Goal: Task Accomplishment & Management: Manage account settings

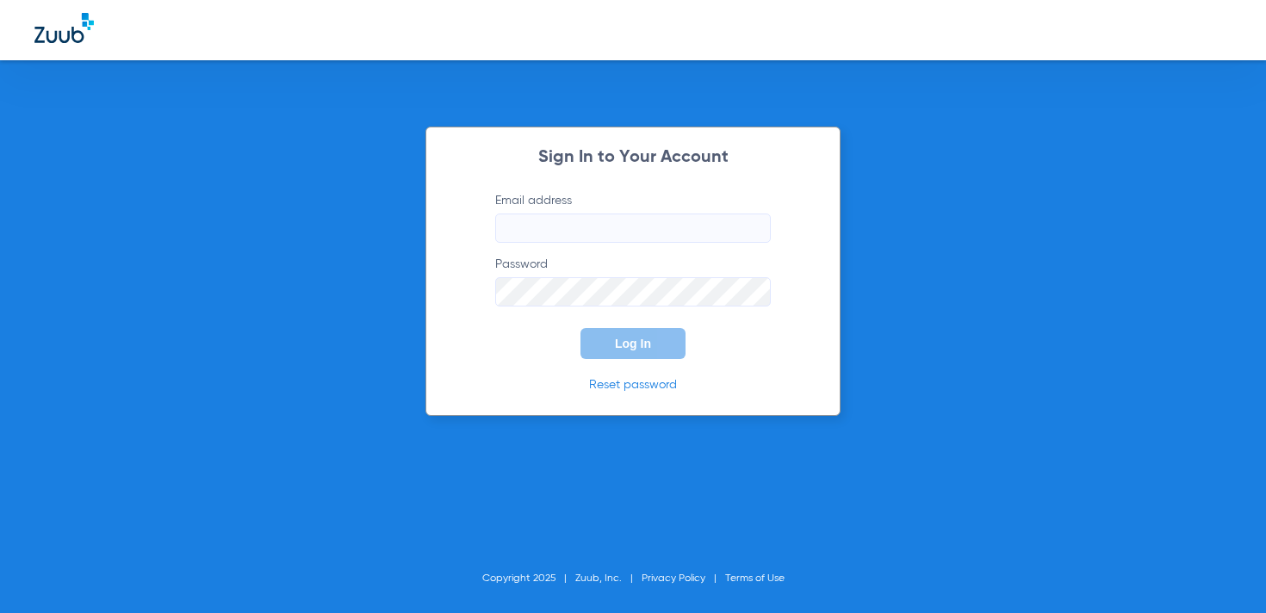
click at [562, 240] on input "Email address" at bounding box center [633, 228] width 276 height 29
type input "[EMAIL_ADDRESS][DOMAIN_NAME]"
click at [631, 332] on button "Log In" at bounding box center [633, 343] width 105 height 31
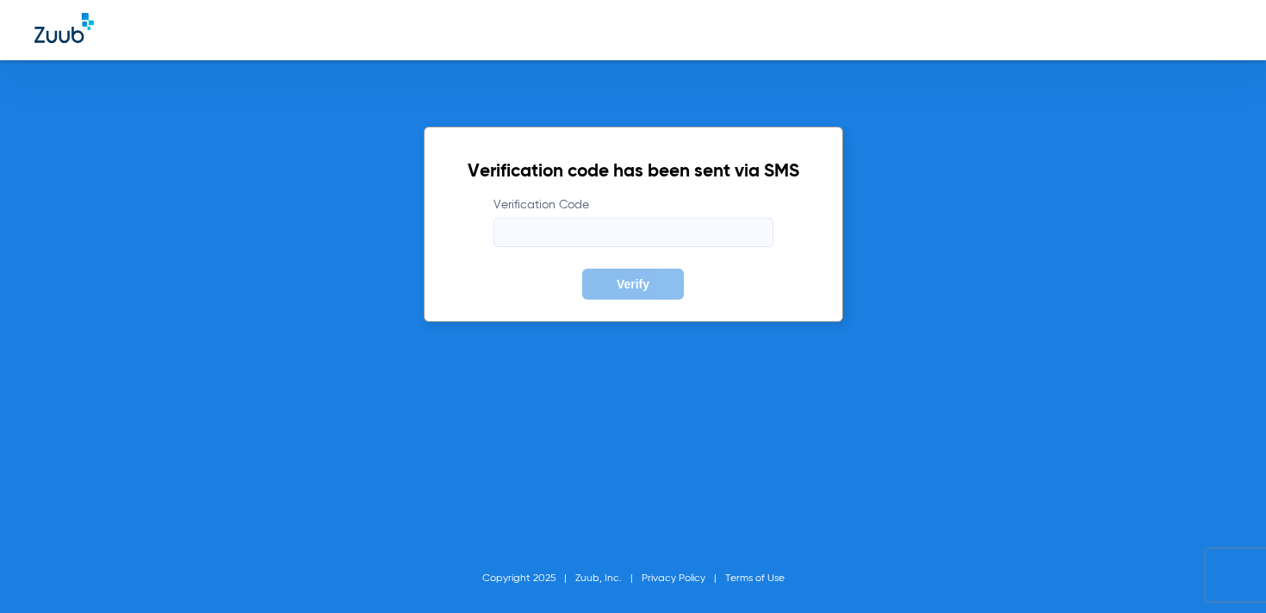
click at [672, 218] on input "Verification Code" at bounding box center [634, 232] width 280 height 29
paste input "003001"
type input "003001"
click at [638, 280] on span "Verify" at bounding box center [633, 284] width 33 height 14
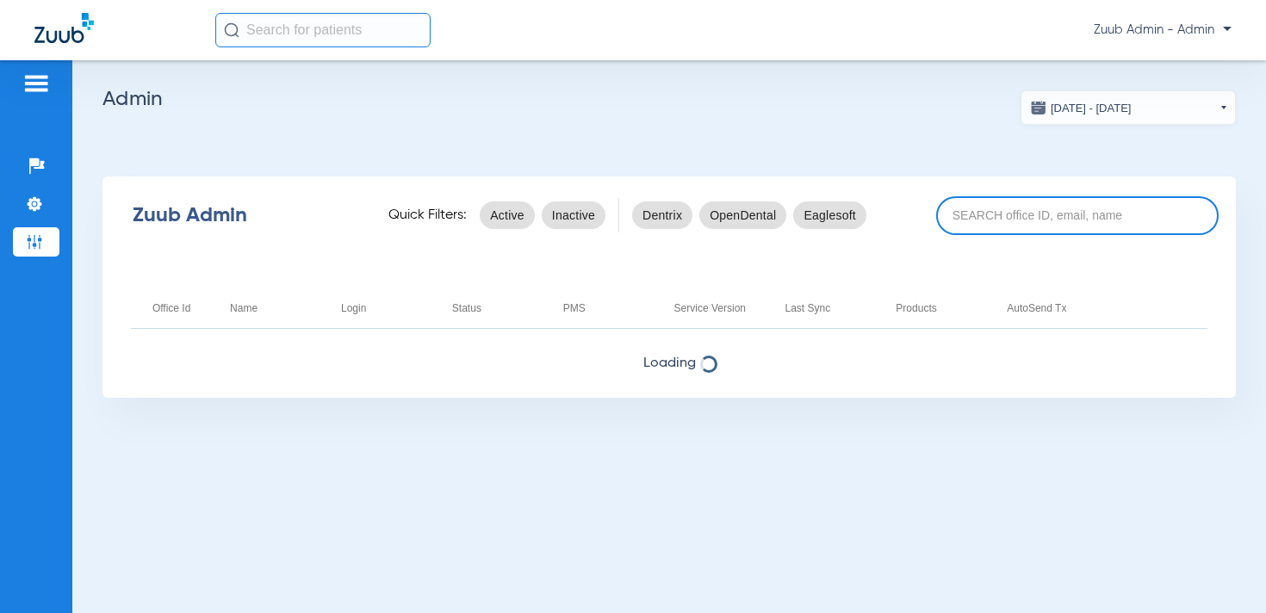
click at [991, 209] on input at bounding box center [1077, 215] width 283 height 39
paste input "17005955"
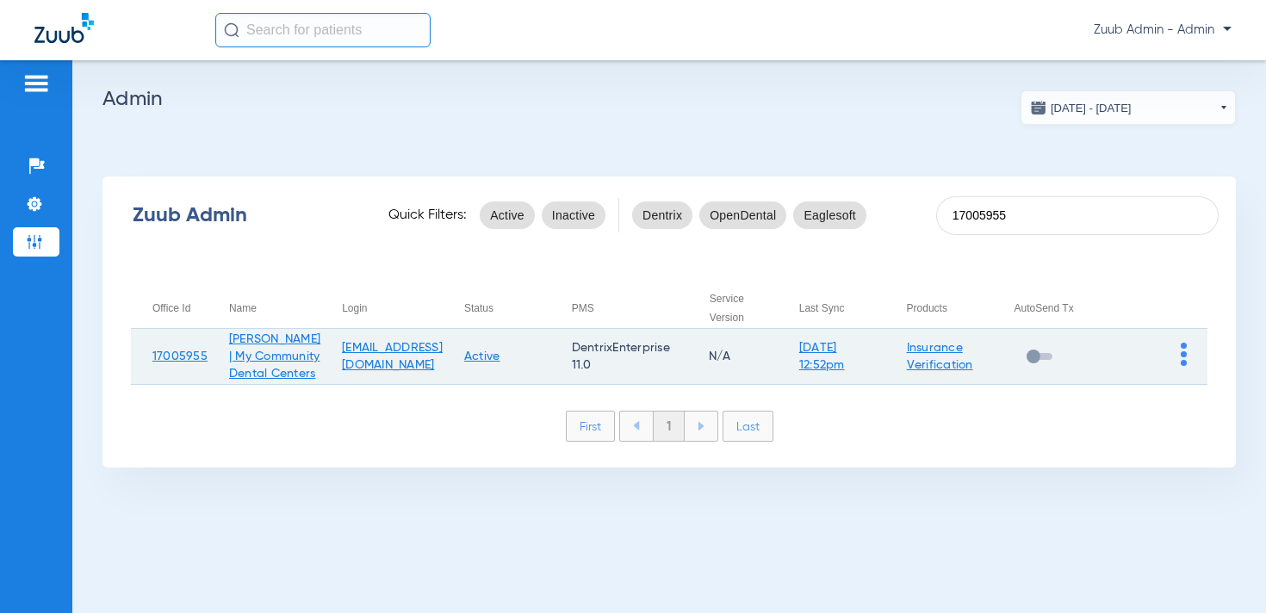
type input "17005955"
click at [1181, 366] on img at bounding box center [1184, 354] width 6 height 23
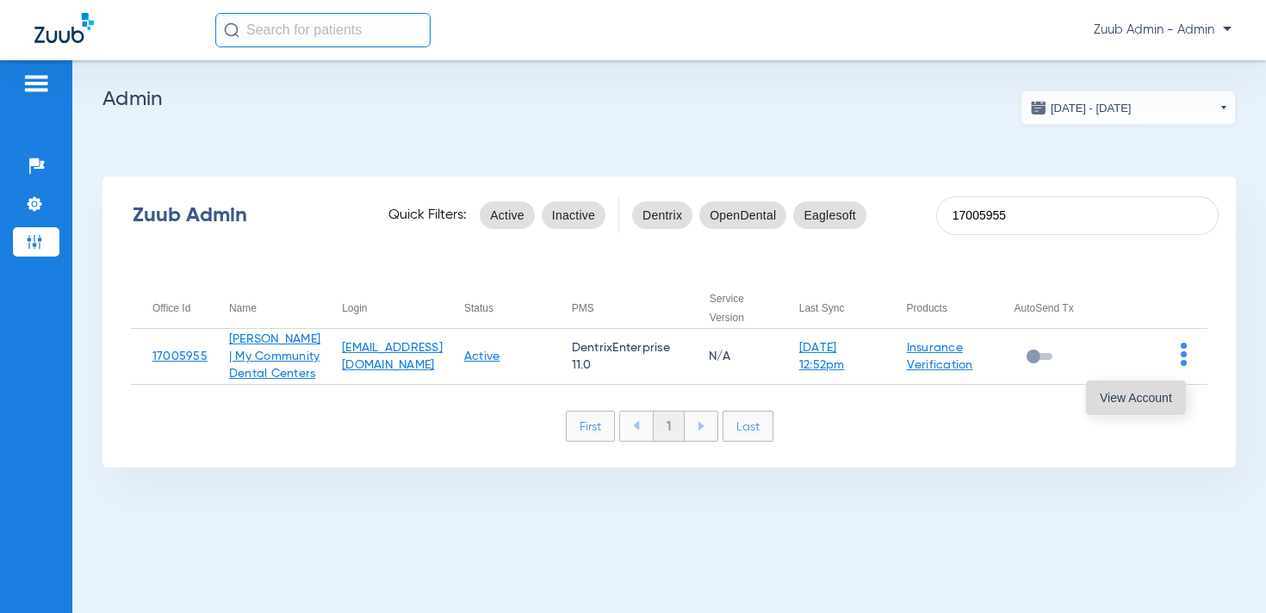
click at [1147, 409] on button "View Account" at bounding box center [1136, 398] width 100 height 34
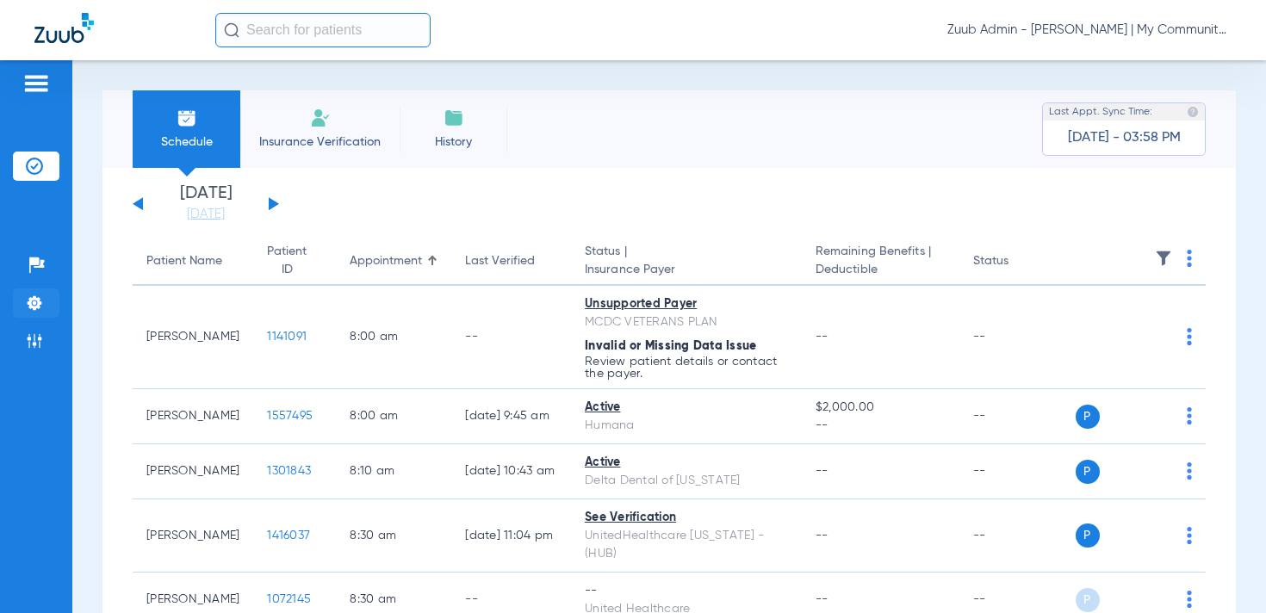
click at [44, 308] on li "Settings" at bounding box center [36, 303] width 47 height 29
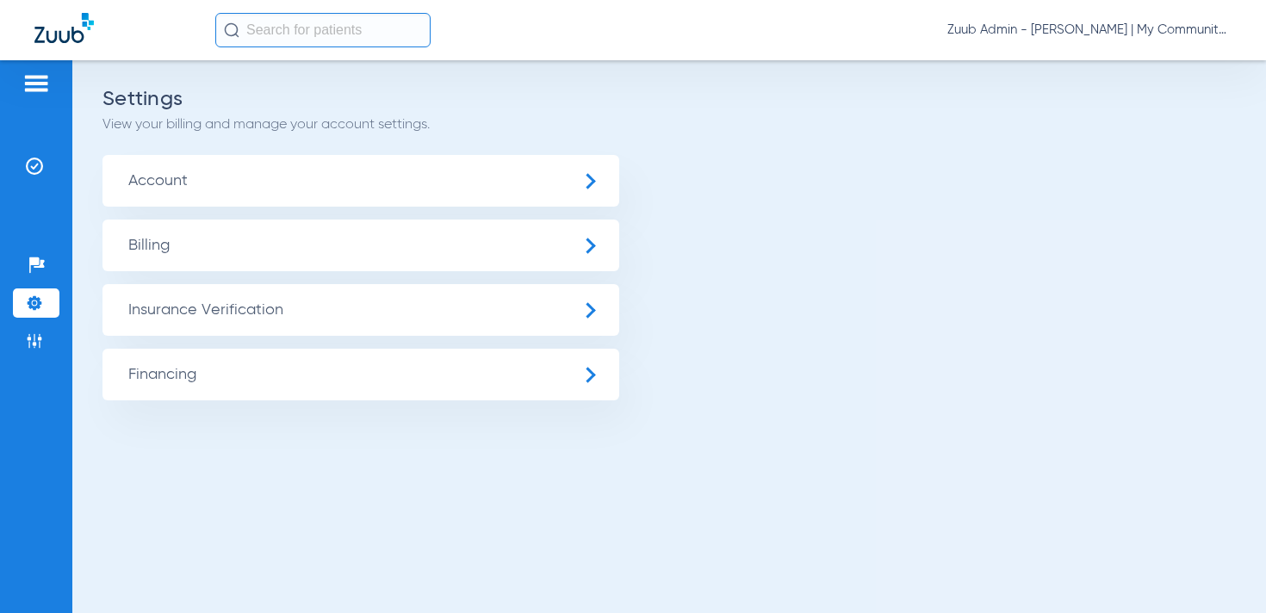
click at [227, 308] on span "Insurance Verification" at bounding box center [361, 310] width 517 height 52
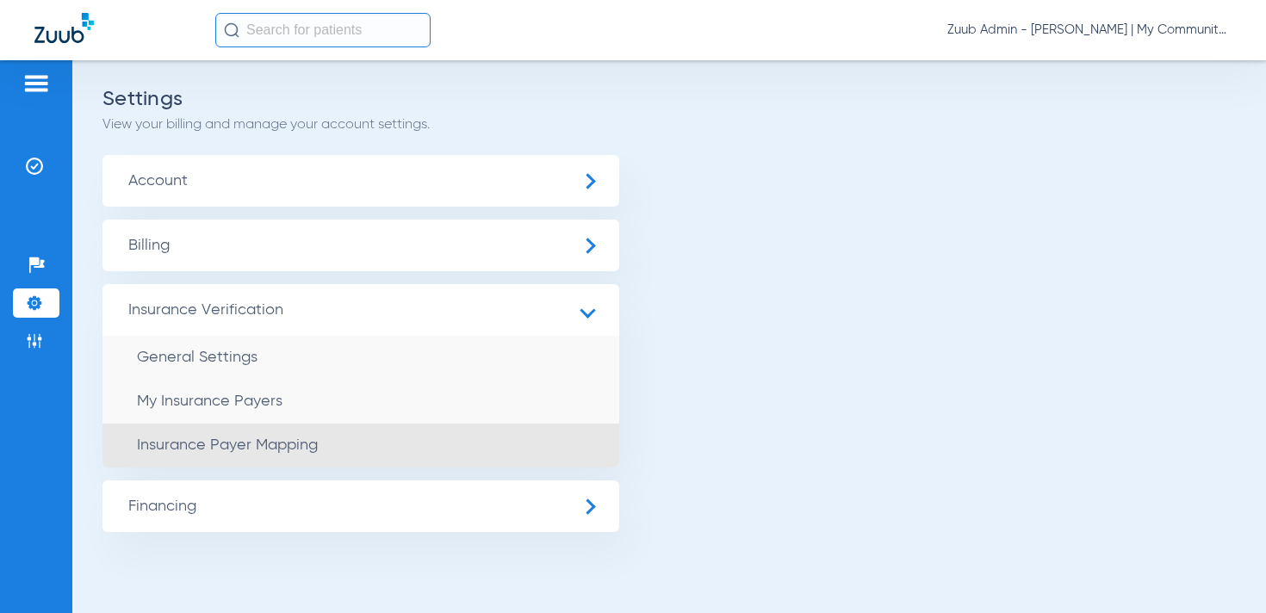
click at [260, 444] on span "Insurance Payer Mapping" at bounding box center [227, 446] width 181 height 16
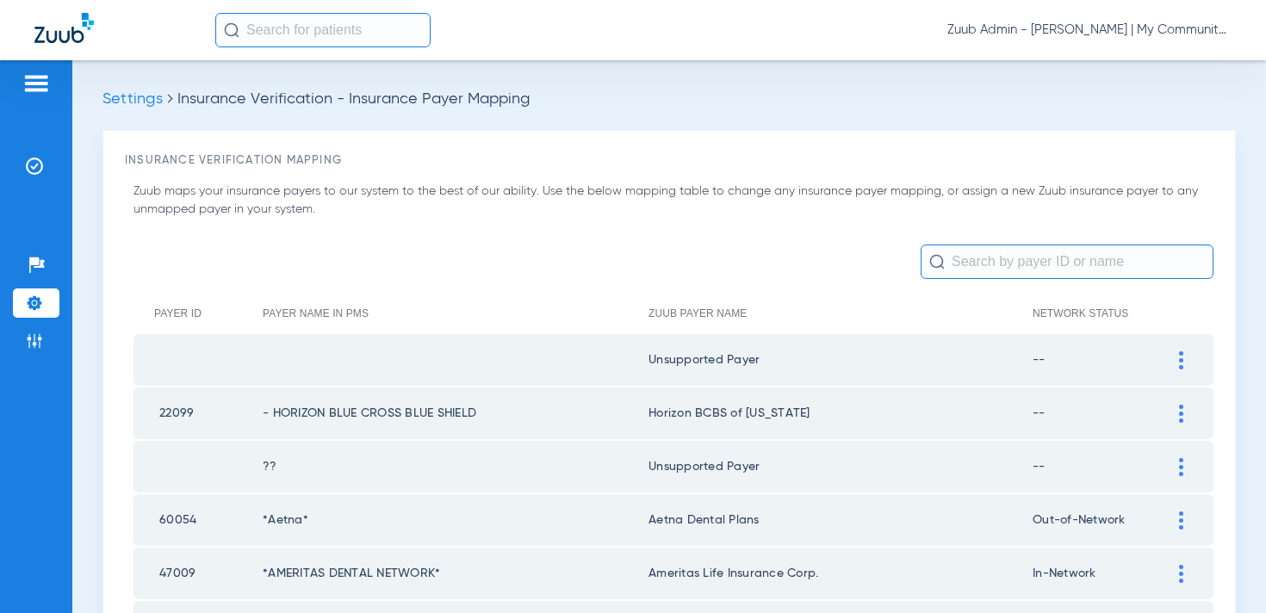
click at [1015, 257] on input "text" at bounding box center [1067, 262] width 293 height 34
click at [961, 264] on input "text" at bounding box center [1067, 262] width 293 height 34
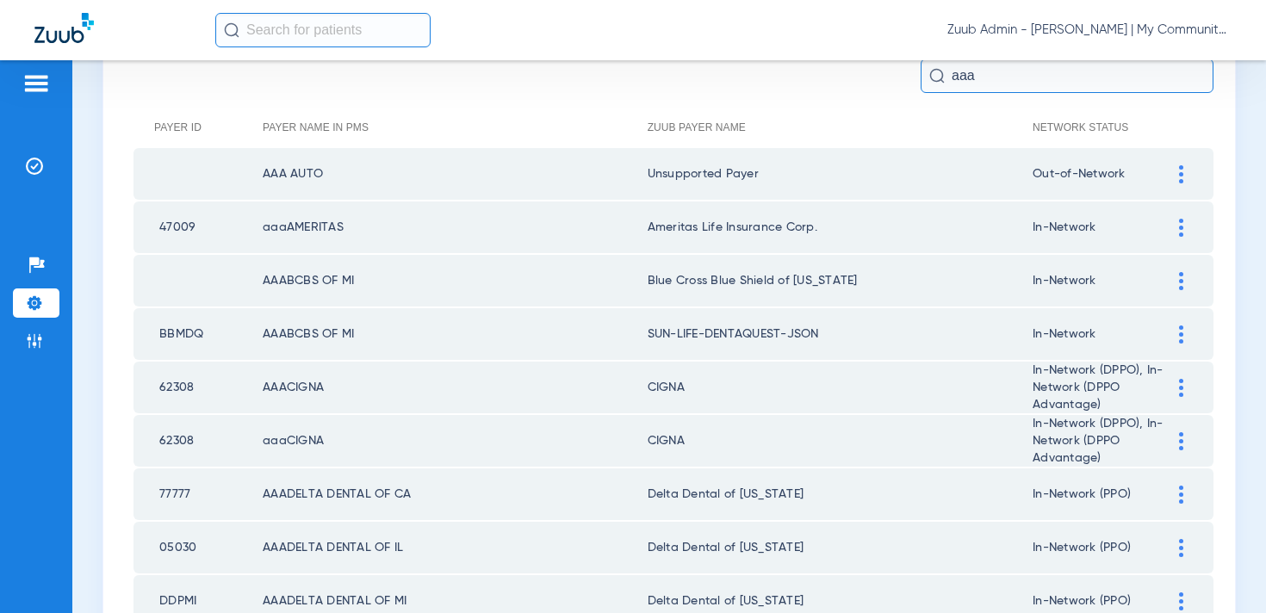
scroll to position [189, 0]
drag, startPoint x: 980, startPoint y: 74, endPoint x: 963, endPoint y: 74, distance: 17.2
click at [963, 74] on input "aaa" at bounding box center [1067, 73] width 293 height 34
type input "a"
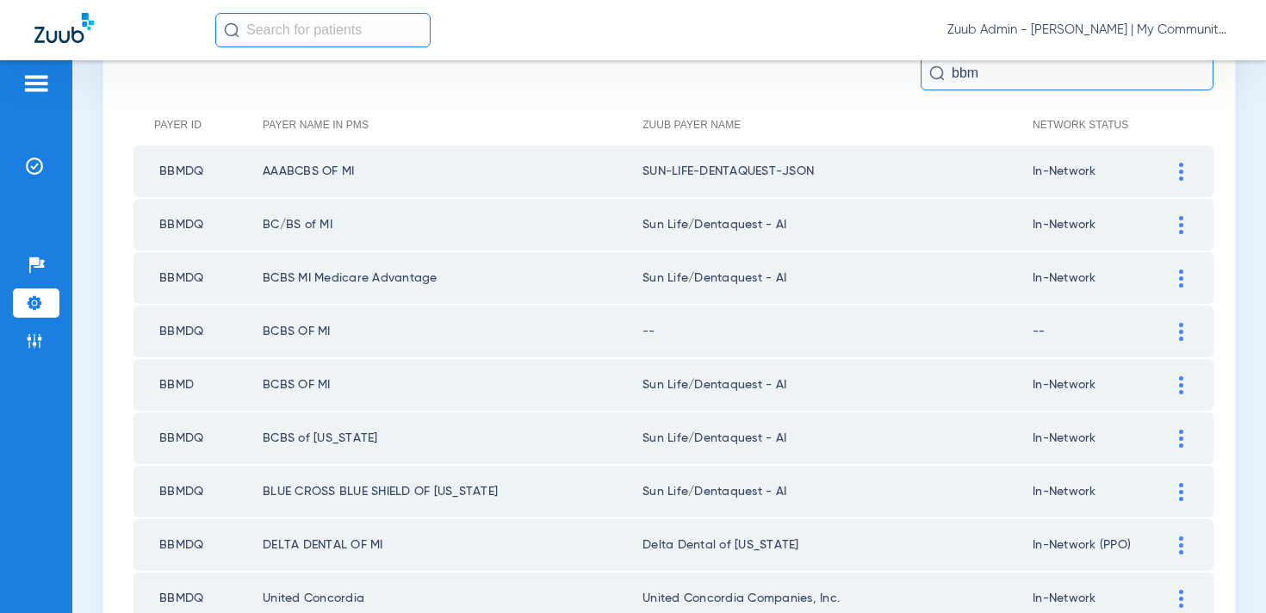
type input "bbm"
click at [1182, 167] on img at bounding box center [1181, 172] width 4 height 18
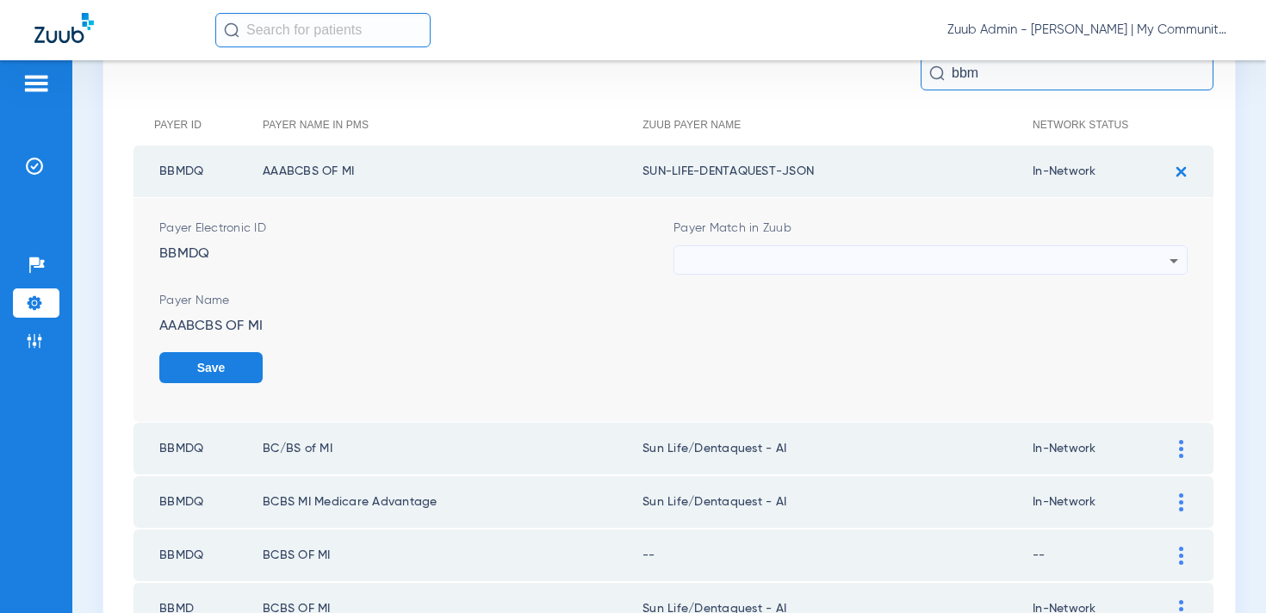
click at [783, 258] on div at bounding box center [926, 260] width 487 height 29
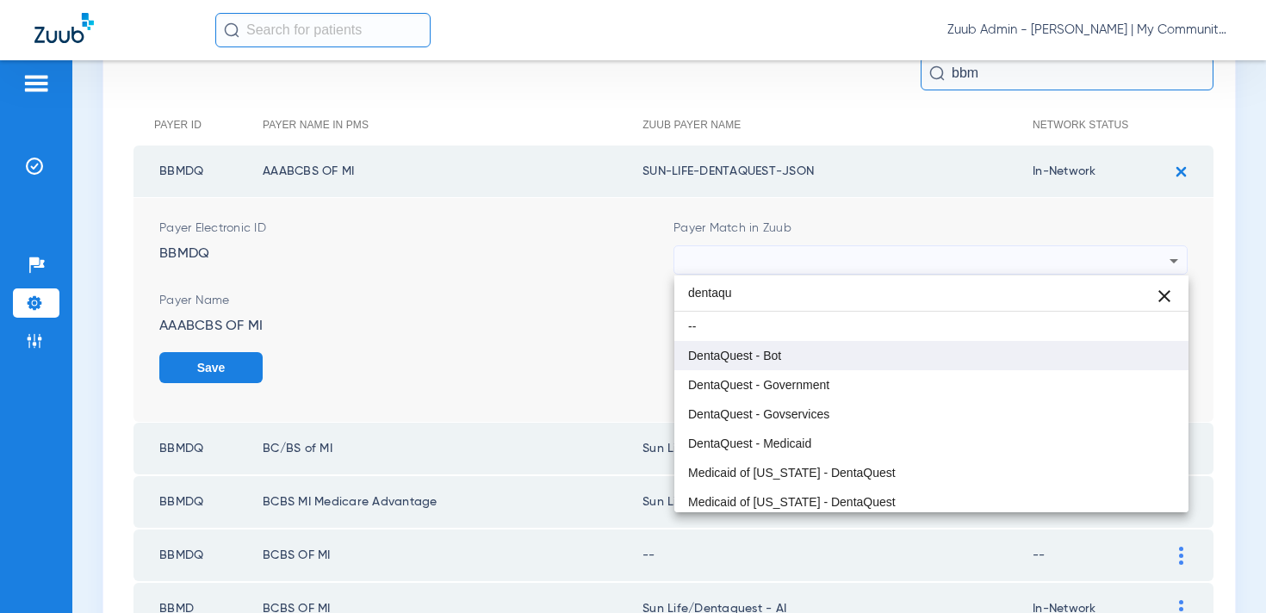
type input "dentaqu"
click at [767, 359] on span "DentaQuest - Bot" at bounding box center [734, 356] width 93 height 12
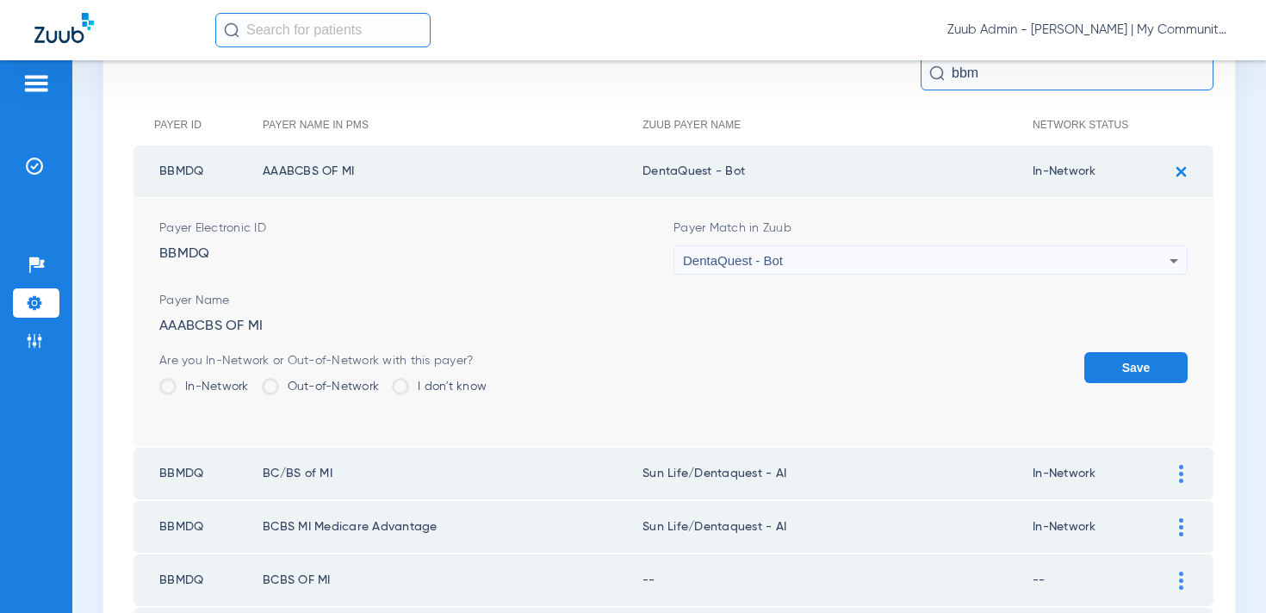
drag, startPoint x: 749, startPoint y: 171, endPoint x: 653, endPoint y: 168, distance: 95.7
click at [653, 168] on td "DentaQuest - Bot" at bounding box center [838, 172] width 390 height 52
copy td "entaQuest - Bot"
click at [1137, 363] on button "Save" at bounding box center [1135, 367] width 103 height 31
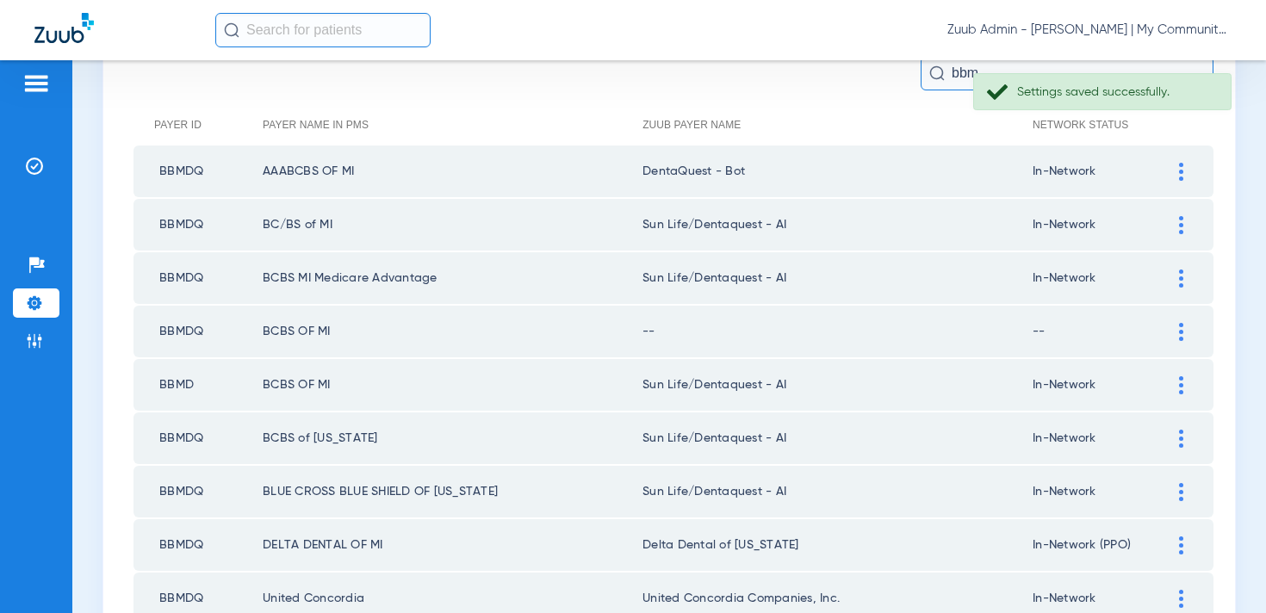
click at [1180, 222] on img at bounding box center [1181, 225] width 4 height 18
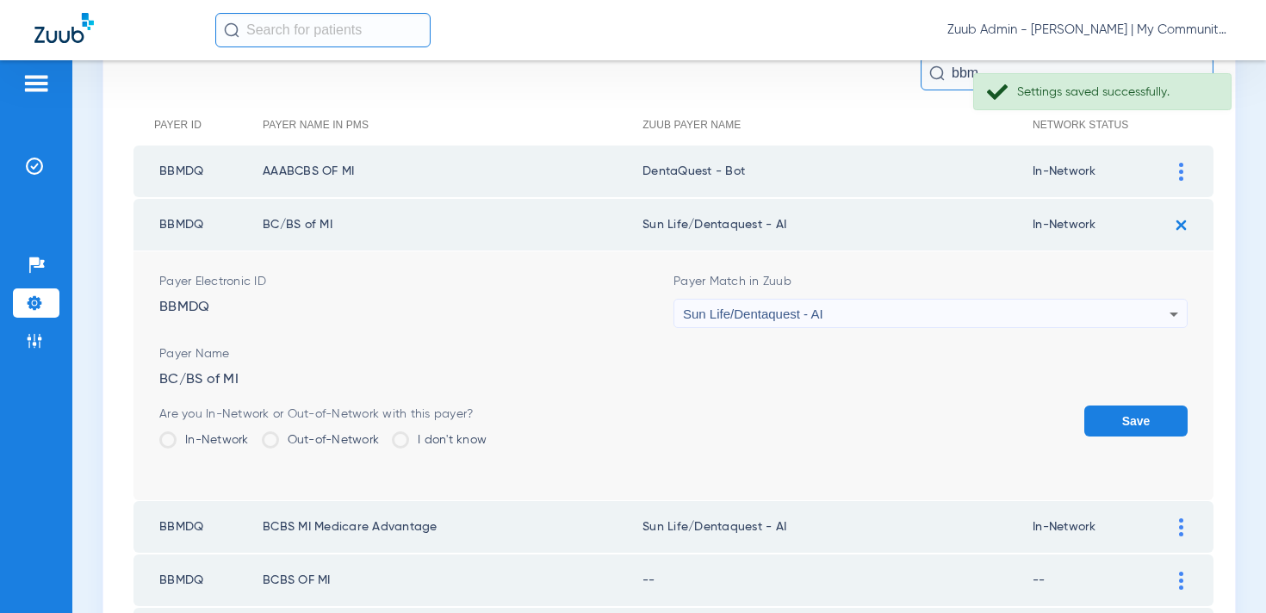
click at [774, 314] on span "Sun Life/Dentaquest - AI" at bounding box center [753, 314] width 140 height 15
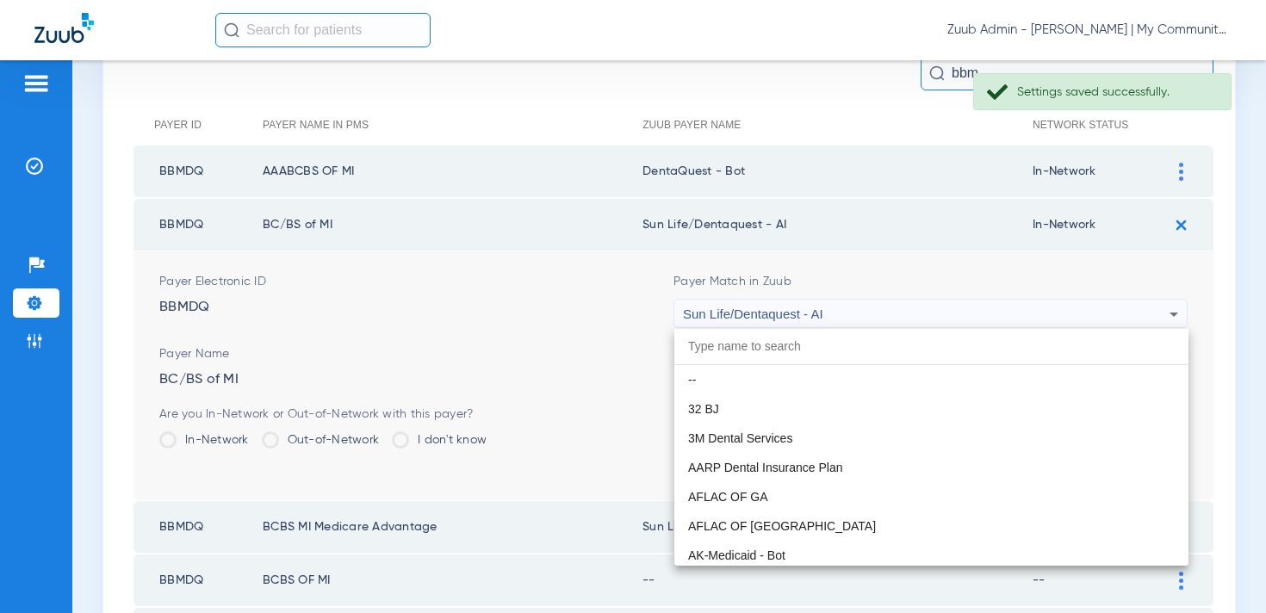
paste input "entaQuest - Bot"
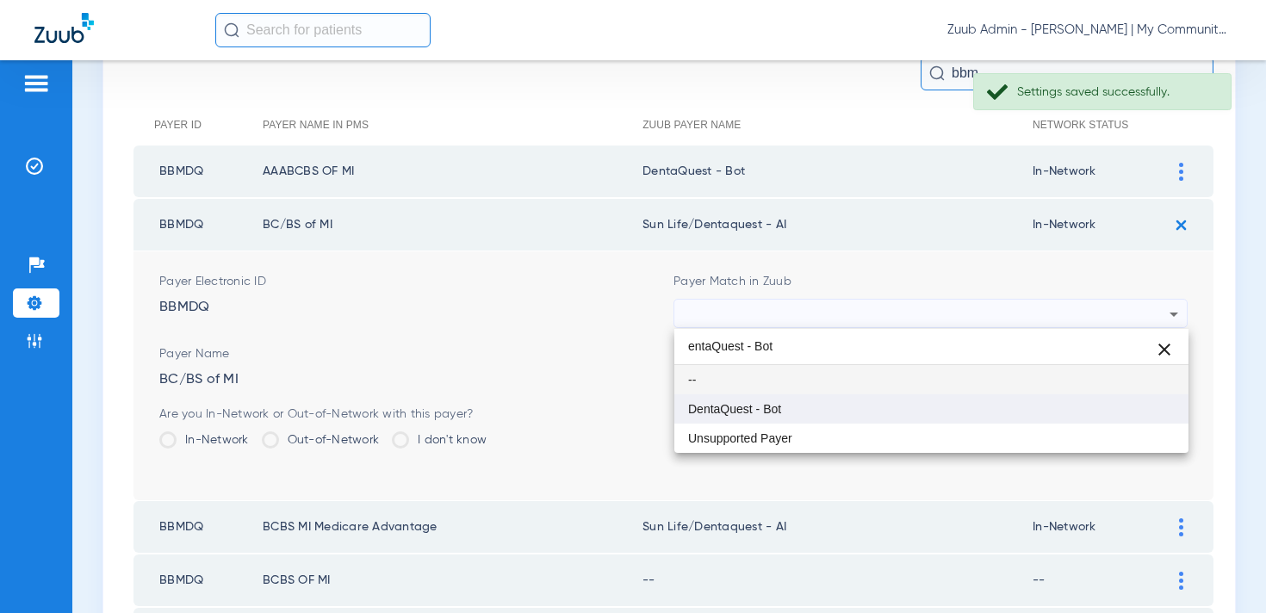
type input "entaQuest - Bot"
click at [755, 395] on mat-option "DentaQuest - Bot" at bounding box center [931, 409] width 514 height 29
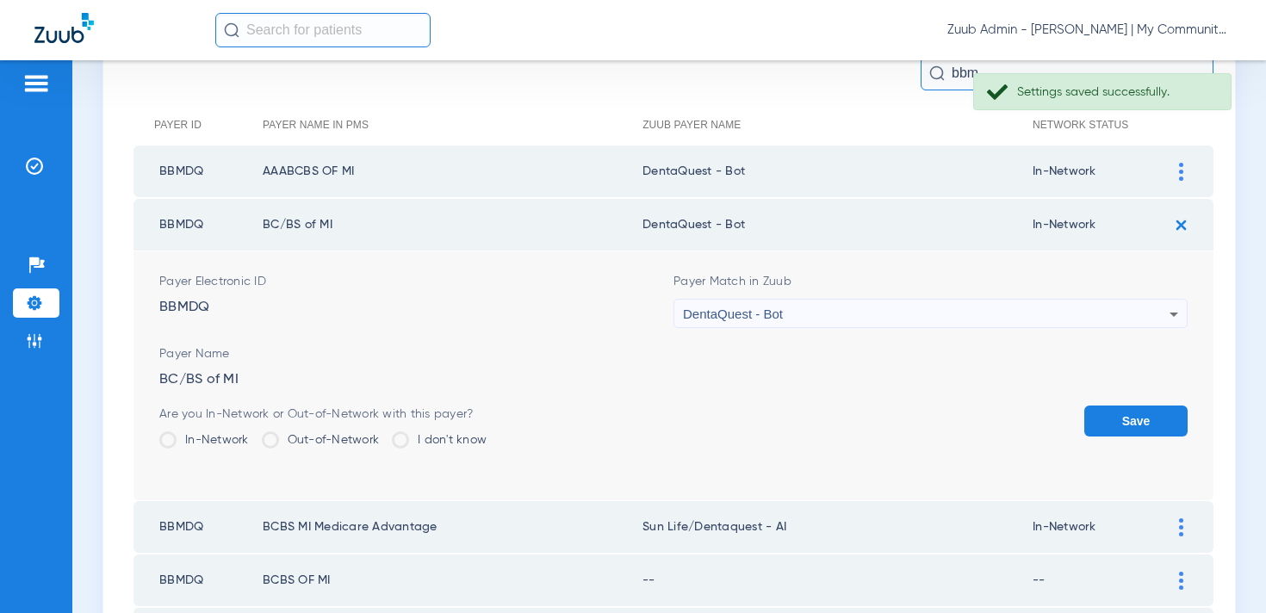
click at [1134, 418] on button "Save" at bounding box center [1135, 421] width 103 height 31
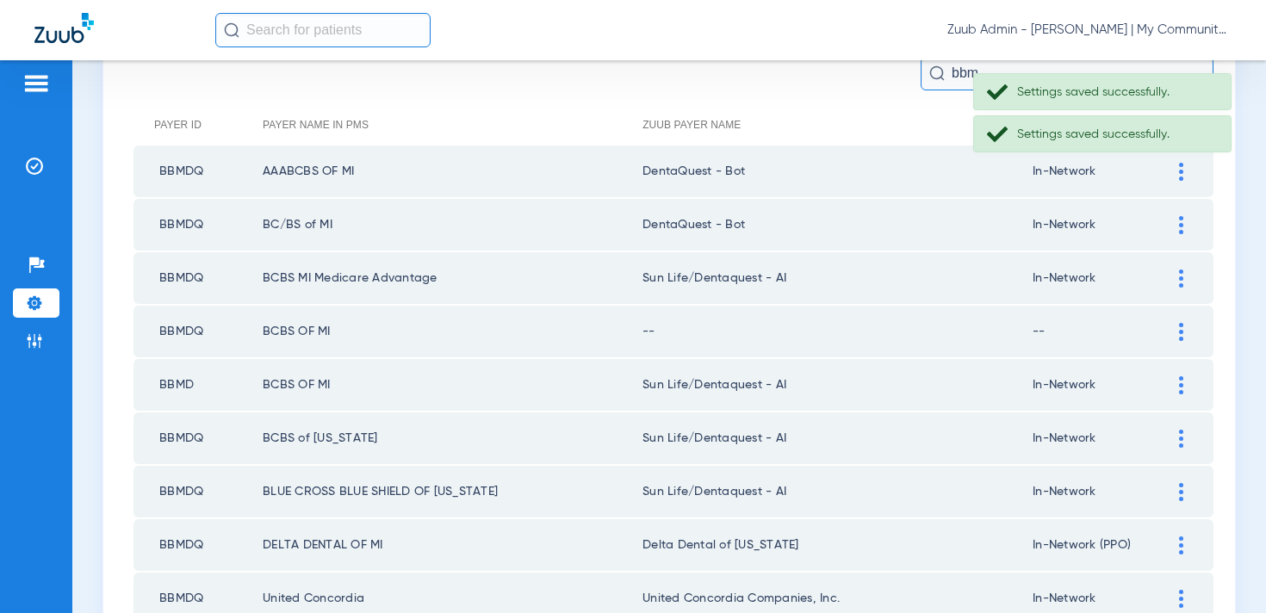
click at [1180, 280] on img at bounding box center [1181, 279] width 4 height 18
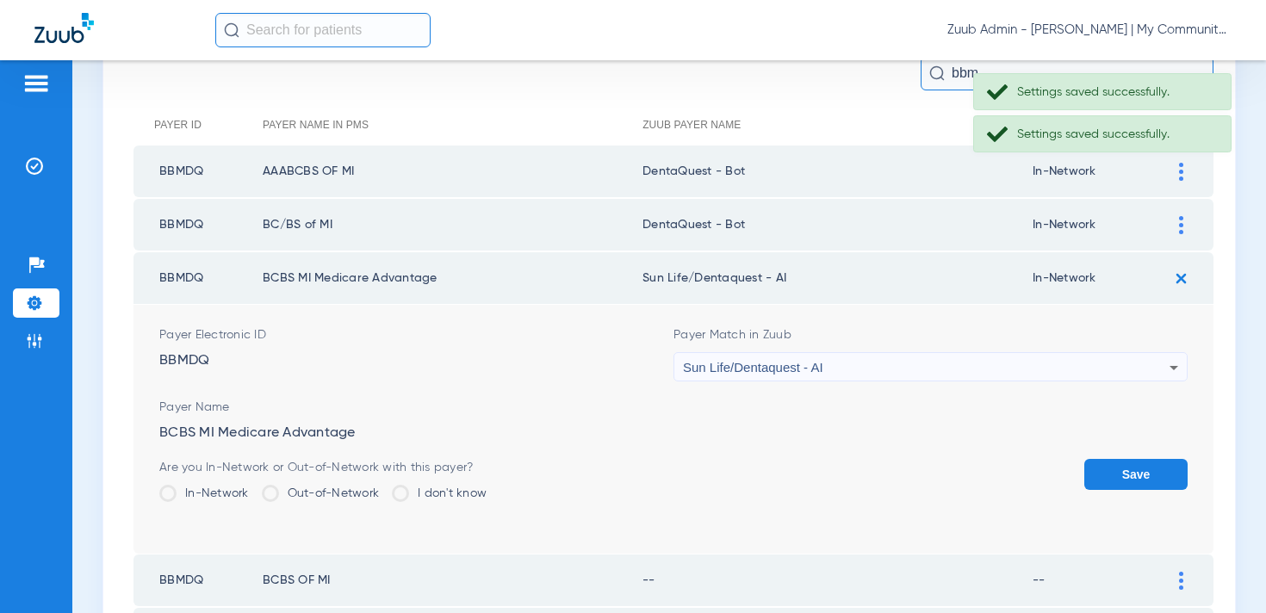
click at [773, 363] on span "Sun Life/Dentaquest - AI" at bounding box center [753, 367] width 140 height 15
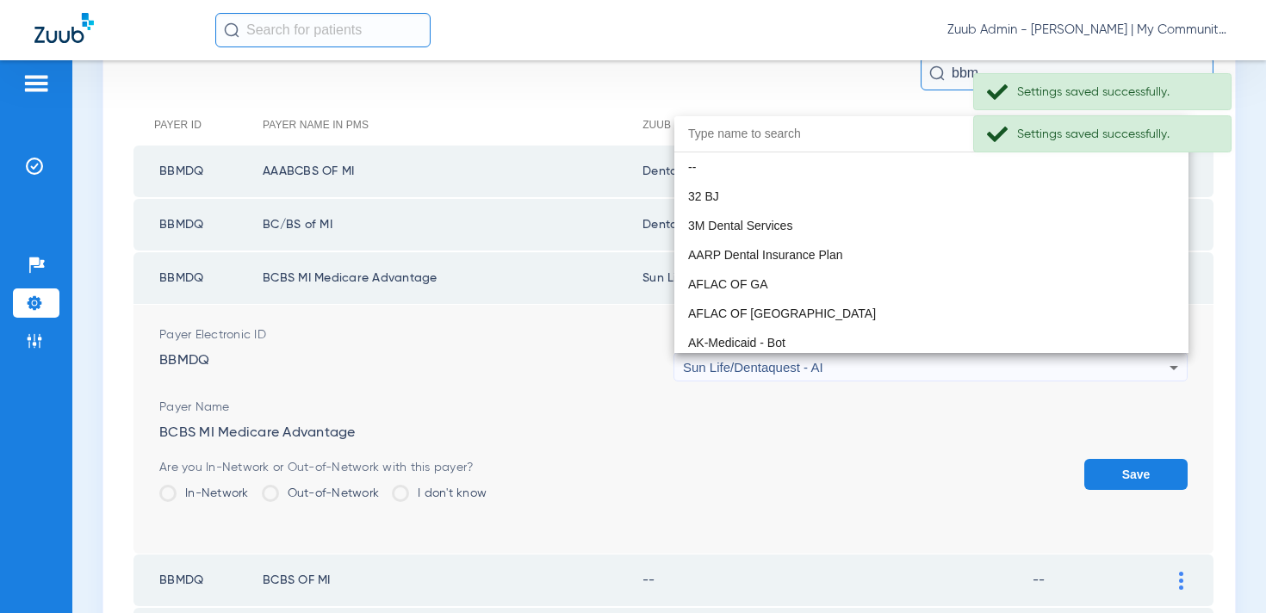
scroll to position [10167, 0]
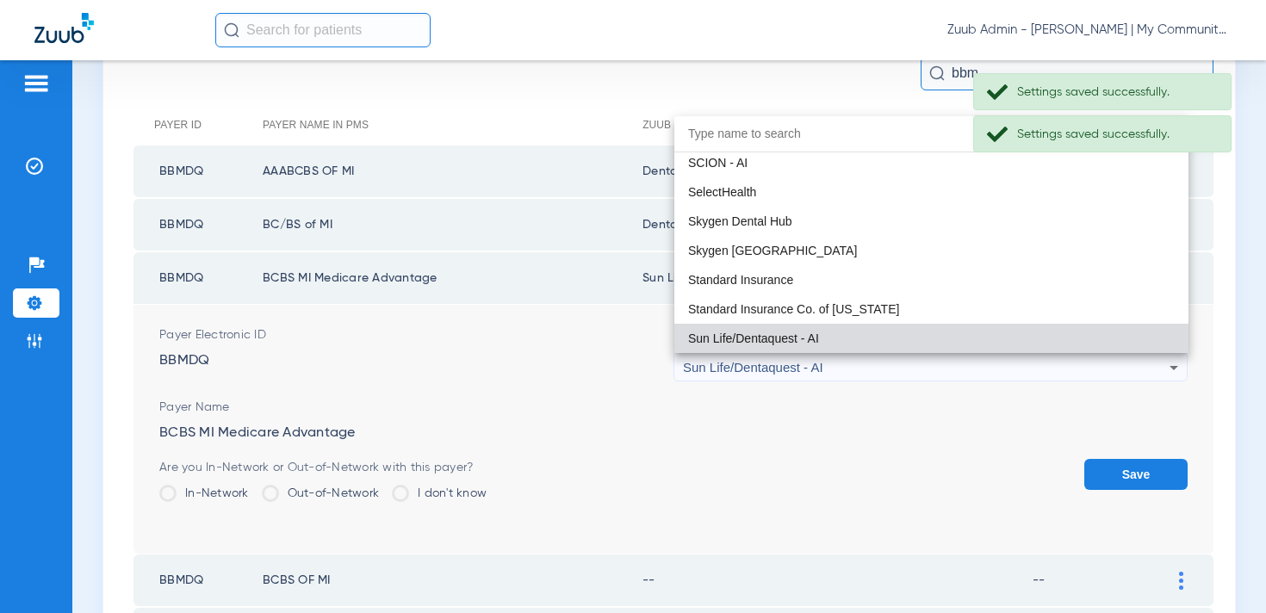
paste input "entaQuest - Bot"
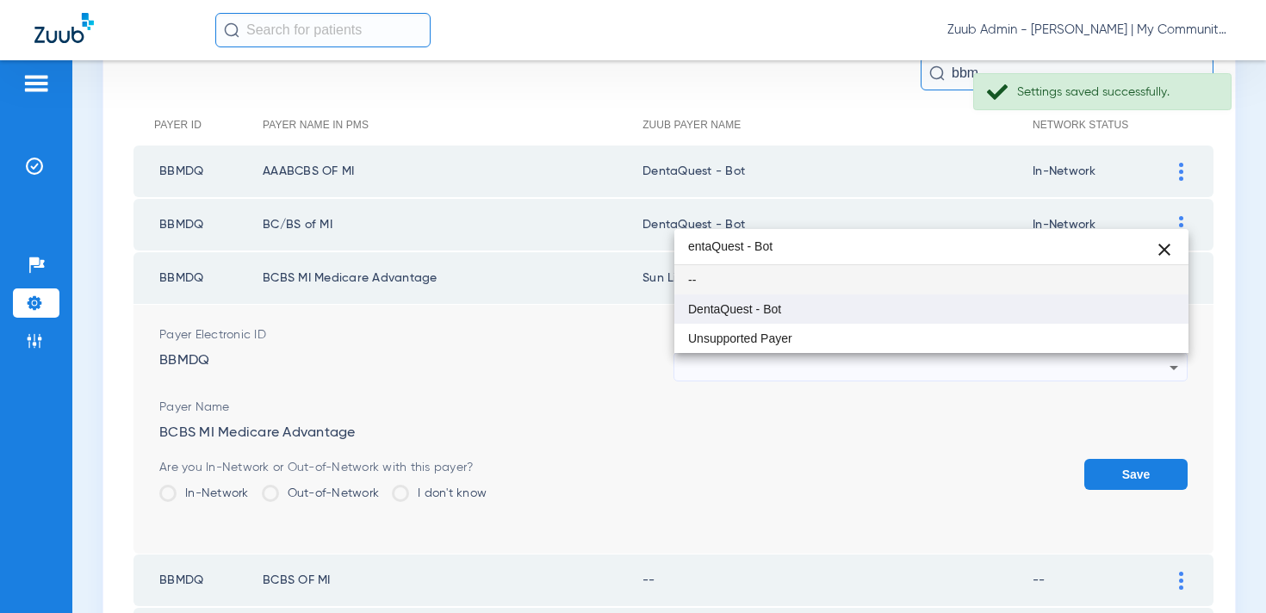
type input "entaQuest - Bot"
click at [763, 311] on span "DentaQuest - Bot" at bounding box center [734, 309] width 93 height 12
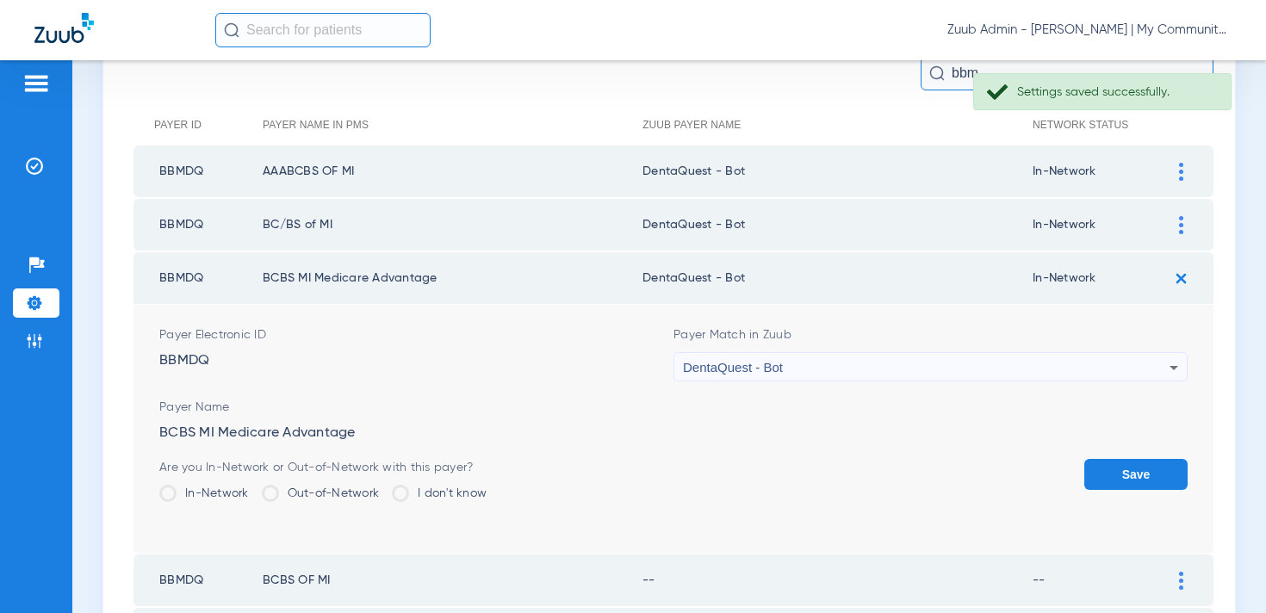
click at [1132, 468] on button "Save" at bounding box center [1135, 474] width 103 height 31
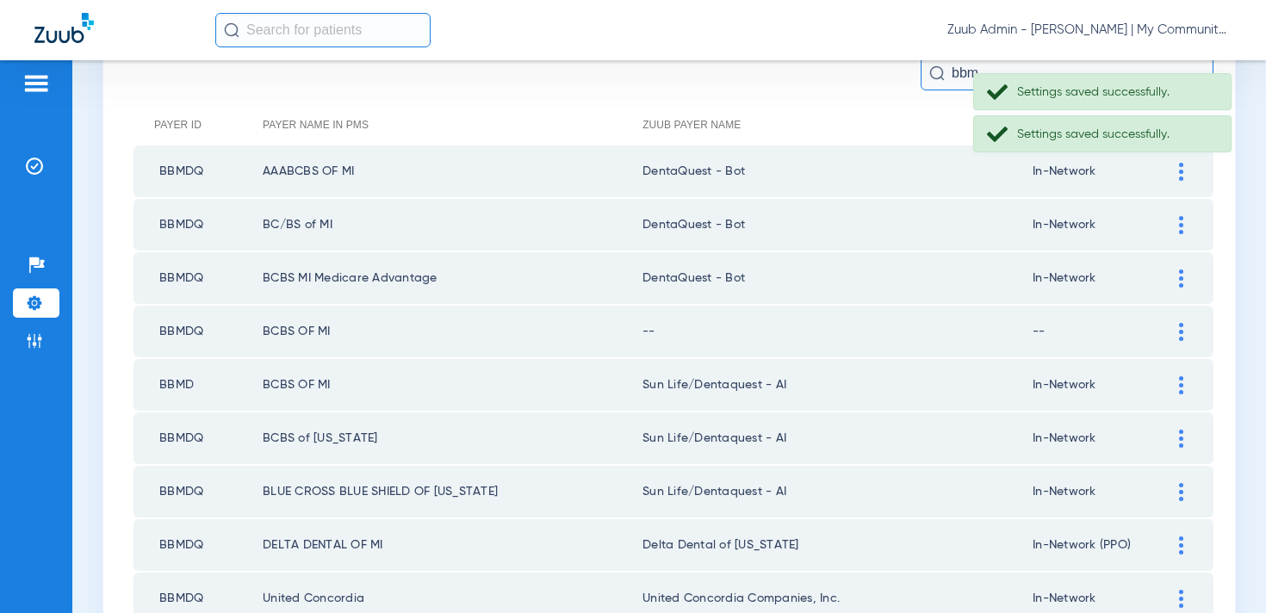
click at [1179, 328] on img at bounding box center [1181, 332] width 4 height 18
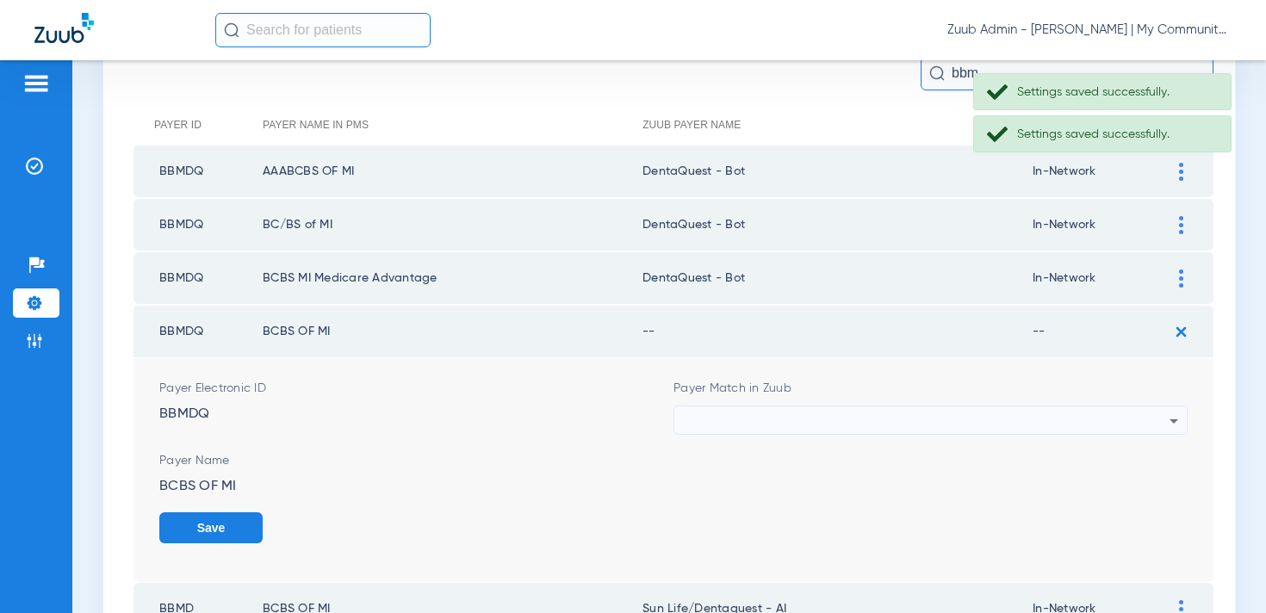
click at [774, 411] on div at bounding box center [926, 421] width 487 height 29
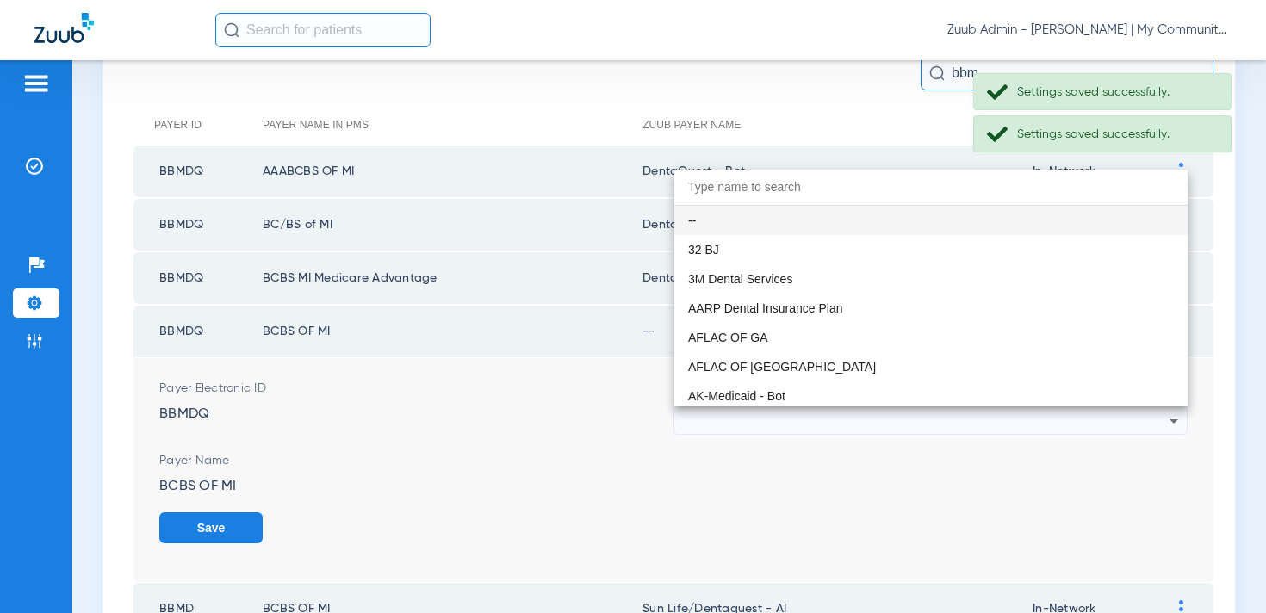
paste input "entaQuest - Bot"
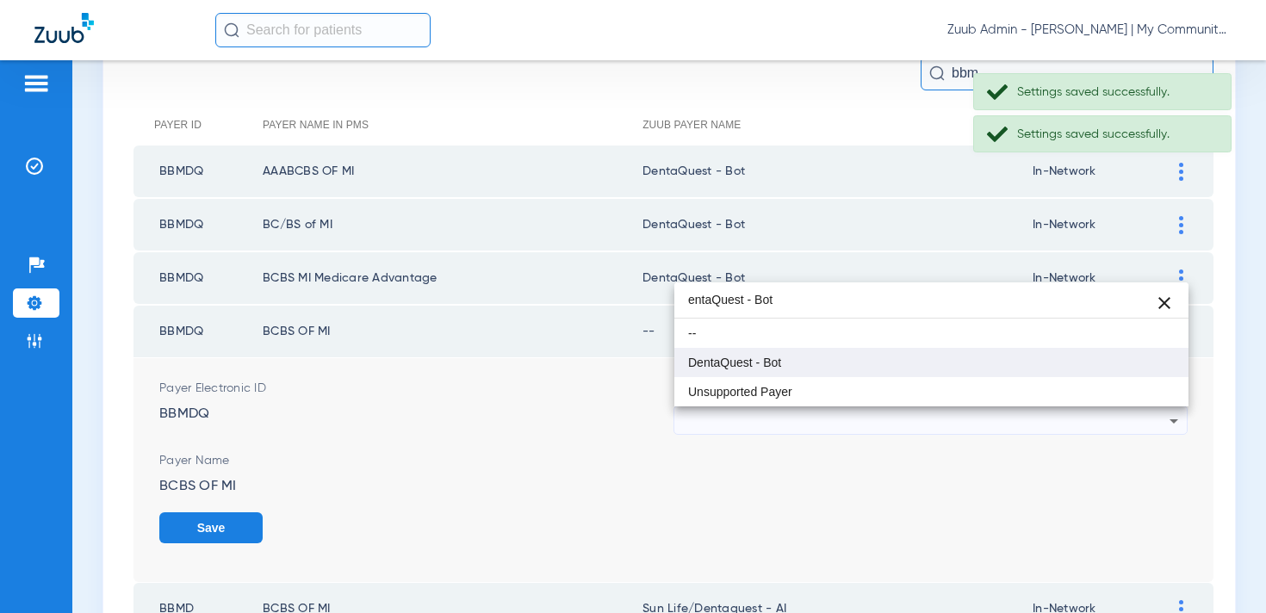
type input "entaQuest - Bot"
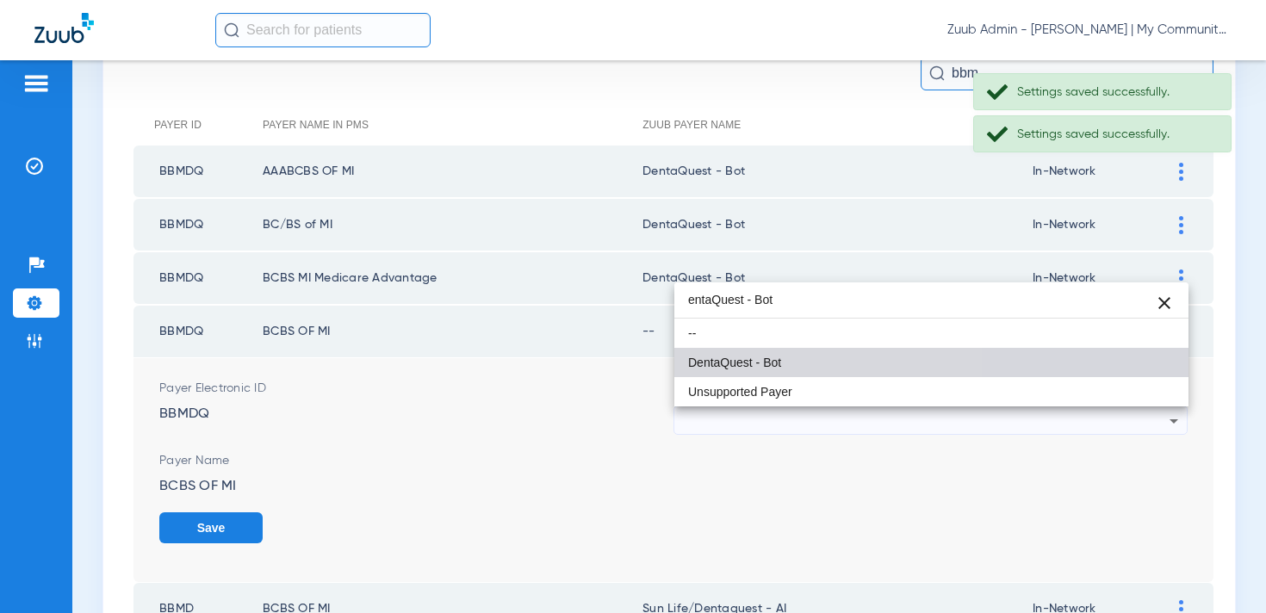
click at [757, 370] on mat-option "DentaQuest - Bot" at bounding box center [931, 362] width 514 height 29
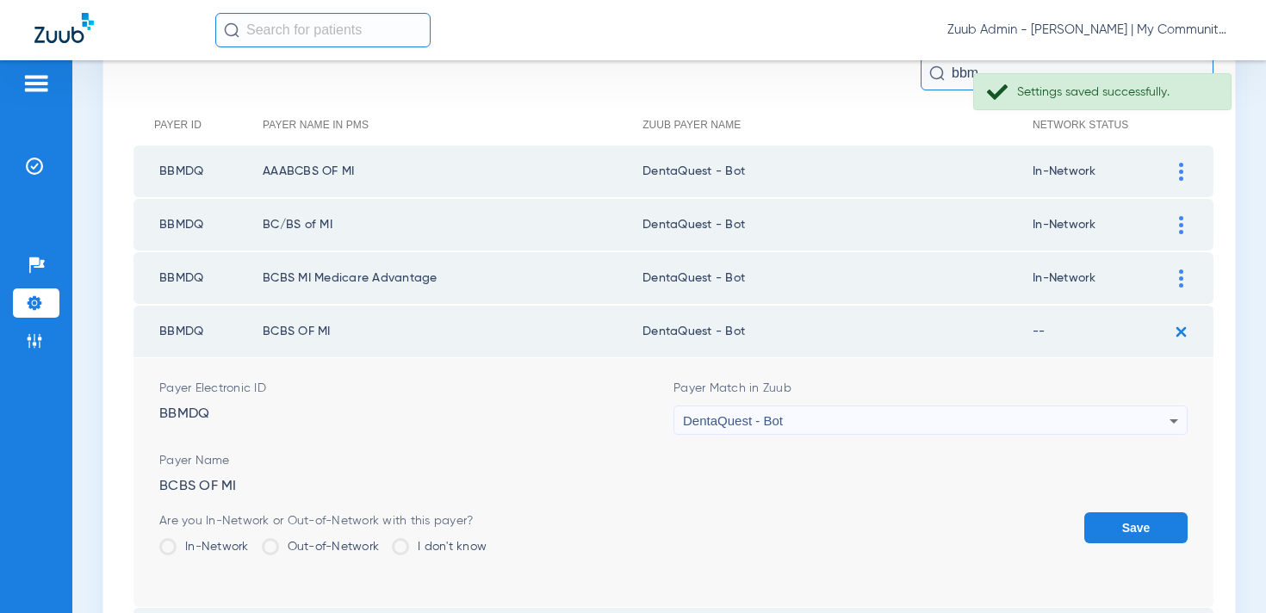
click at [1113, 531] on button "Save" at bounding box center [1135, 528] width 103 height 31
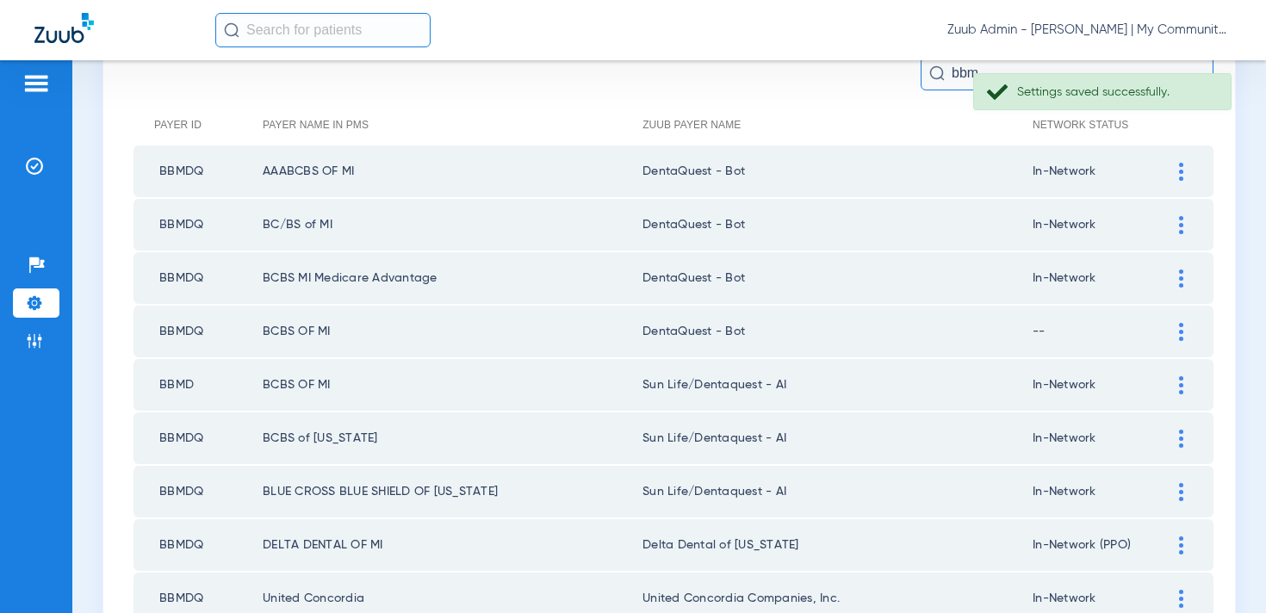
click at [1180, 376] on img at bounding box center [1181, 385] width 4 height 18
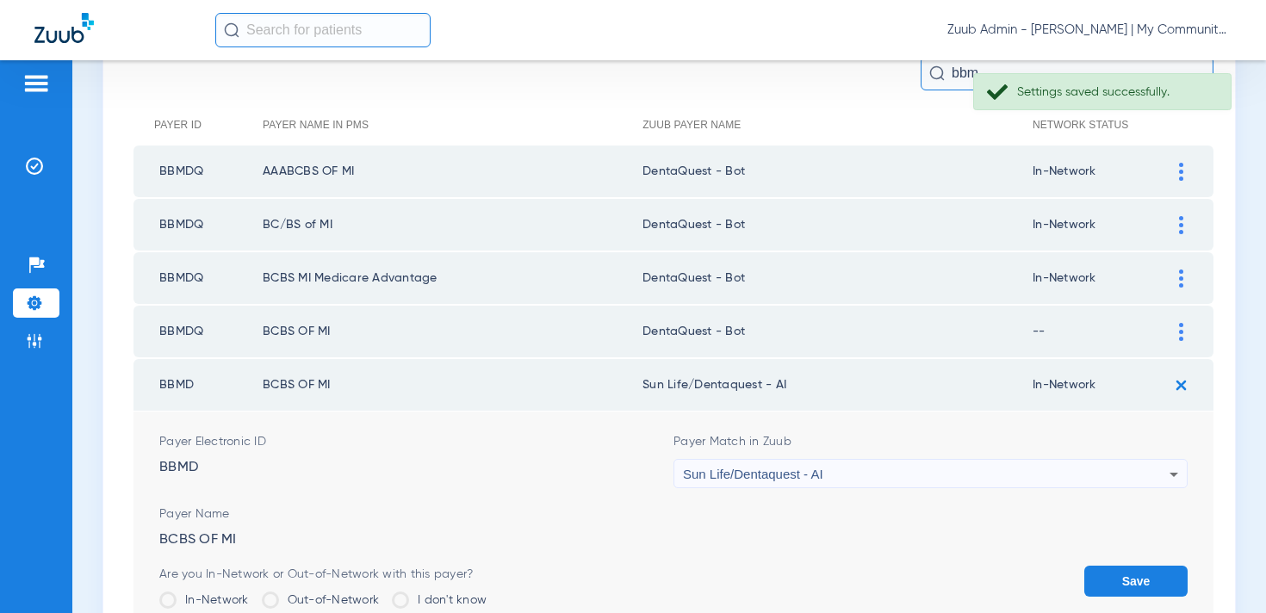
click at [770, 488] on div "Sun Life/Dentaquest - AI" at bounding box center [926, 474] width 487 height 29
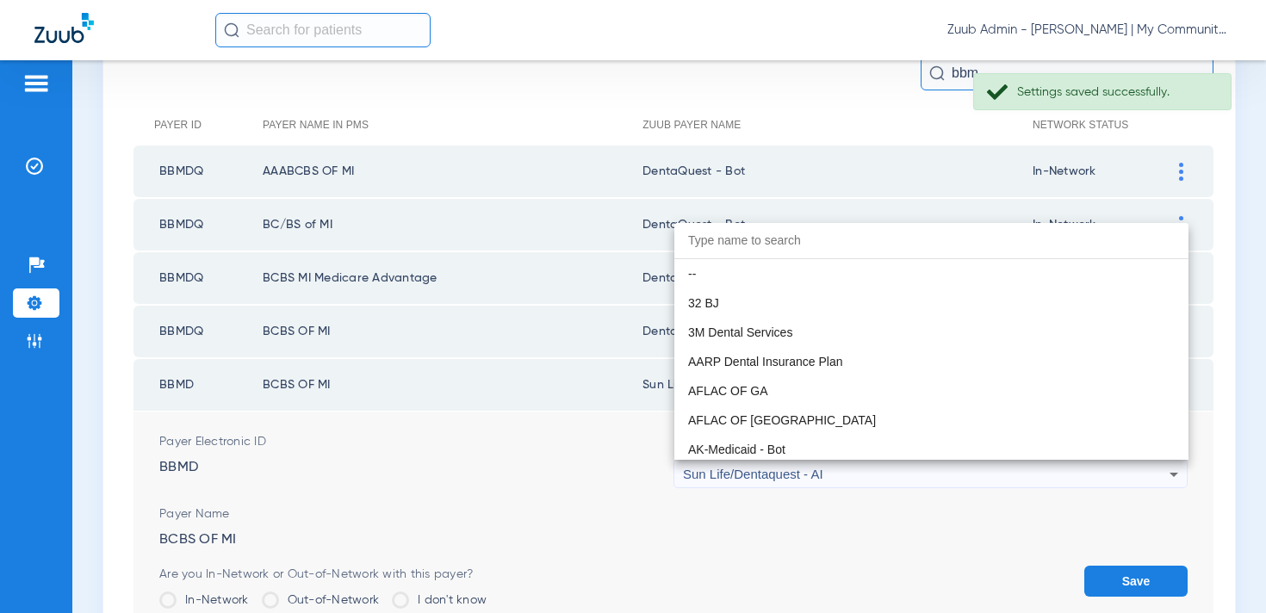
scroll to position [10167, 0]
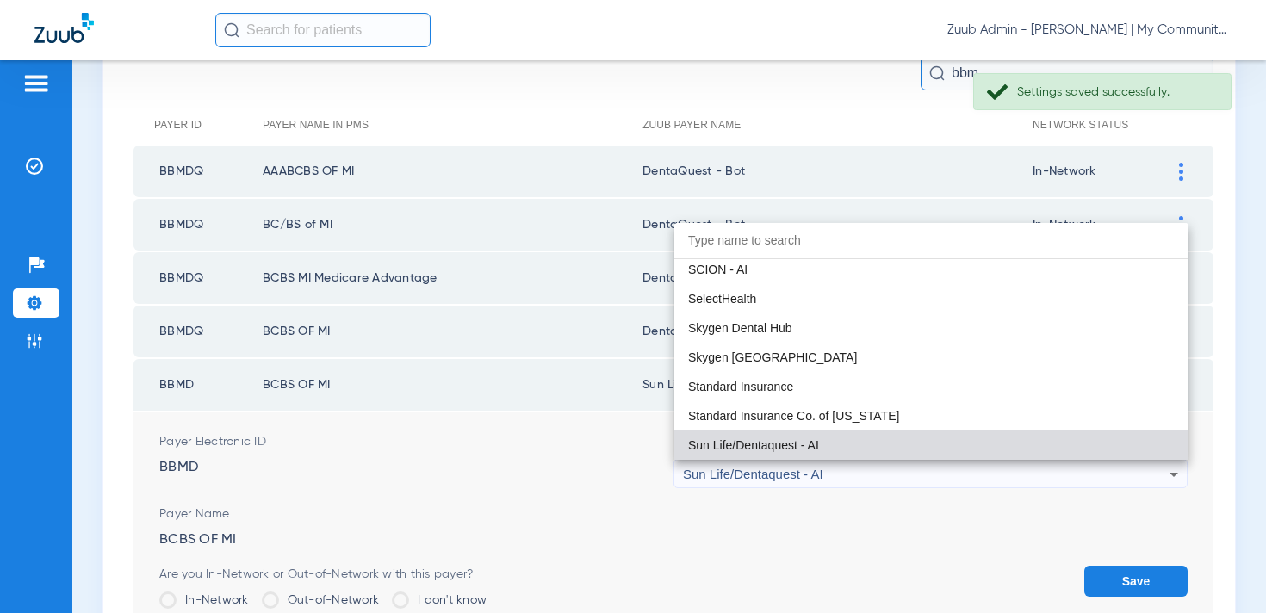
paste input "entaQuest - Bot"
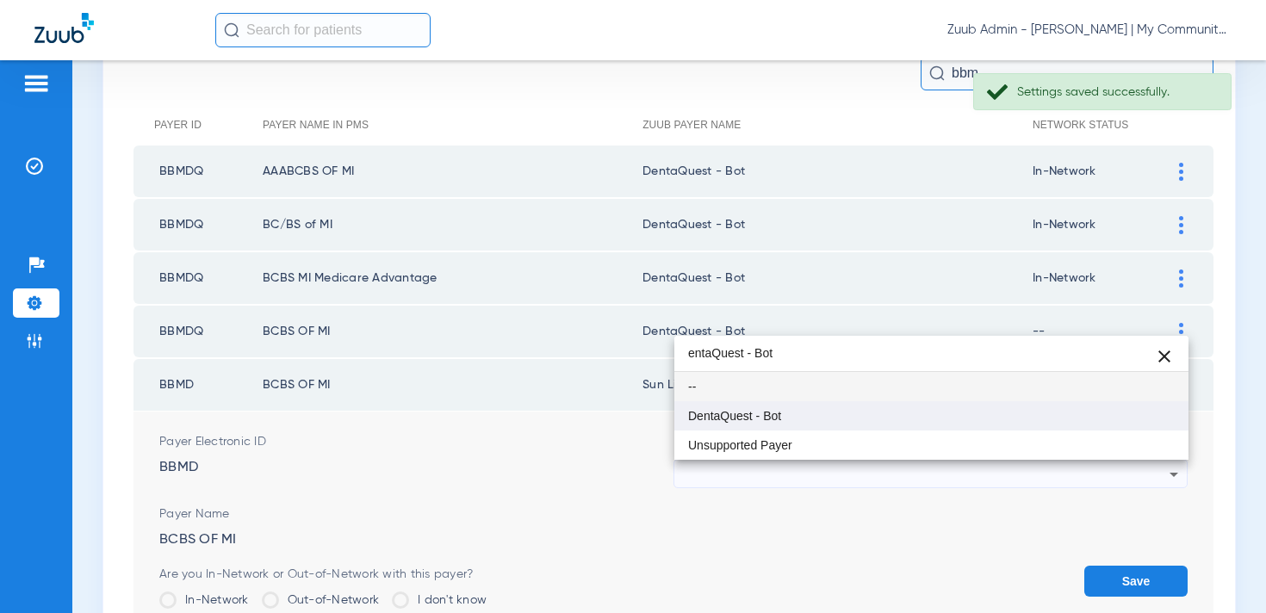
type input "entaQuest - Bot"
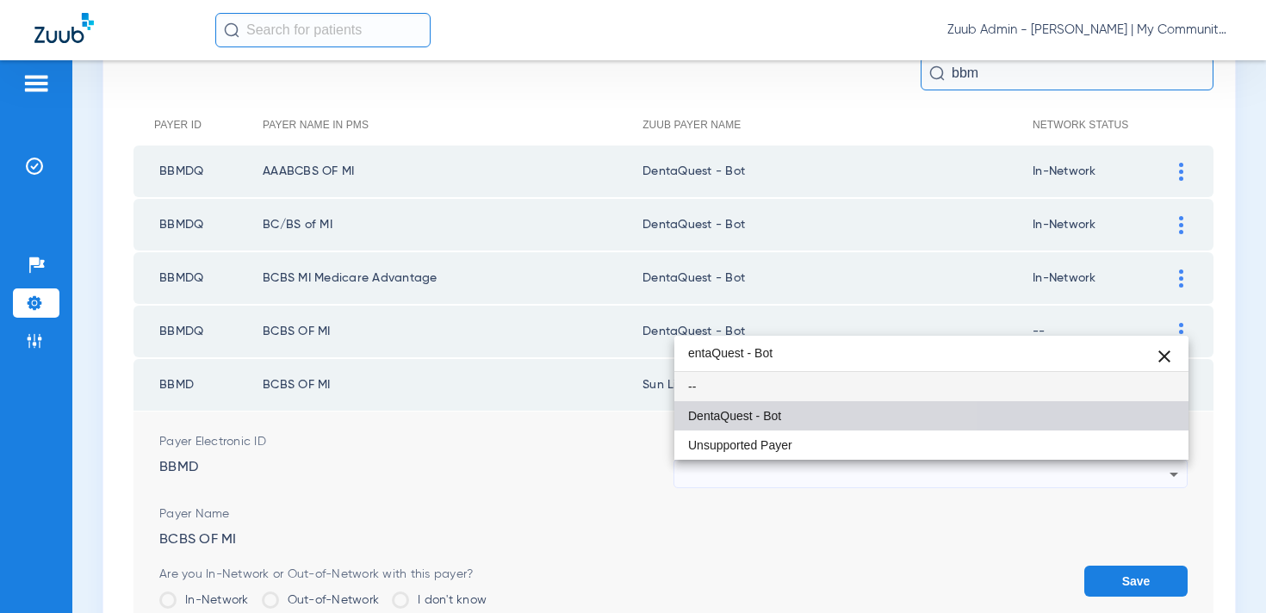
click at [755, 424] on mat-option "DentaQuest - Bot" at bounding box center [931, 415] width 514 height 29
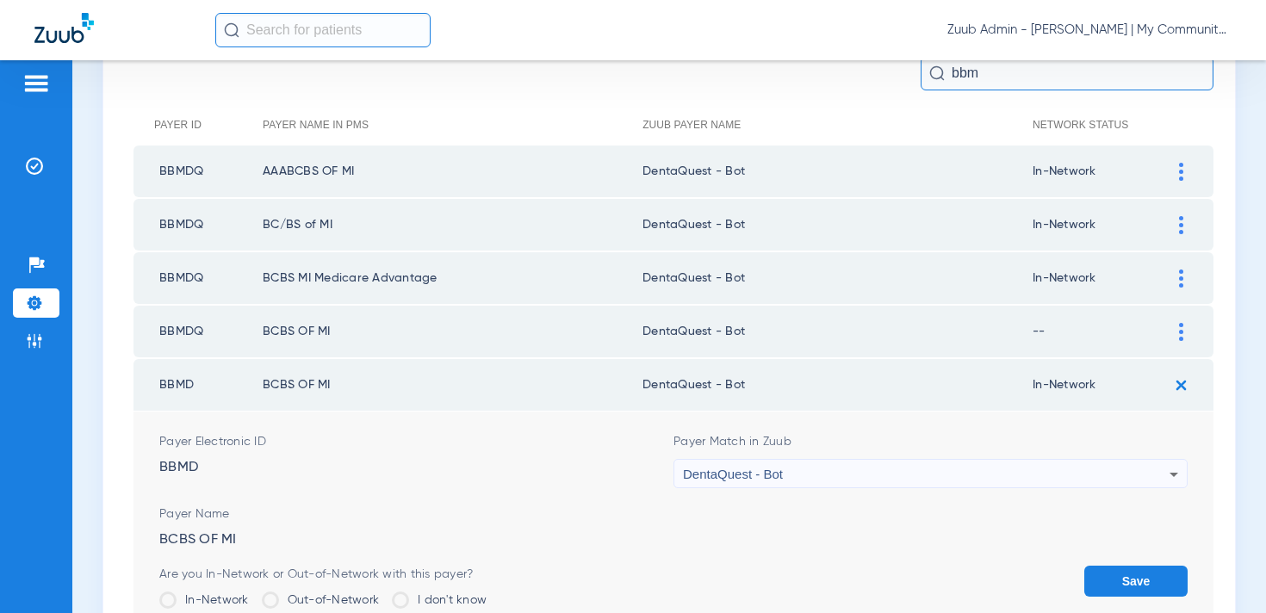
click at [1132, 586] on button "Save" at bounding box center [1135, 581] width 103 height 31
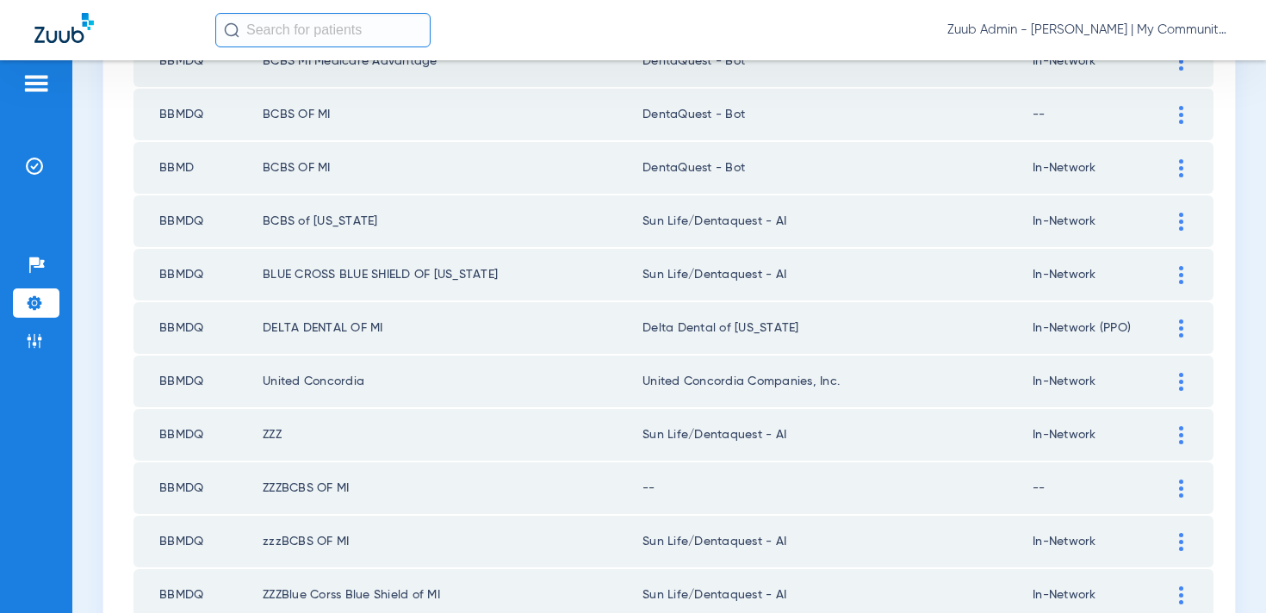
scroll to position [414, 0]
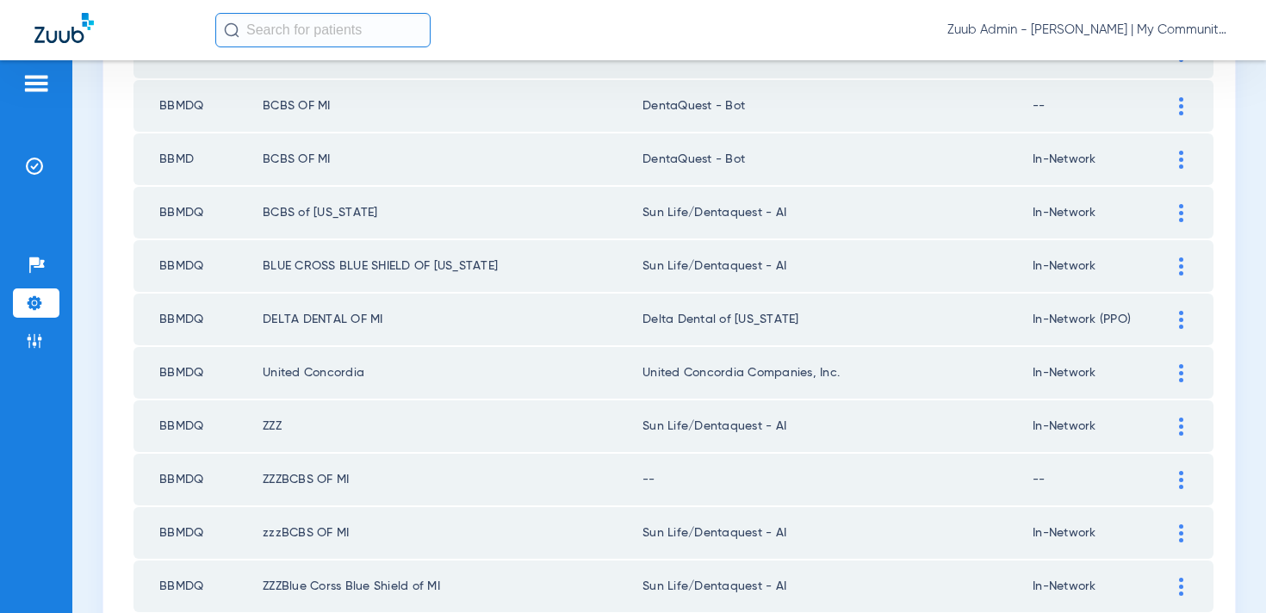
click at [1172, 213] on div at bounding box center [1181, 213] width 30 height 18
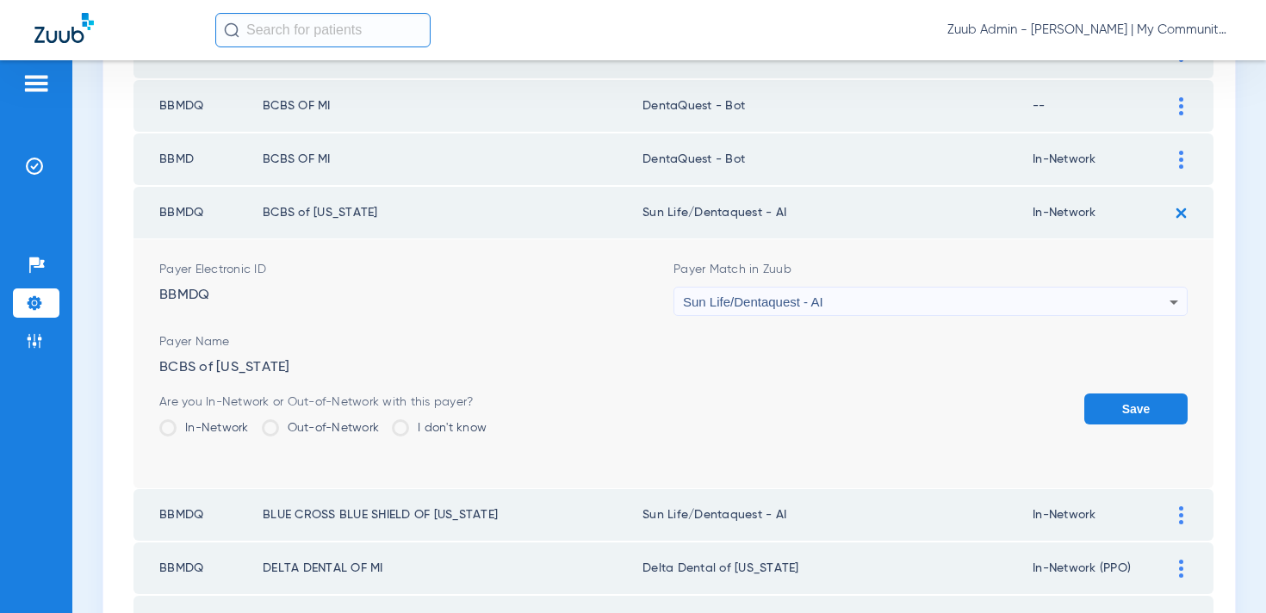
click at [780, 295] on span "Sun Life/Dentaquest - AI" at bounding box center [753, 302] width 140 height 15
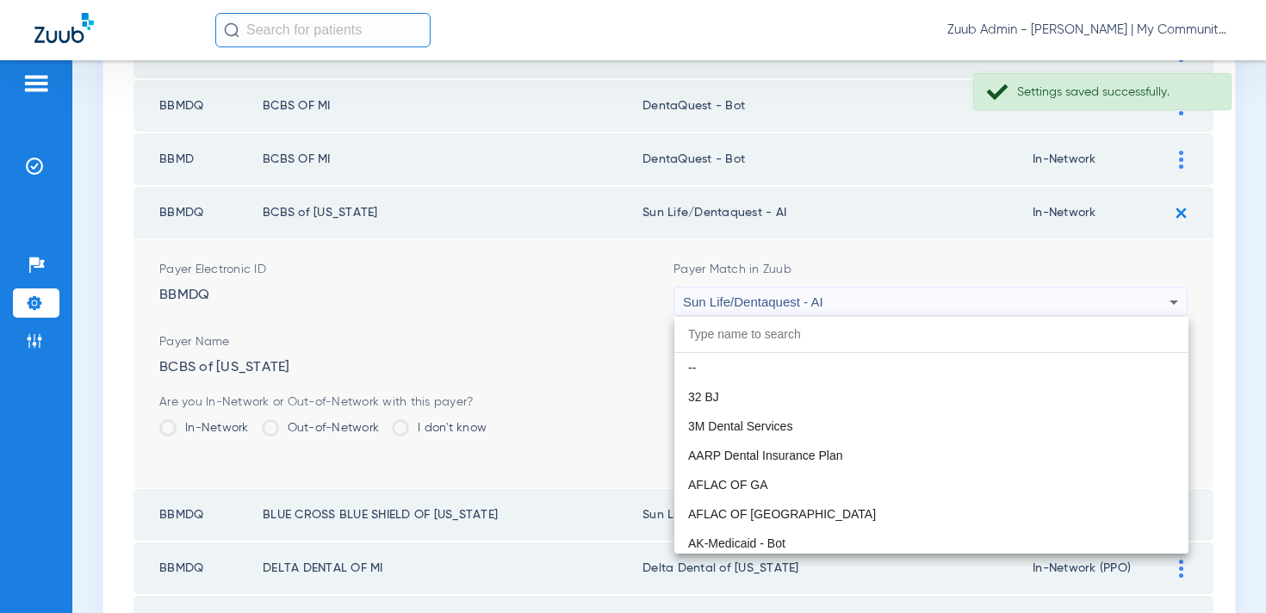
scroll to position [10167, 0]
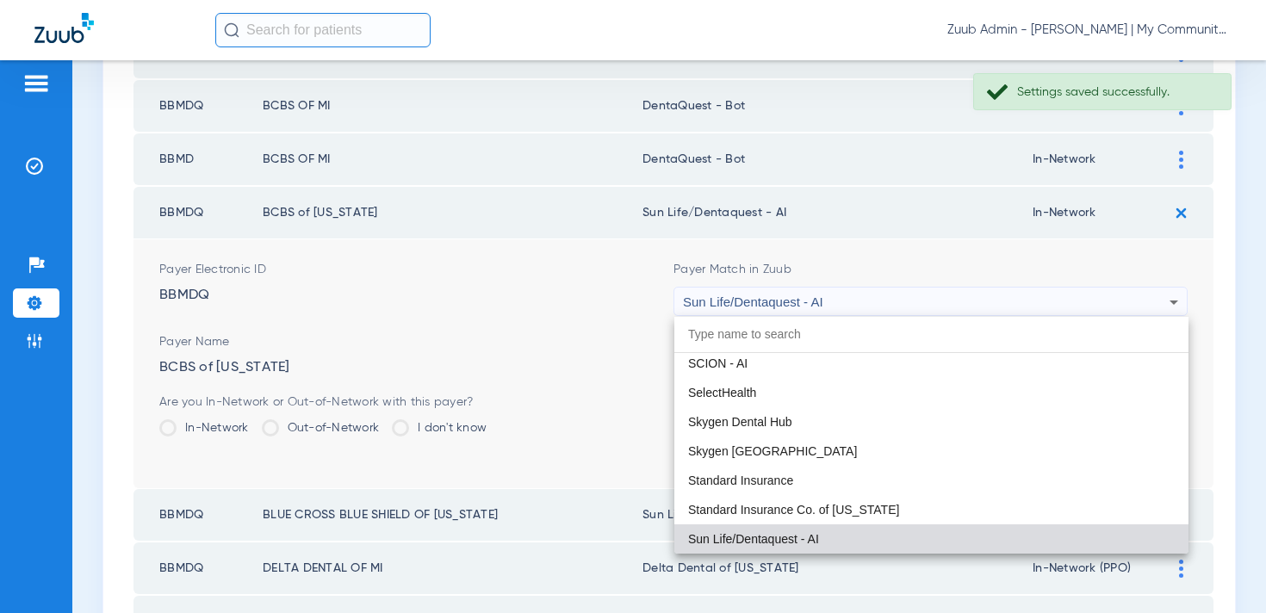
paste input "entaQuest - Bot"
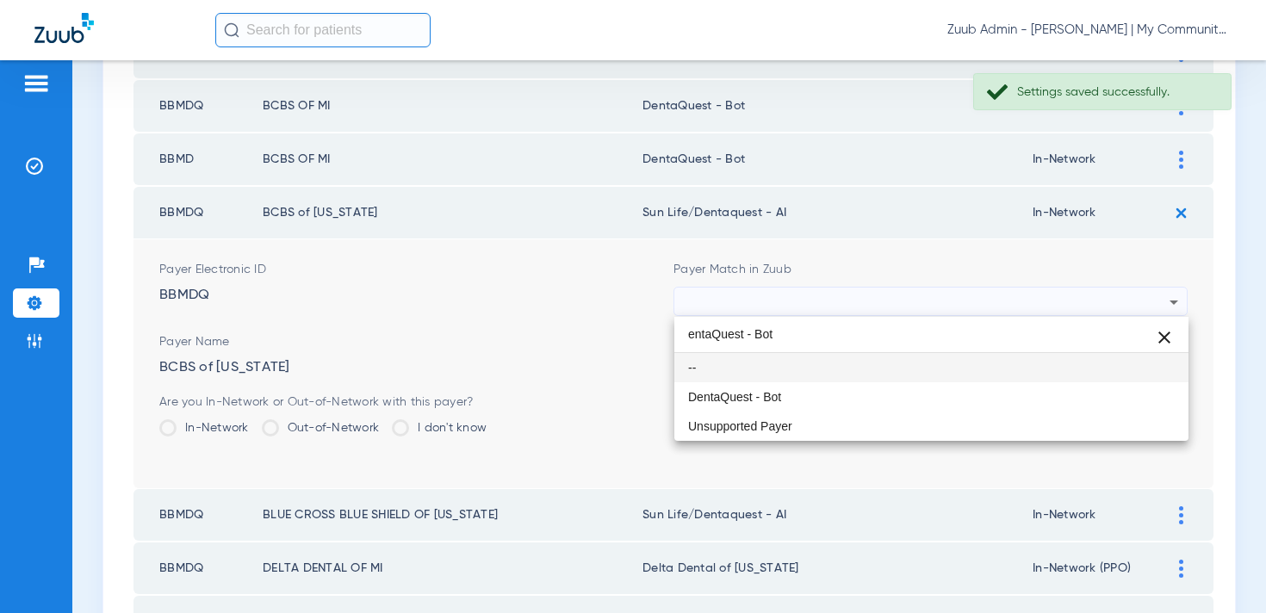
scroll to position [0, 0]
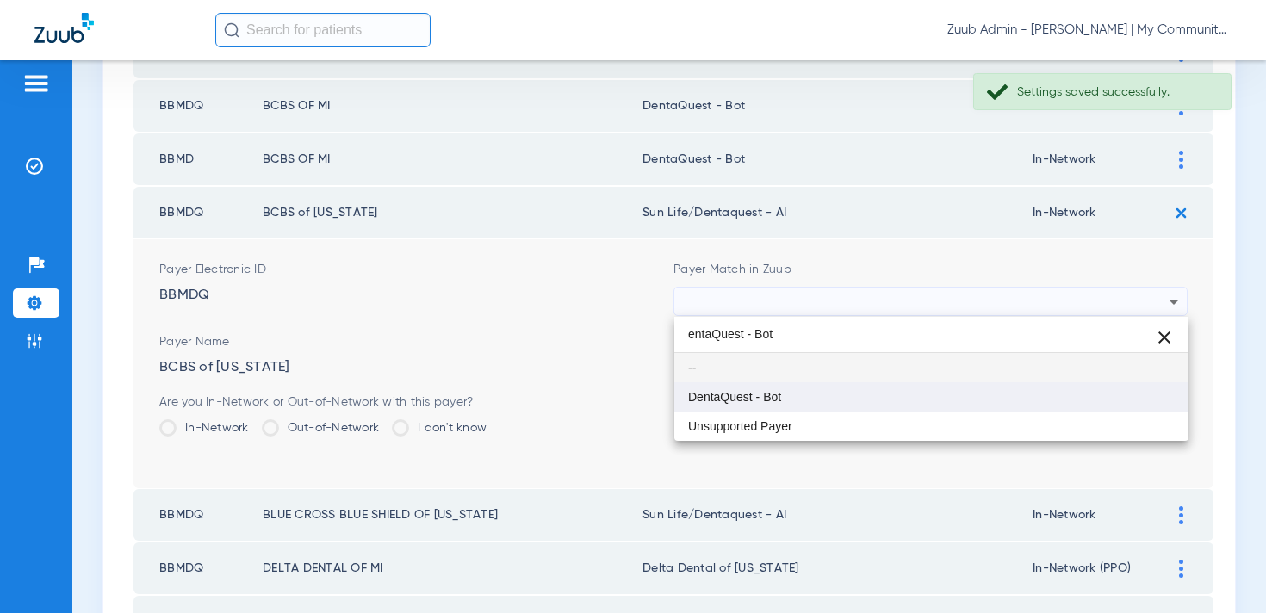
type input "entaQuest - Bot"
click at [747, 403] on span "DentaQuest - Bot" at bounding box center [734, 397] width 93 height 12
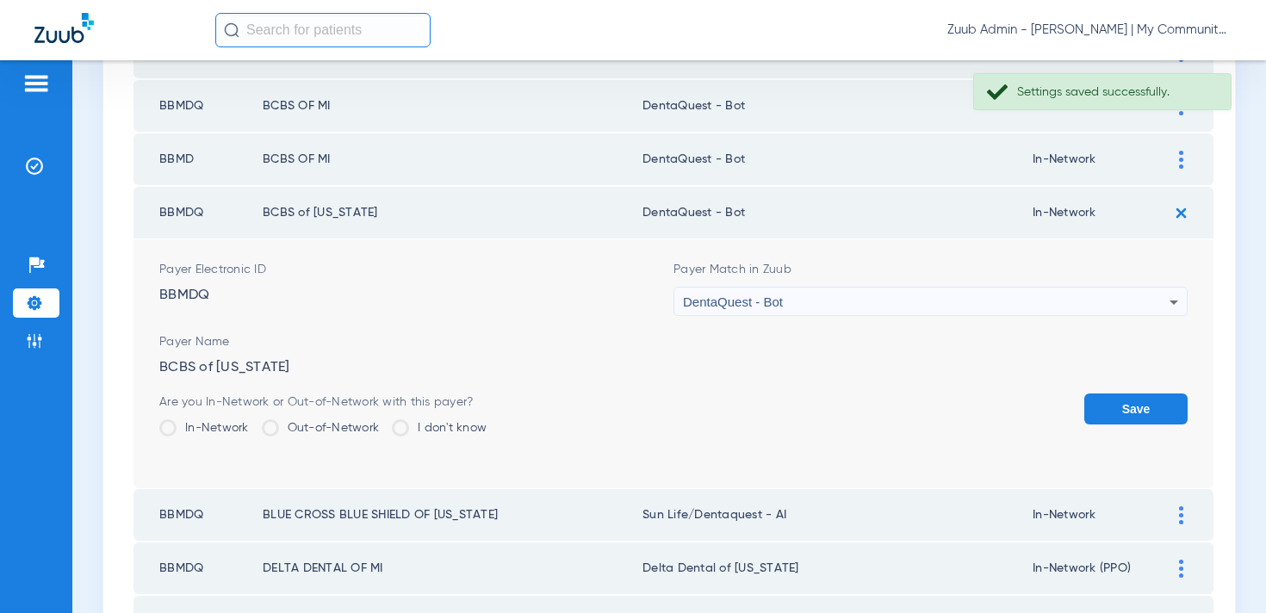
click at [1141, 416] on button "Save" at bounding box center [1135, 409] width 103 height 31
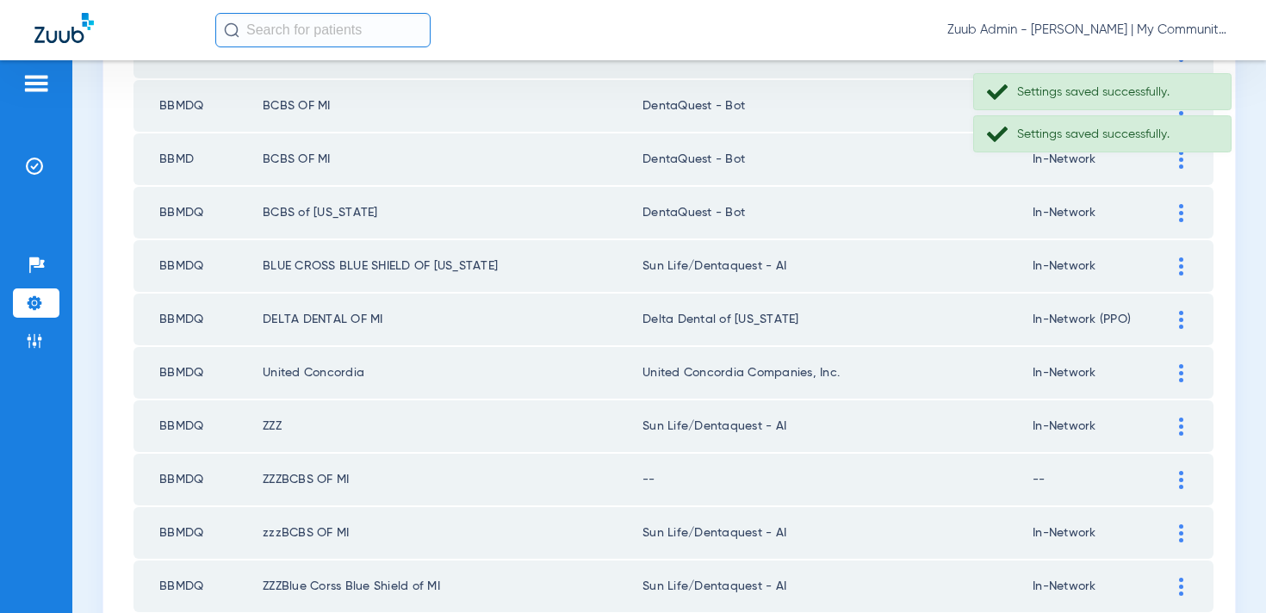
click at [1184, 277] on td at bounding box center [1189, 266] width 47 height 52
click at [1177, 260] on div at bounding box center [1181, 267] width 30 height 18
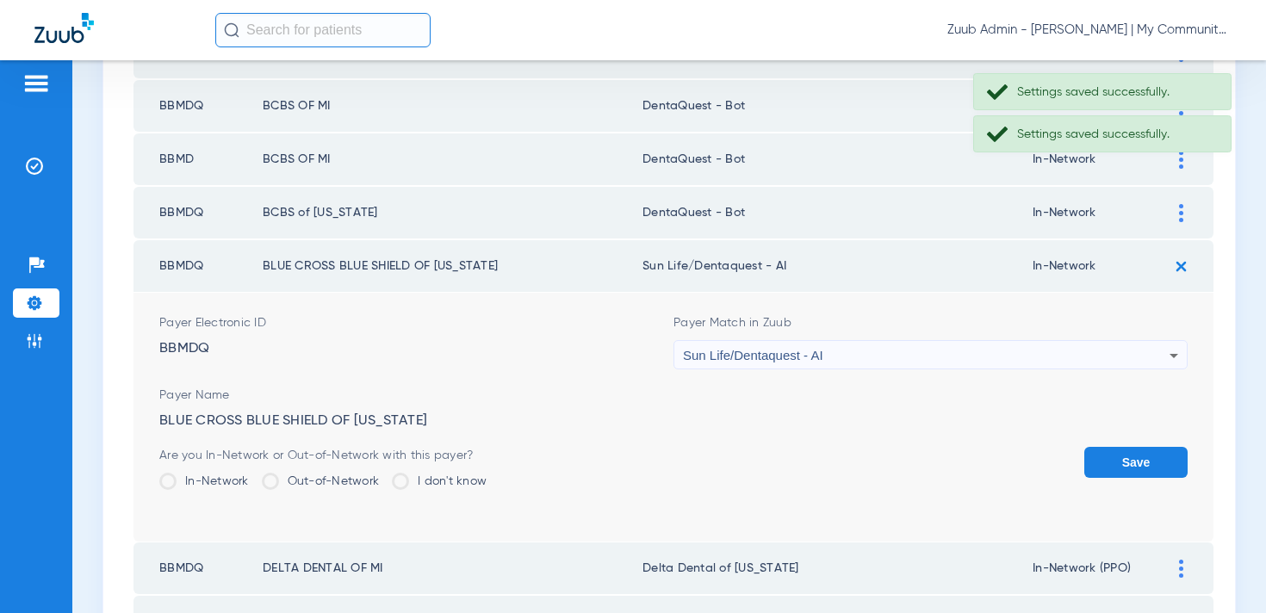
click at [784, 361] on span "Sun Life/Dentaquest - AI" at bounding box center [753, 355] width 140 height 15
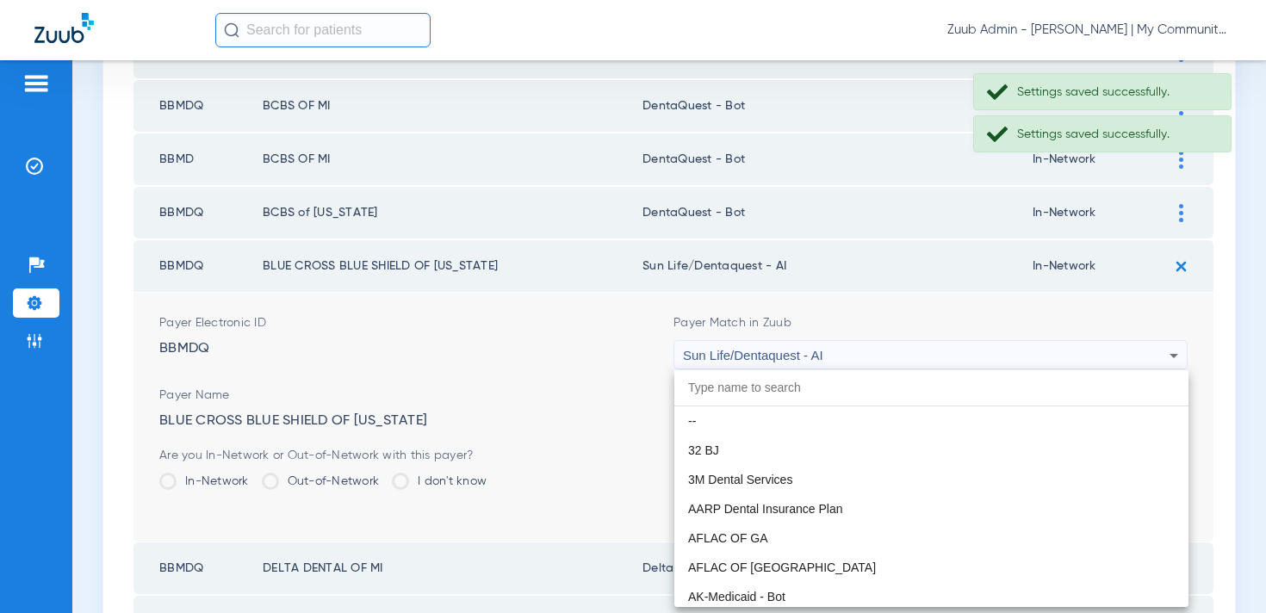
scroll to position [10167, 0]
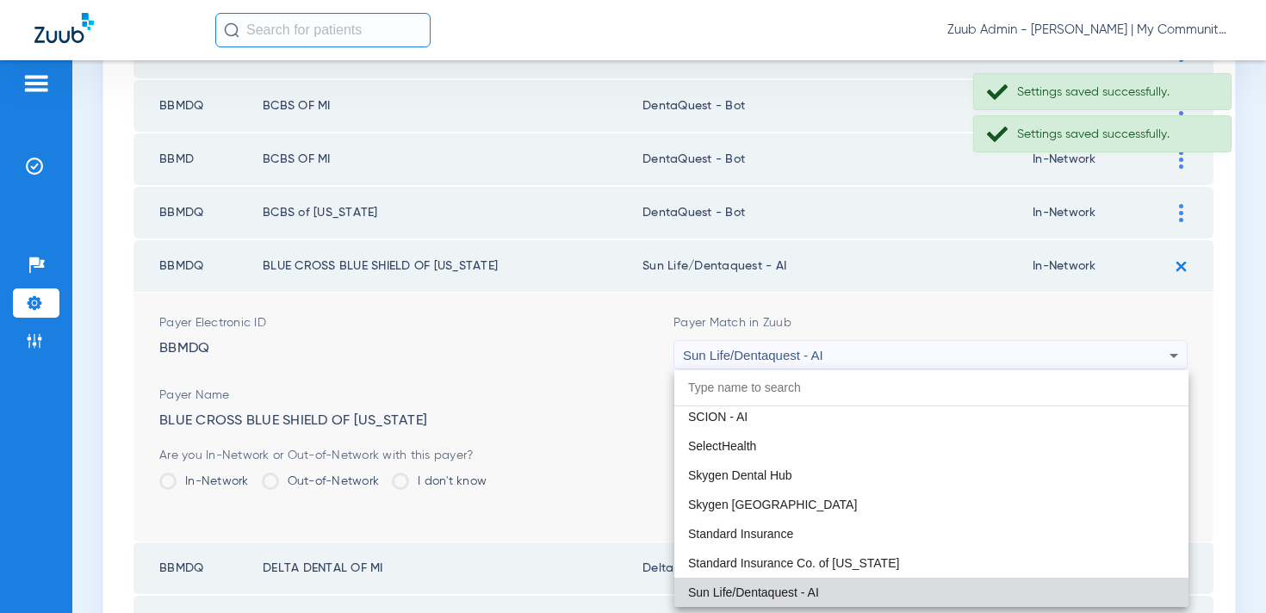
paste input "entaQuest - Bot"
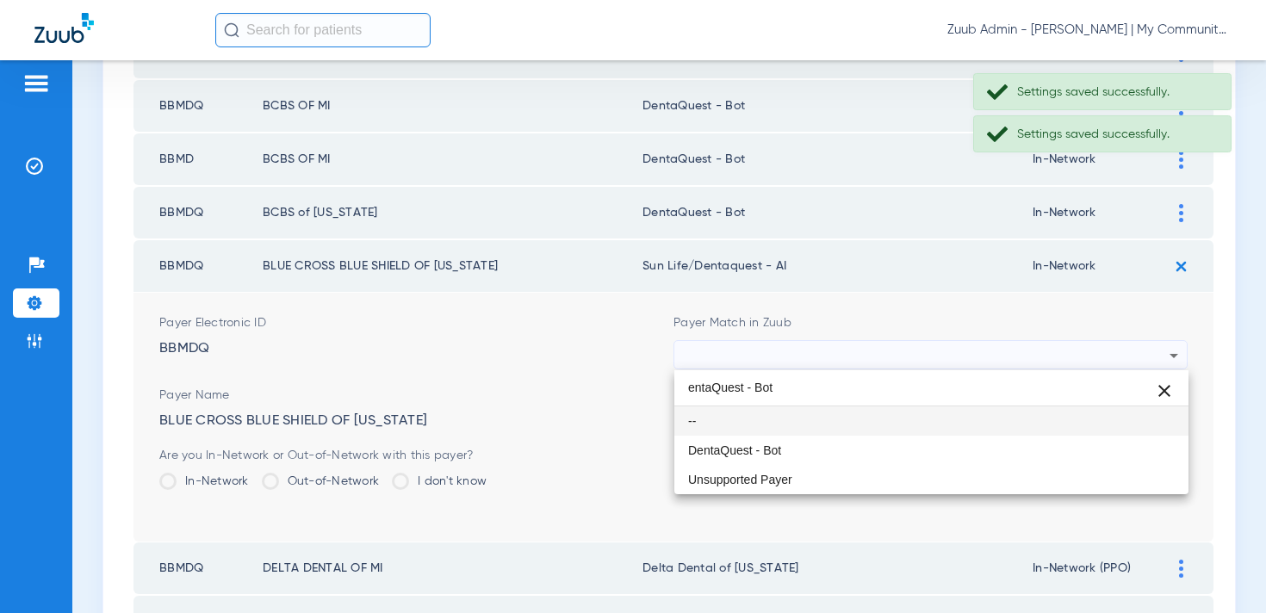
scroll to position [0, 0]
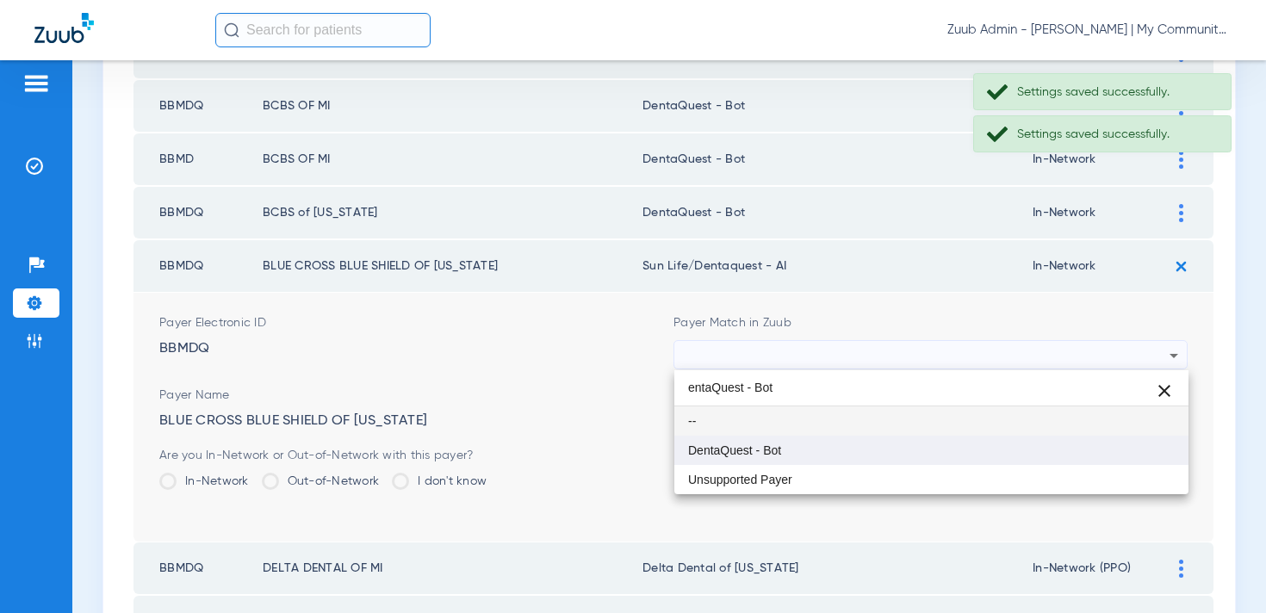
type input "entaQuest - Bot"
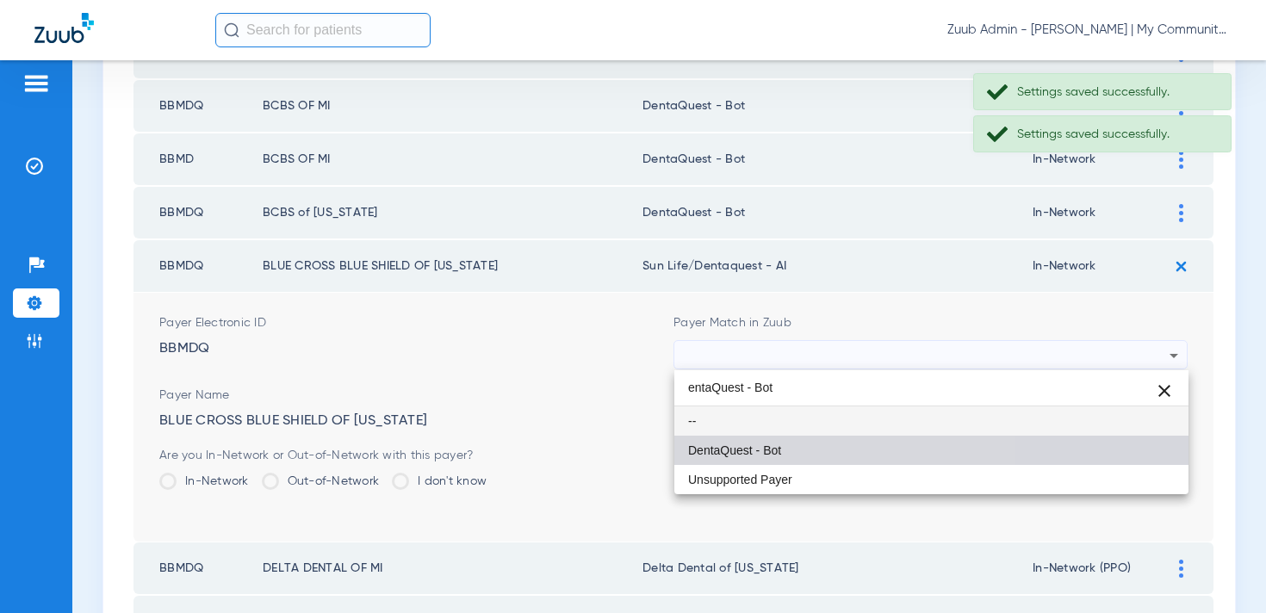
click at [774, 444] on span "DentaQuest - Bot" at bounding box center [734, 450] width 93 height 12
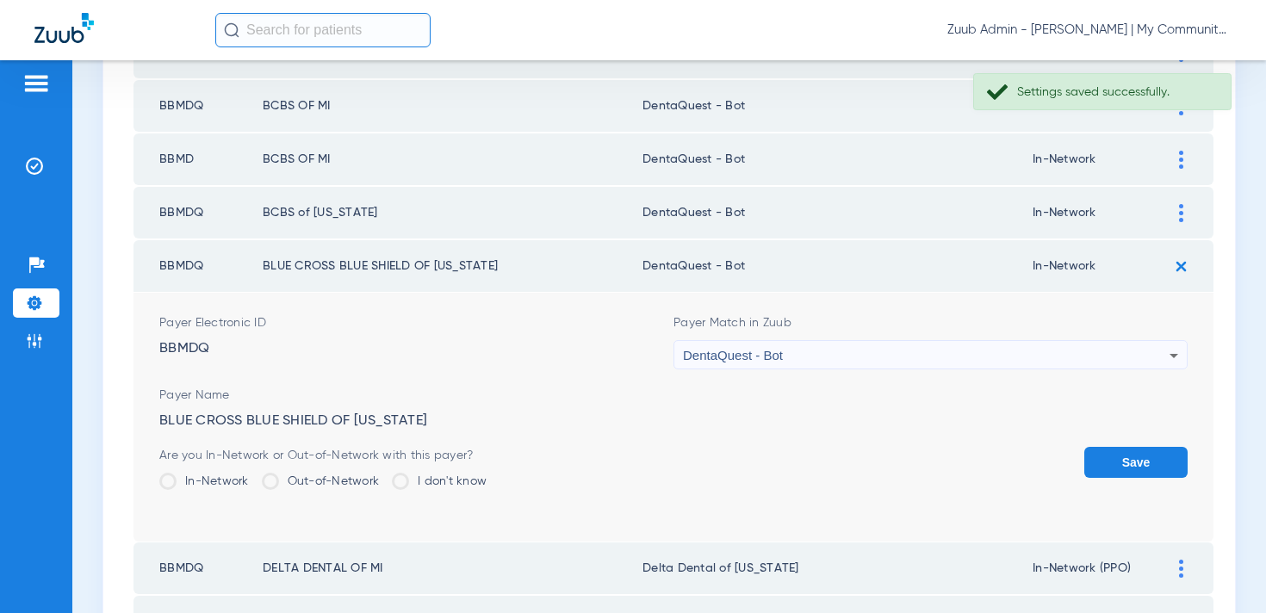
click at [1117, 453] on button "Save" at bounding box center [1135, 462] width 103 height 31
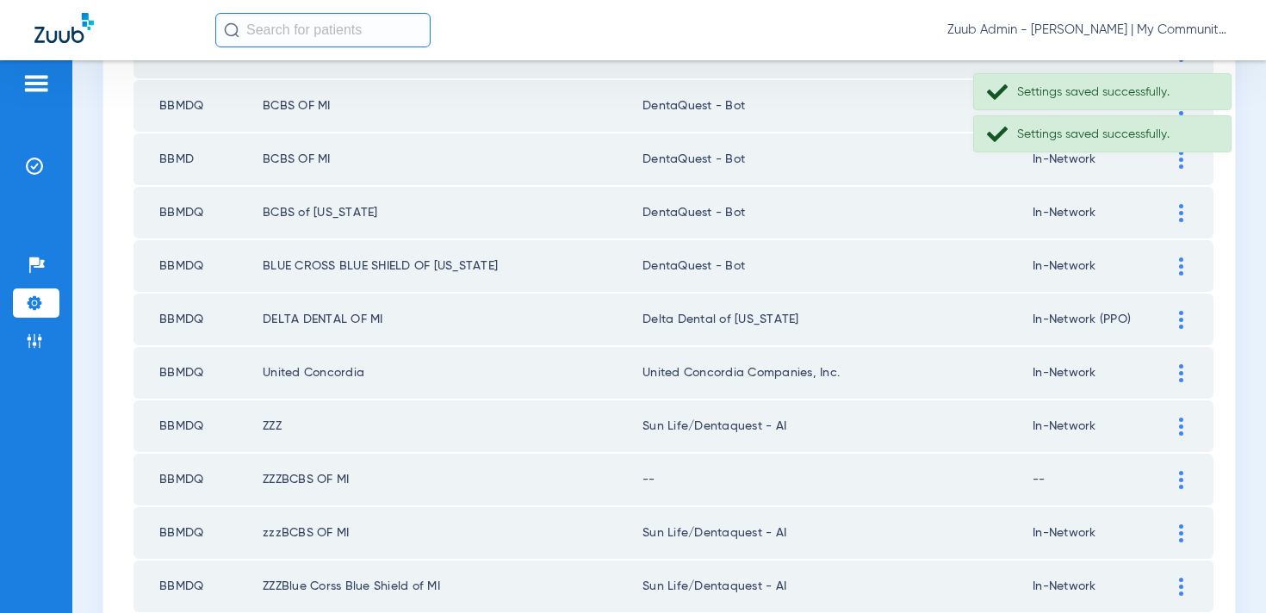
click at [1179, 329] on td at bounding box center [1189, 320] width 47 height 52
click at [1179, 319] on img at bounding box center [1181, 320] width 4 height 18
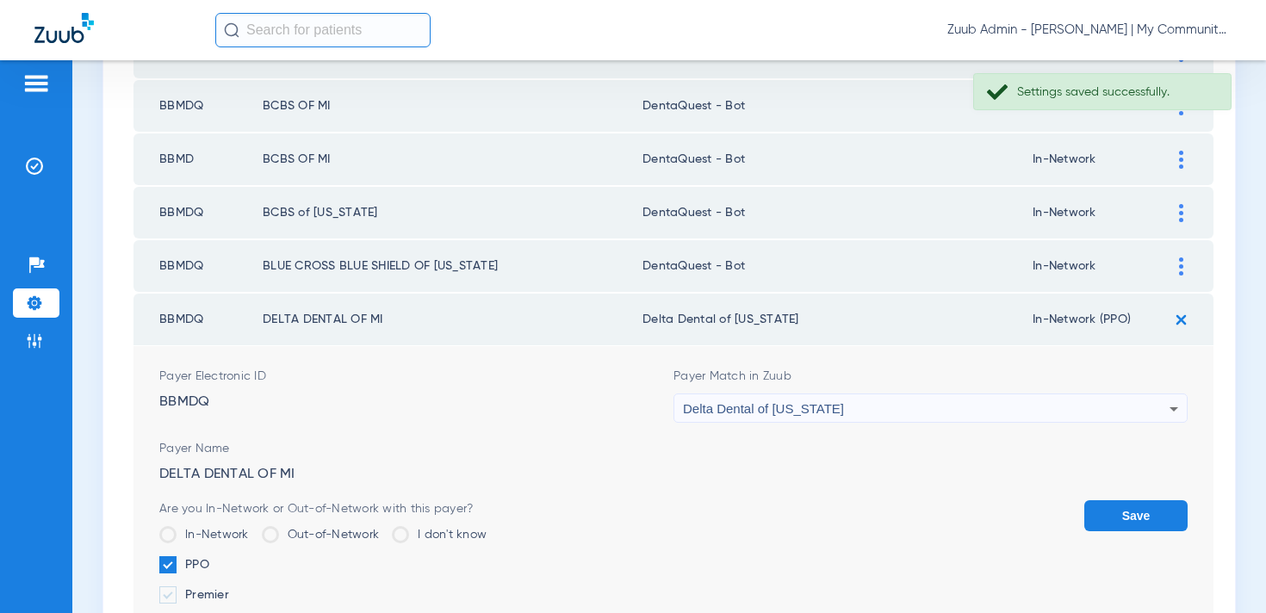
click at [779, 417] on div "Delta Dental of [US_STATE]" at bounding box center [926, 409] width 487 height 29
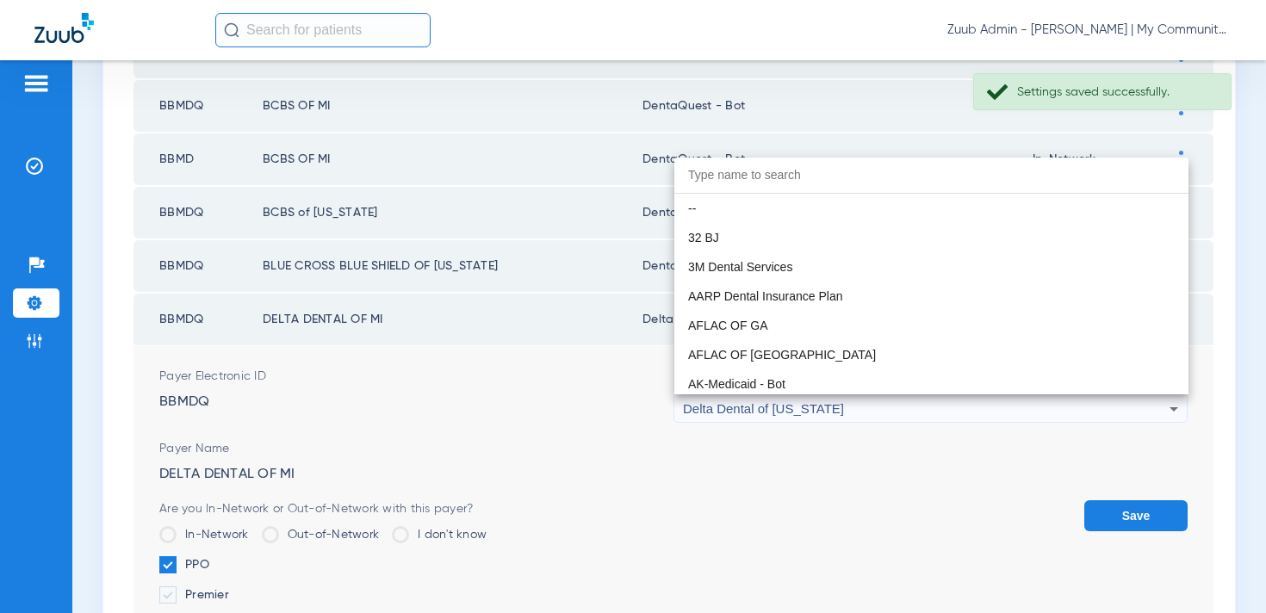
scroll to position [4192, 0]
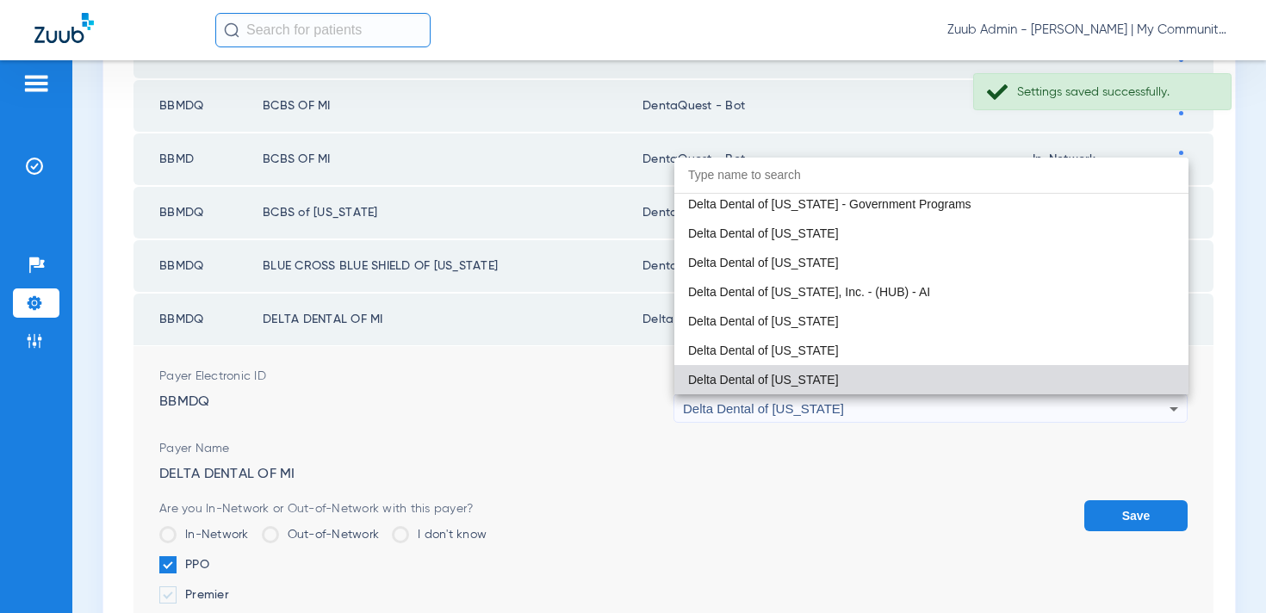
paste input "entaQuest - Bot"
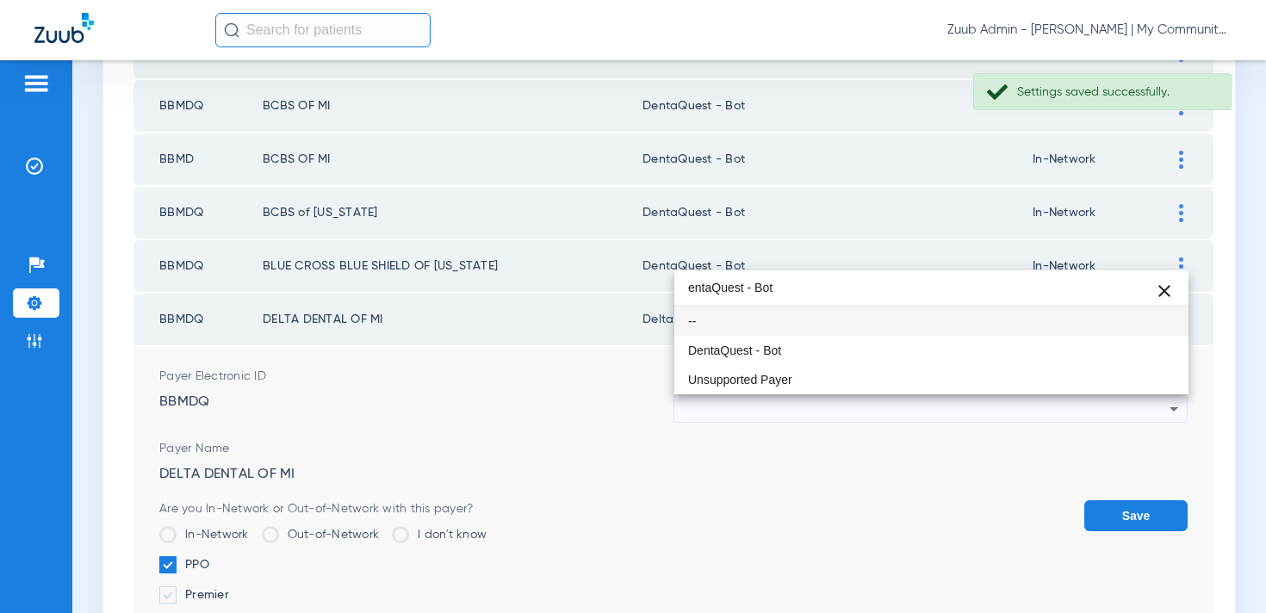
scroll to position [0, 0]
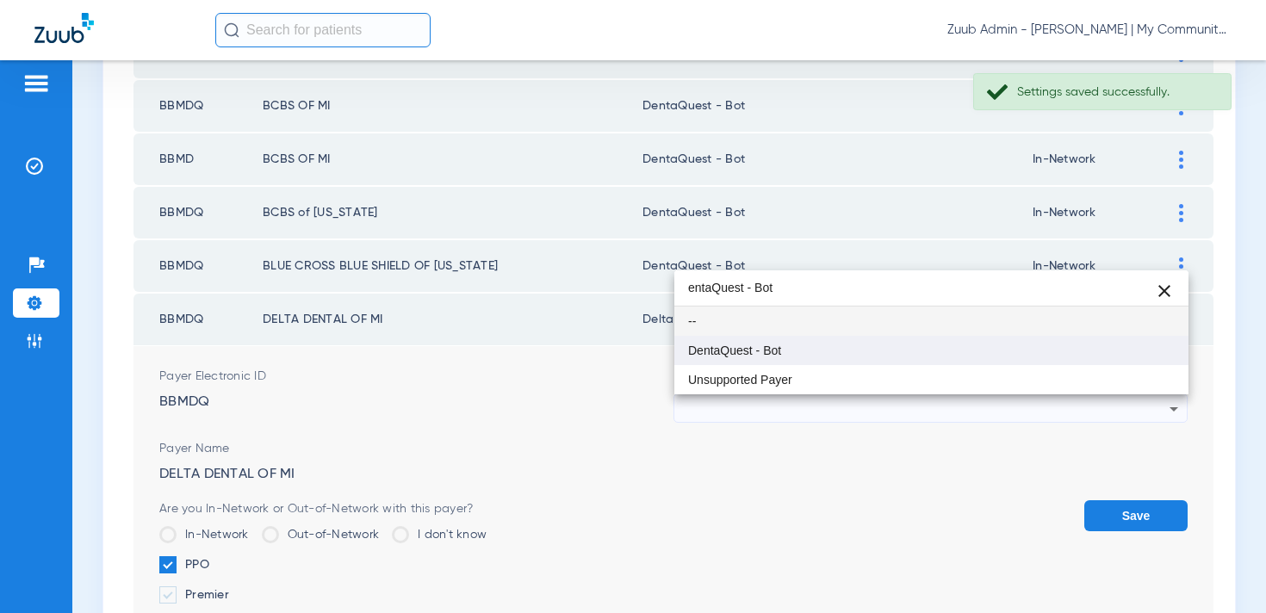
type input "entaQuest - Bot"
click at [770, 355] on span "DentaQuest - Bot" at bounding box center [734, 351] width 93 height 12
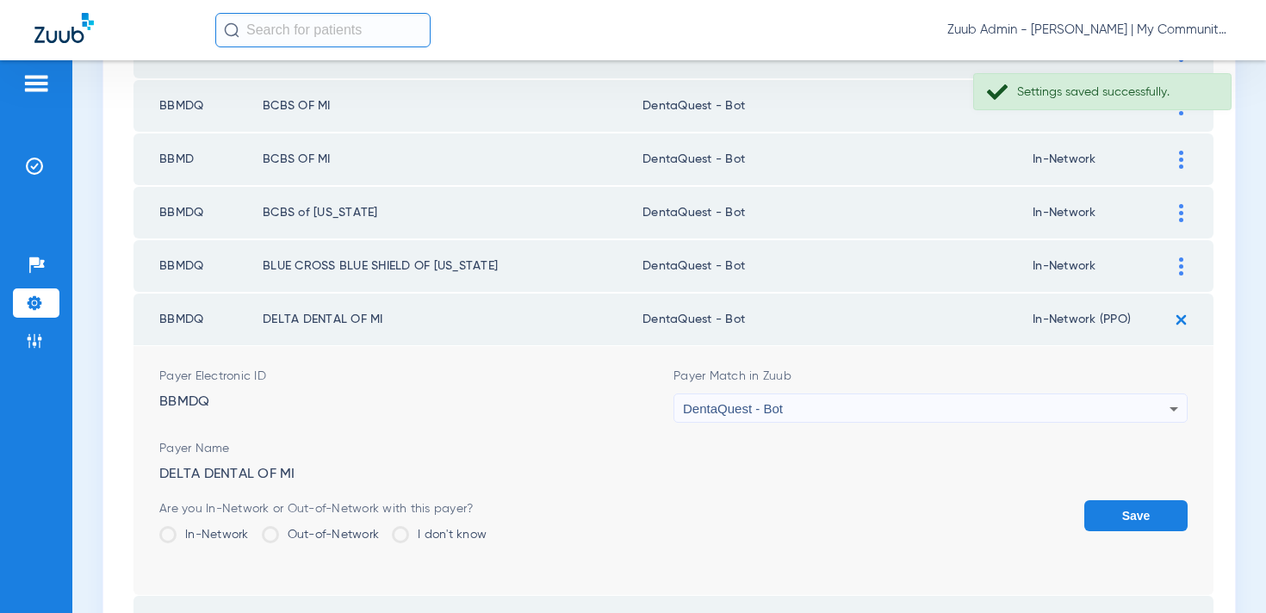
click at [1173, 522] on button "Save" at bounding box center [1135, 515] width 103 height 31
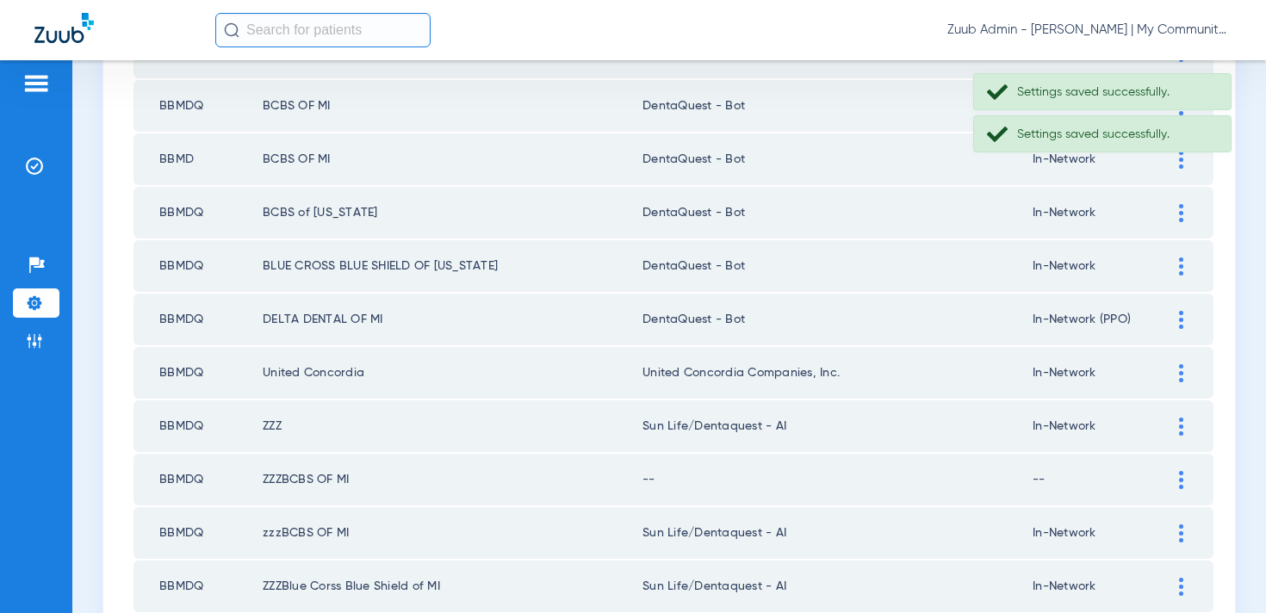
click at [1184, 367] on div at bounding box center [1181, 373] width 30 height 18
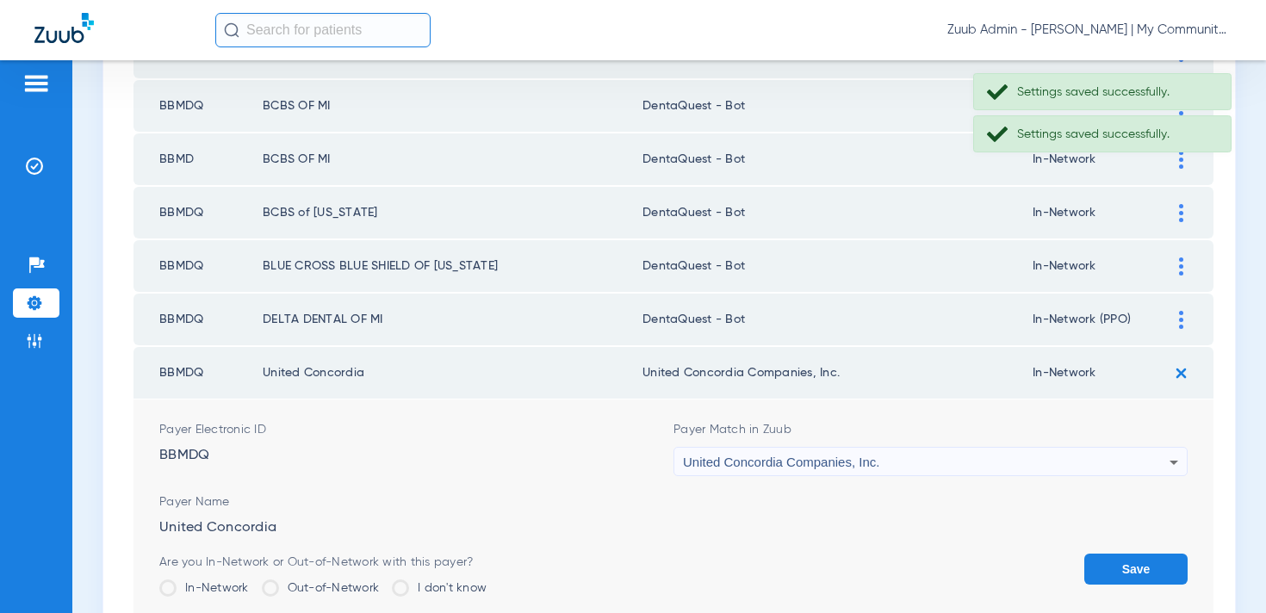
click at [780, 469] on span "United Concordia Companies, Inc." at bounding box center [781, 462] width 196 height 15
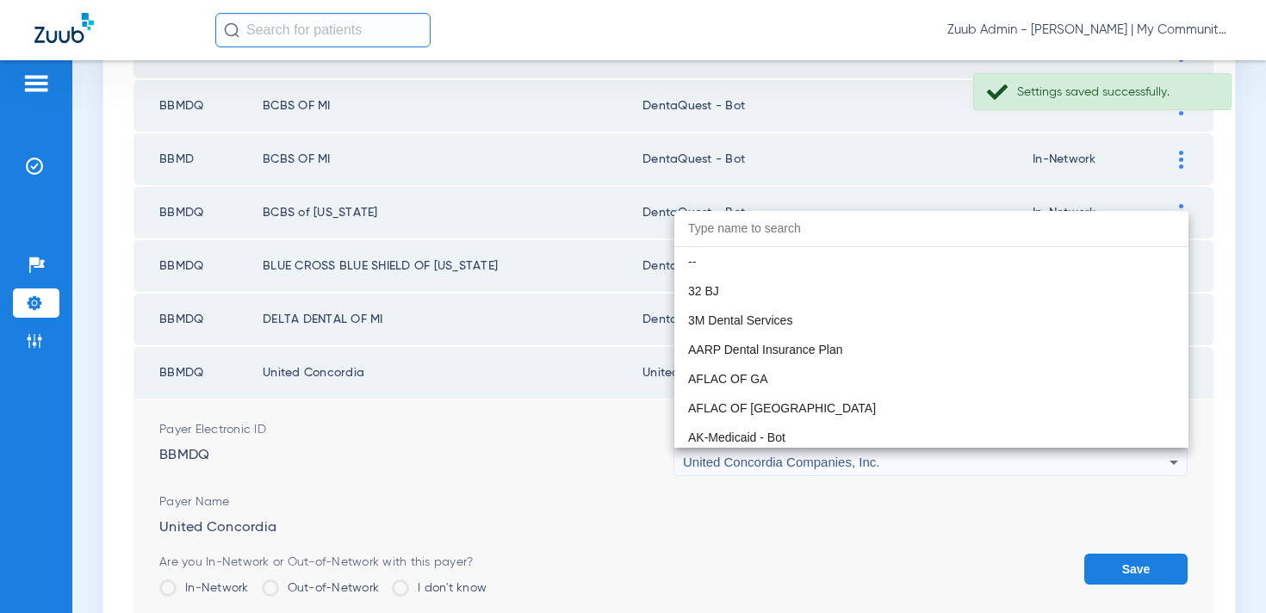
scroll to position [11016, 0]
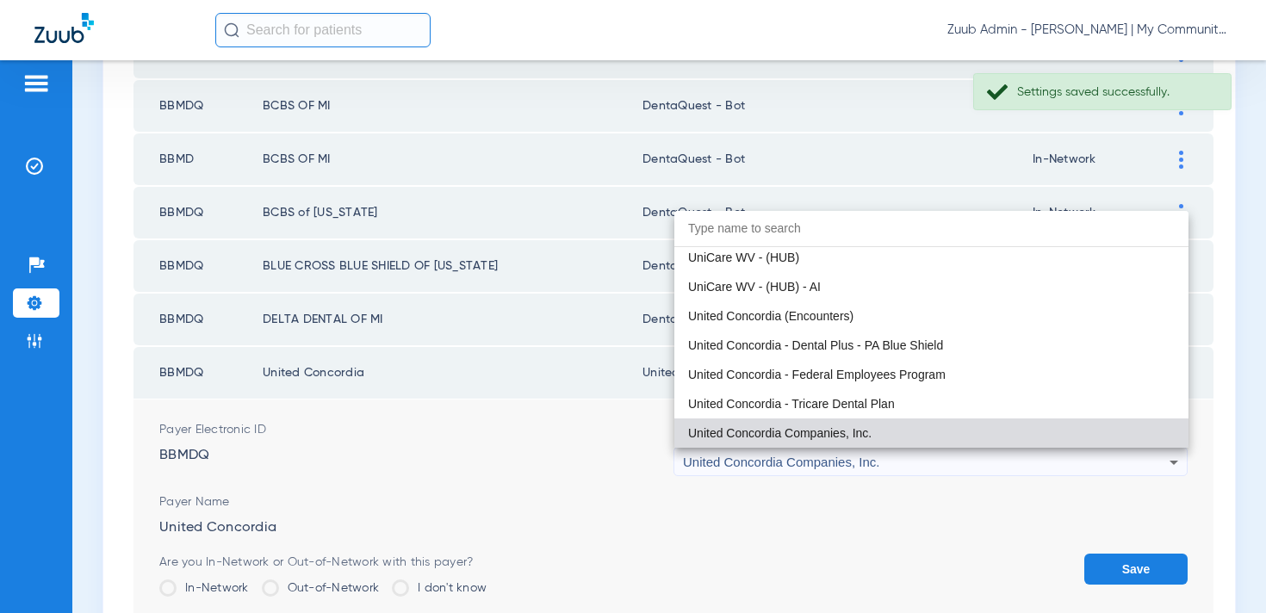
paste input "entaQuest - Bot"
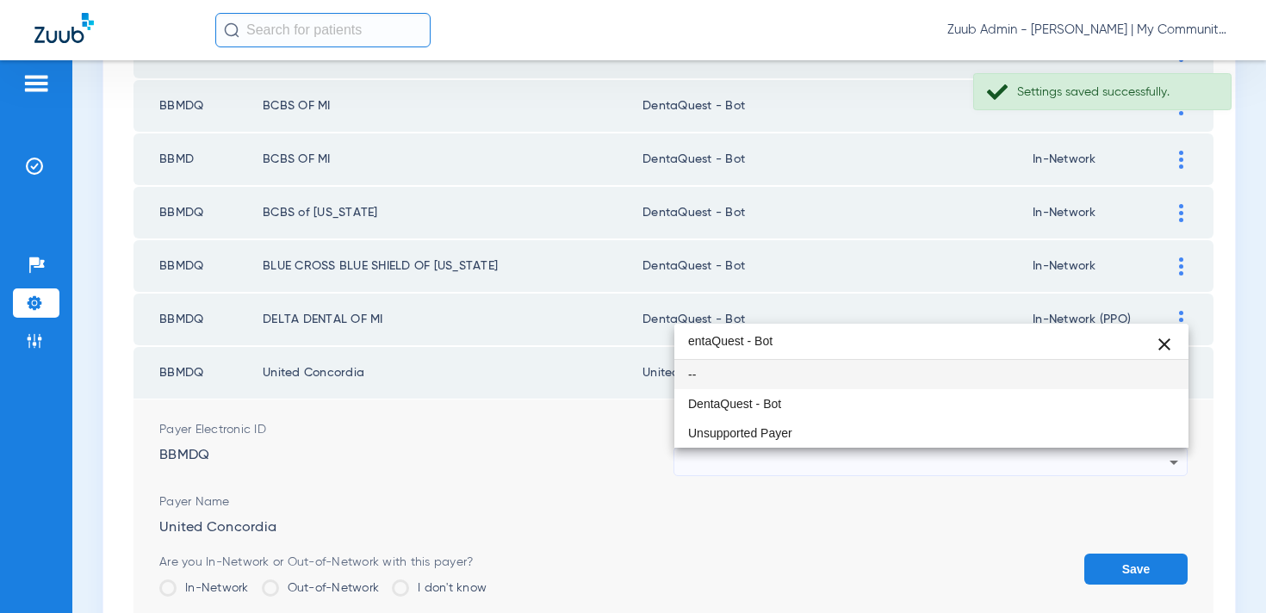
scroll to position [0, 0]
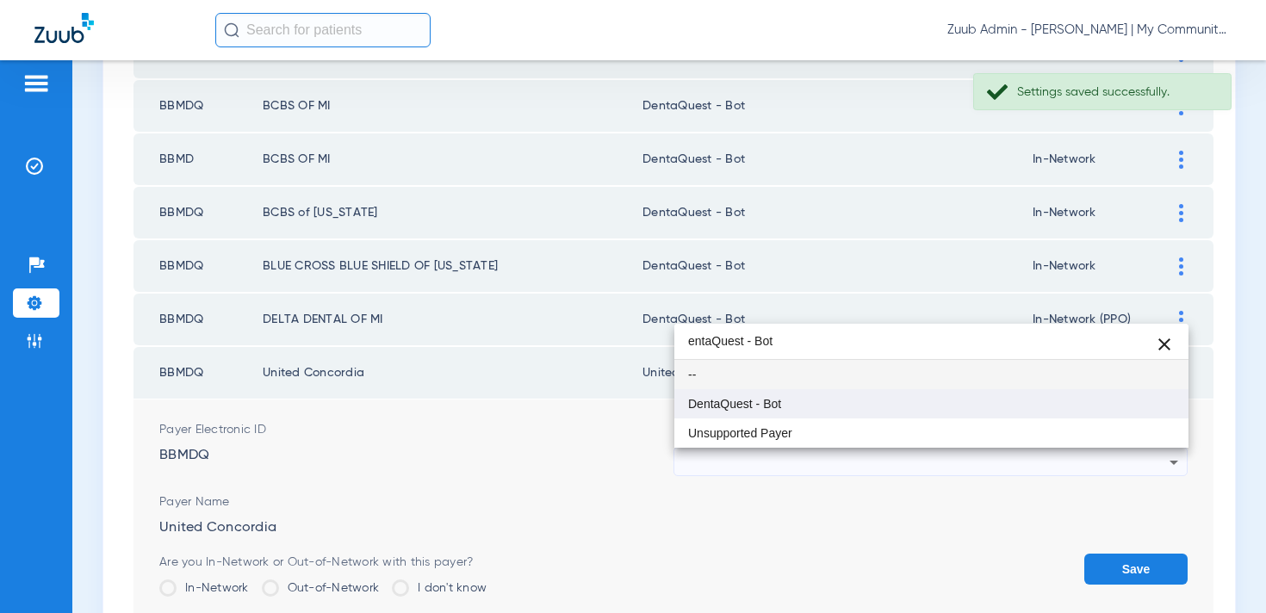
type input "entaQuest - Bot"
click at [763, 405] on span "DentaQuest - Bot" at bounding box center [734, 404] width 93 height 12
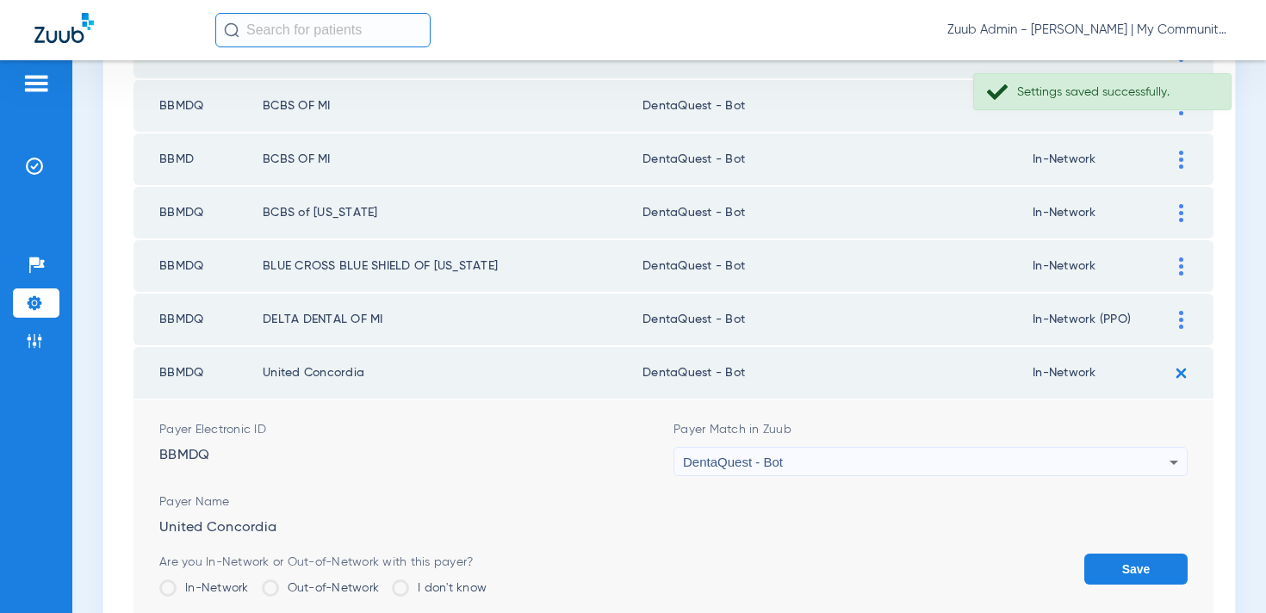
click at [1112, 561] on button "Save" at bounding box center [1135, 569] width 103 height 31
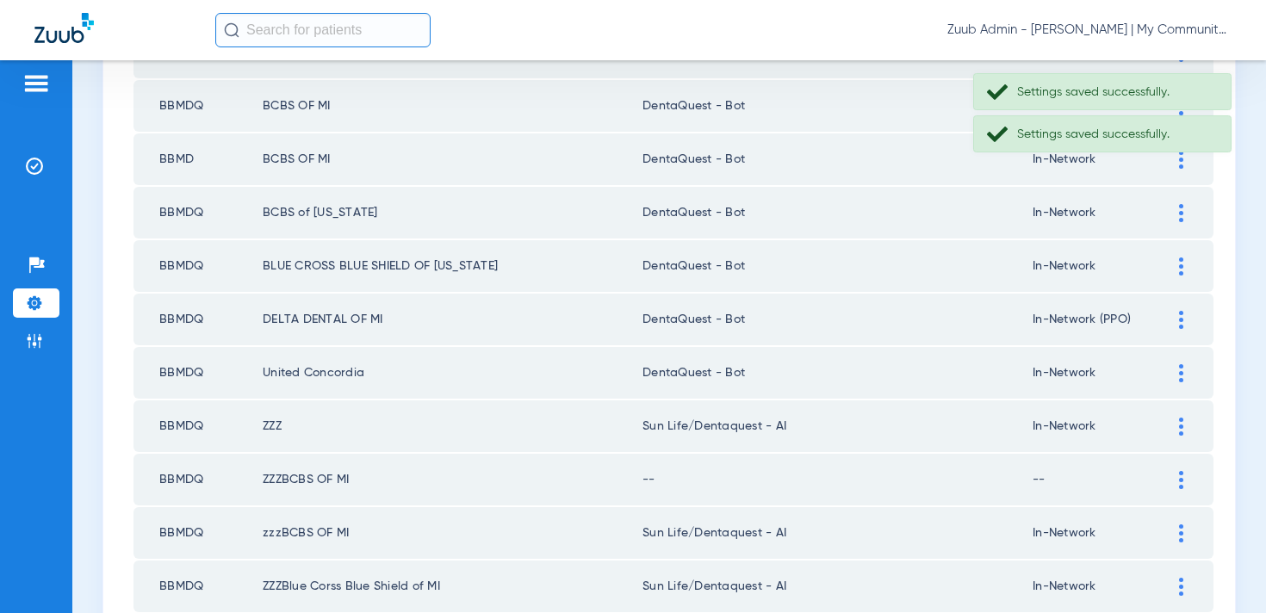
click at [1182, 423] on img at bounding box center [1181, 427] width 4 height 18
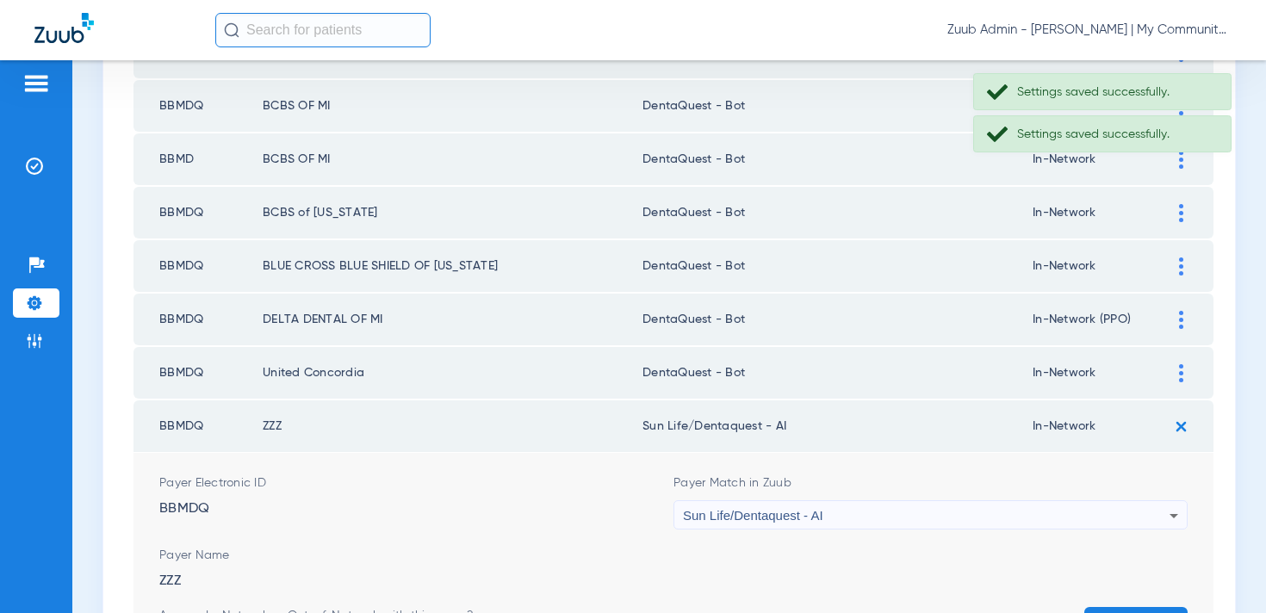
click at [767, 515] on span "Sun Life/Dentaquest - AI" at bounding box center [753, 515] width 140 height 15
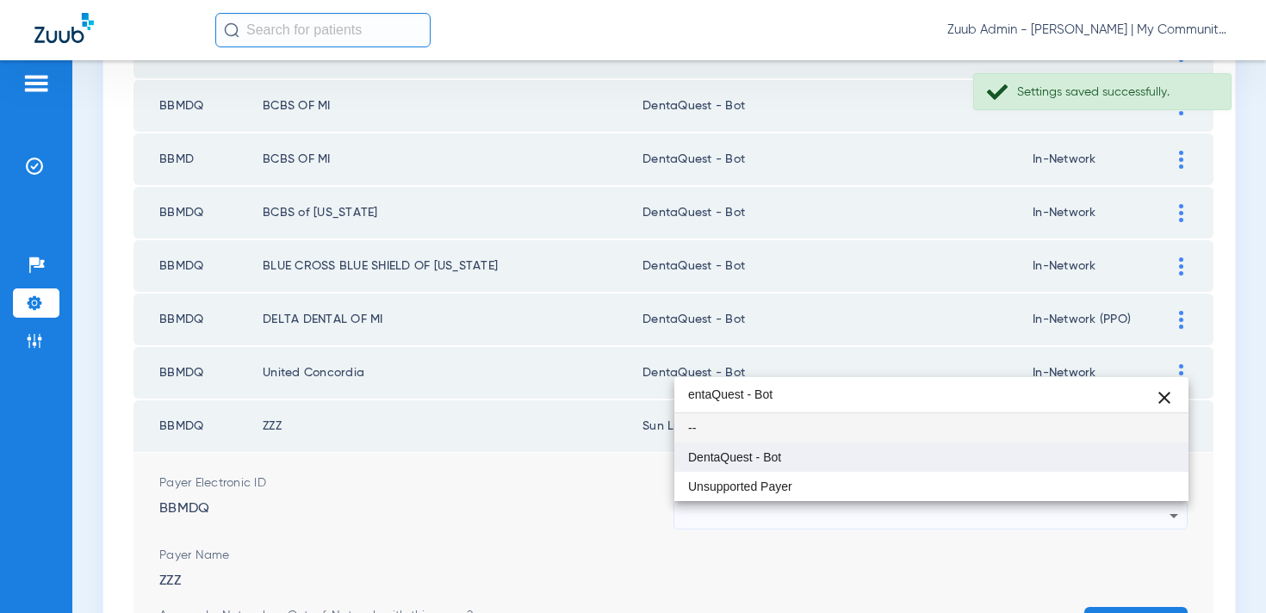
type input "entaQuest - Bot"
click at [755, 468] on mat-option "DentaQuest - Bot" at bounding box center [931, 457] width 514 height 29
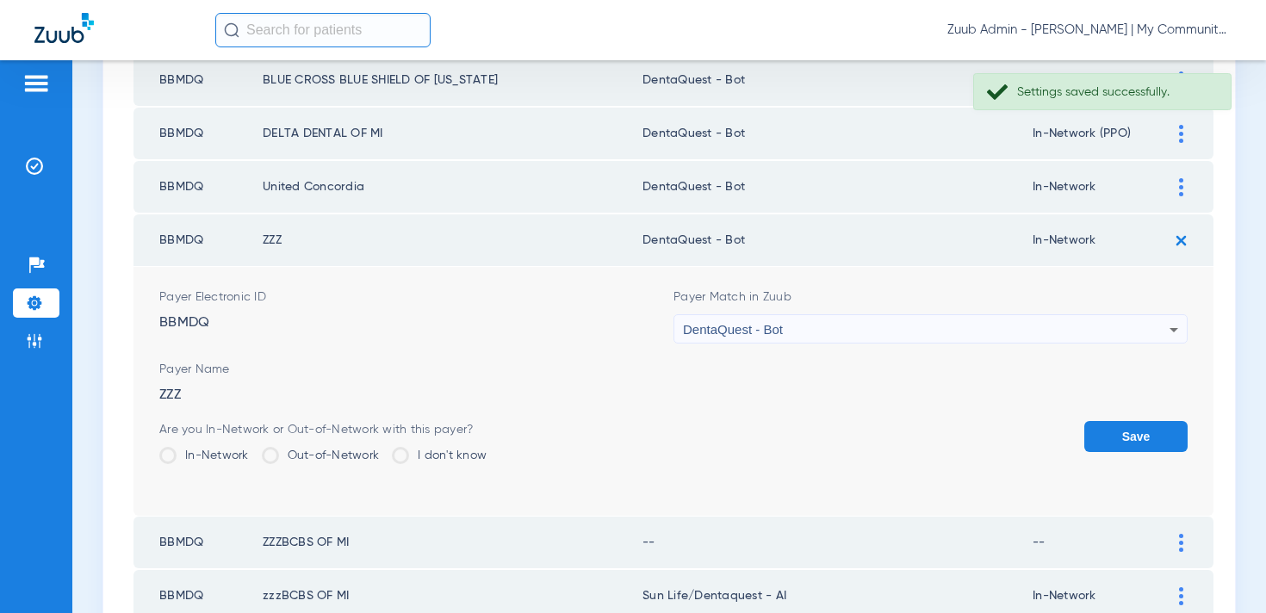
scroll to position [602, 0]
click at [1103, 433] on button "Save" at bounding box center [1135, 434] width 103 height 31
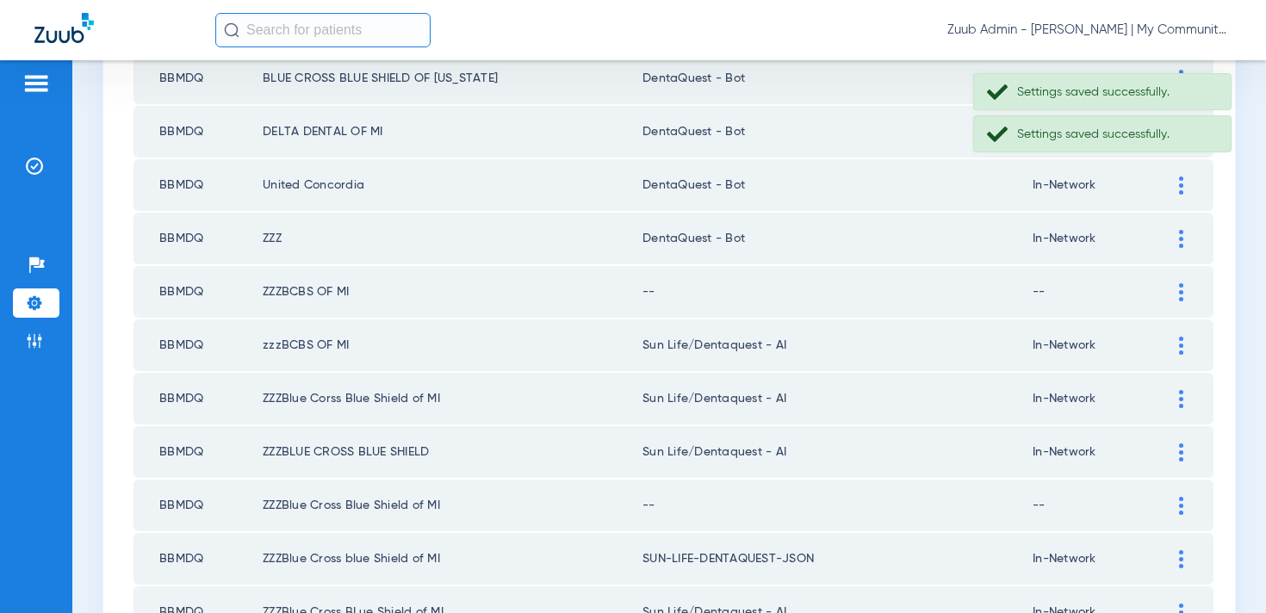
click at [1175, 295] on div at bounding box center [1181, 292] width 30 height 18
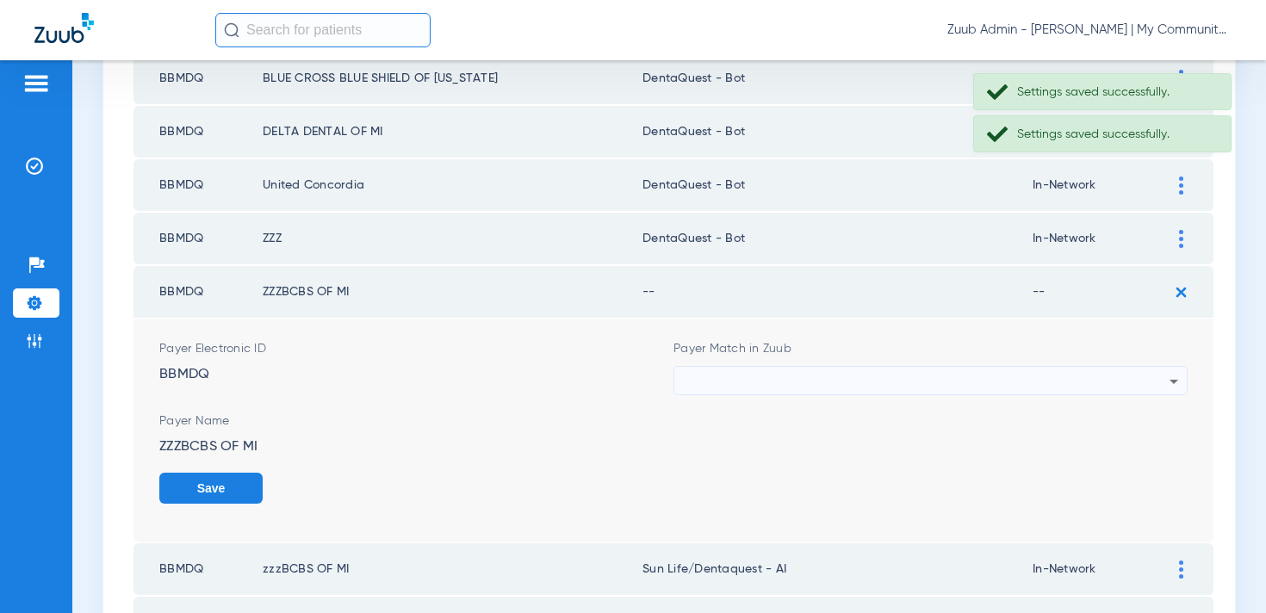
click at [780, 375] on div at bounding box center [926, 381] width 487 height 29
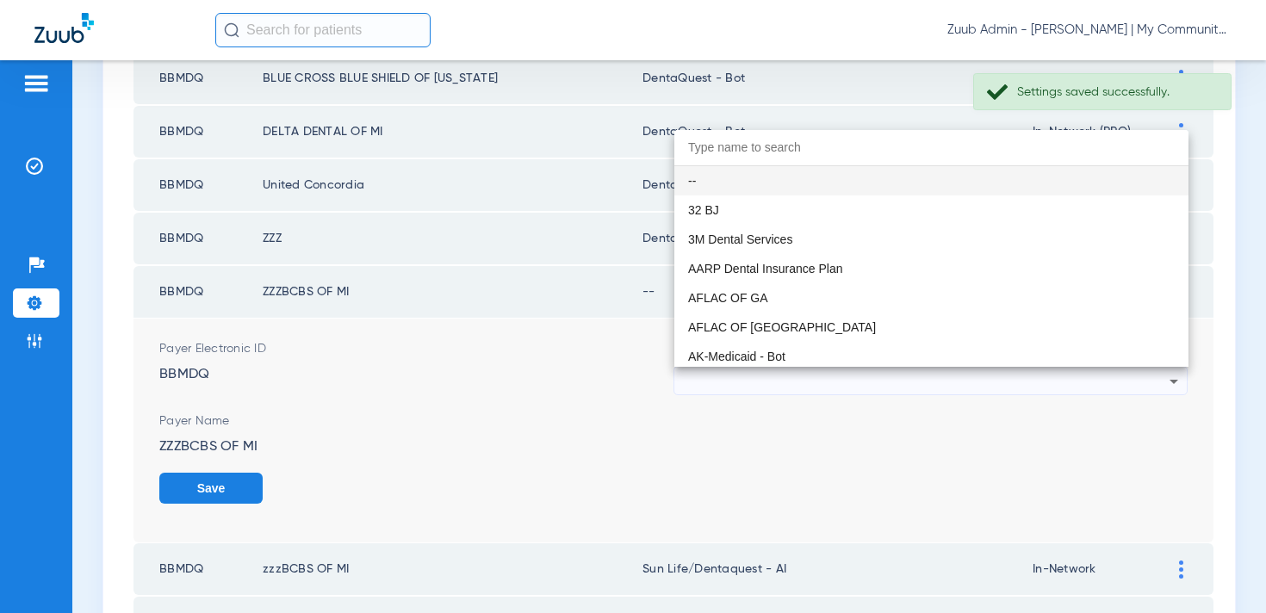
paste input "entaQuest - Bot"
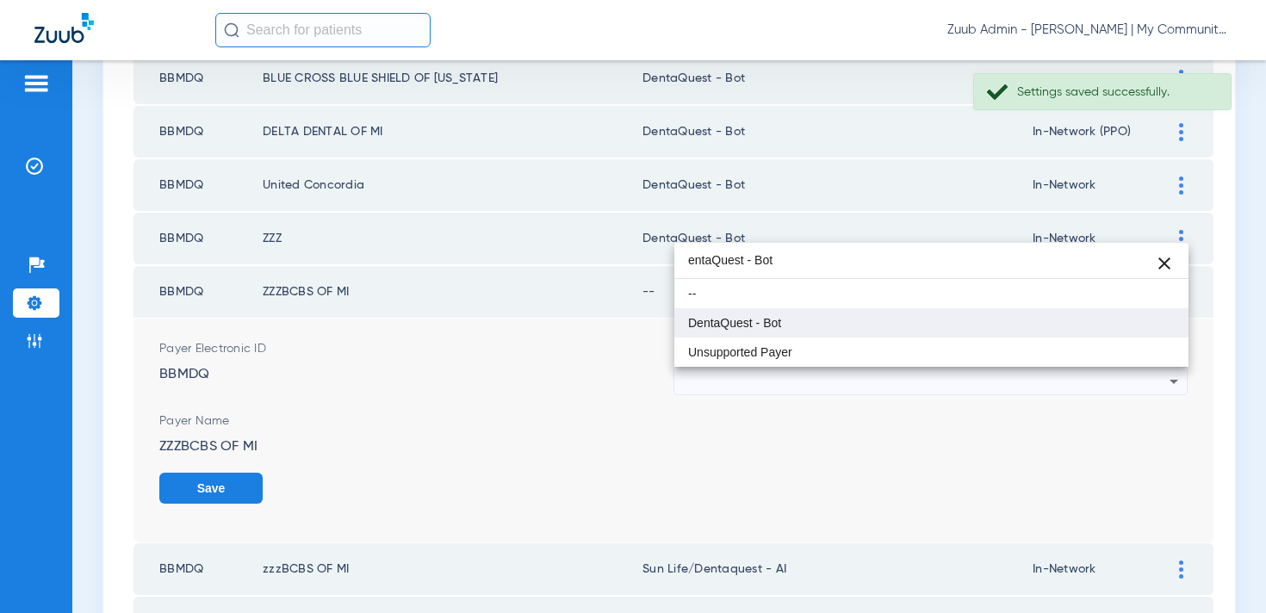
type input "entaQuest - Bot"
click at [758, 320] on span "DentaQuest - Bot" at bounding box center [734, 323] width 93 height 12
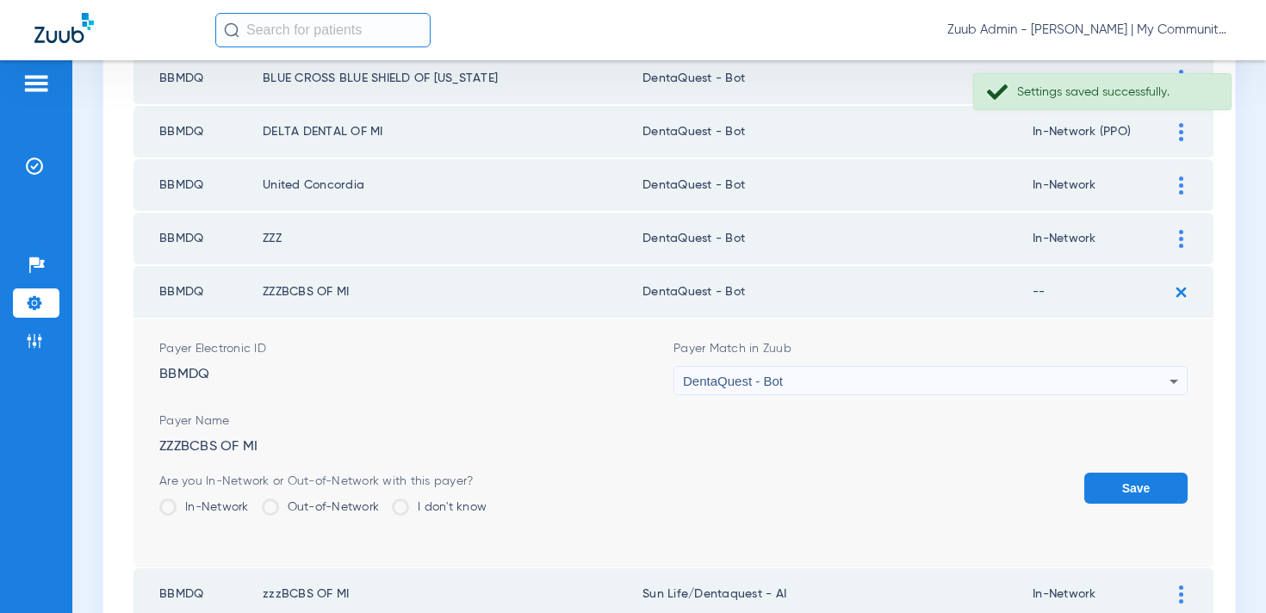
click at [1135, 490] on button "Save" at bounding box center [1135, 488] width 103 height 31
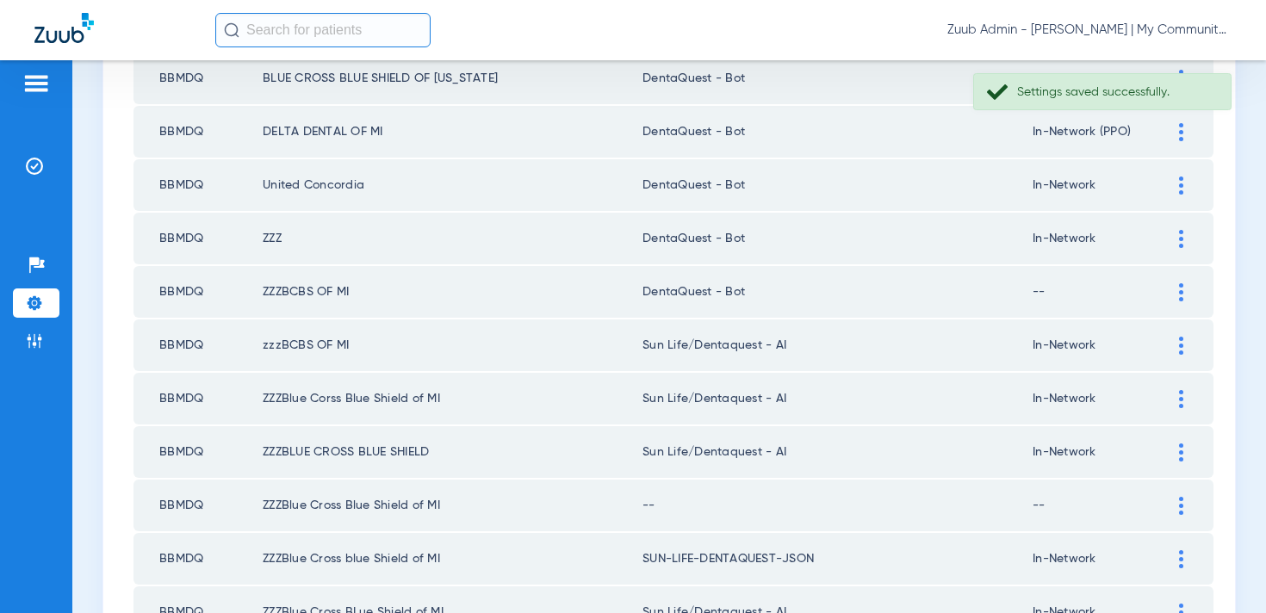
click at [1178, 349] on div at bounding box center [1181, 346] width 30 height 18
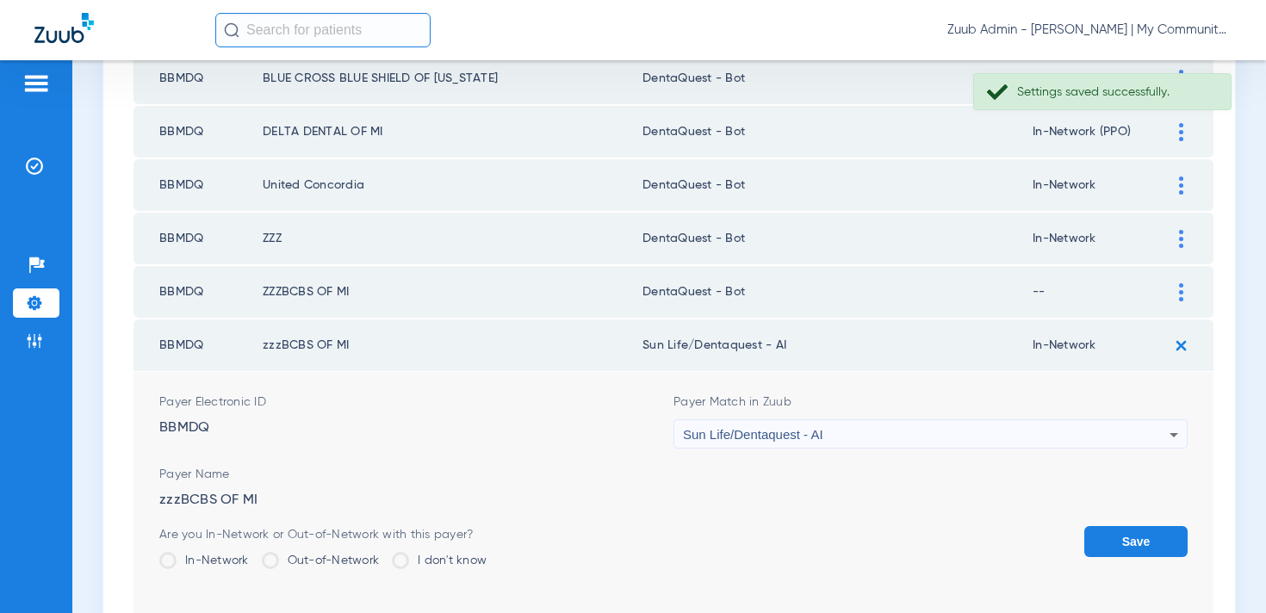
click at [794, 446] on div "Sun Life/Dentaquest - AI" at bounding box center [926, 434] width 487 height 29
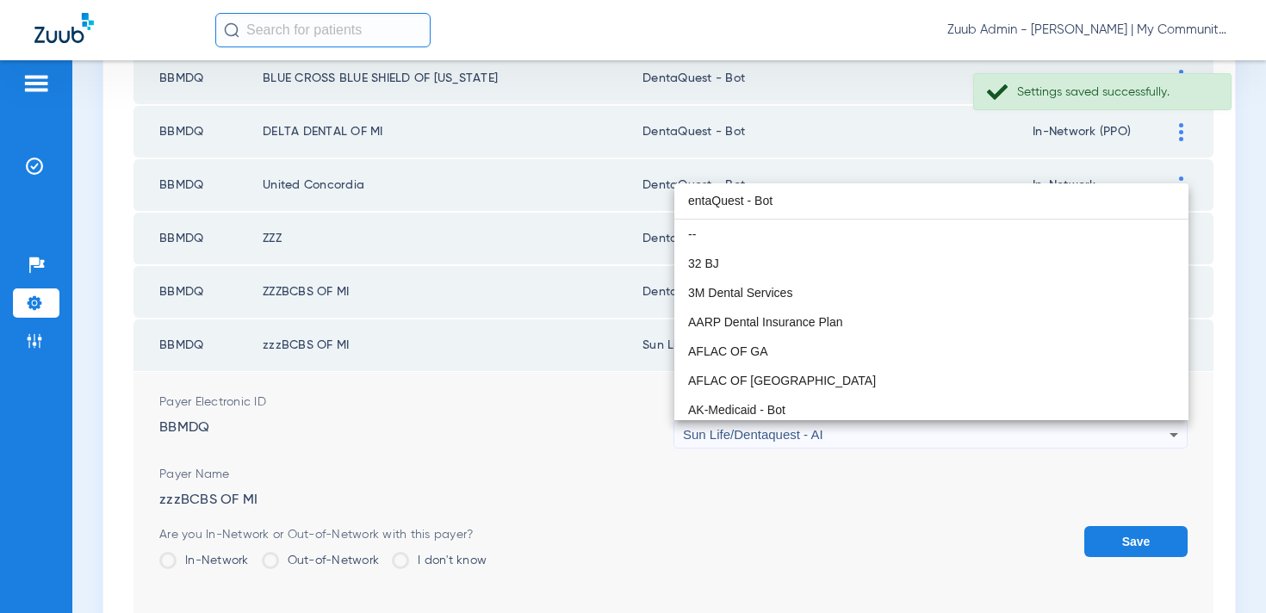
scroll to position [0, 0]
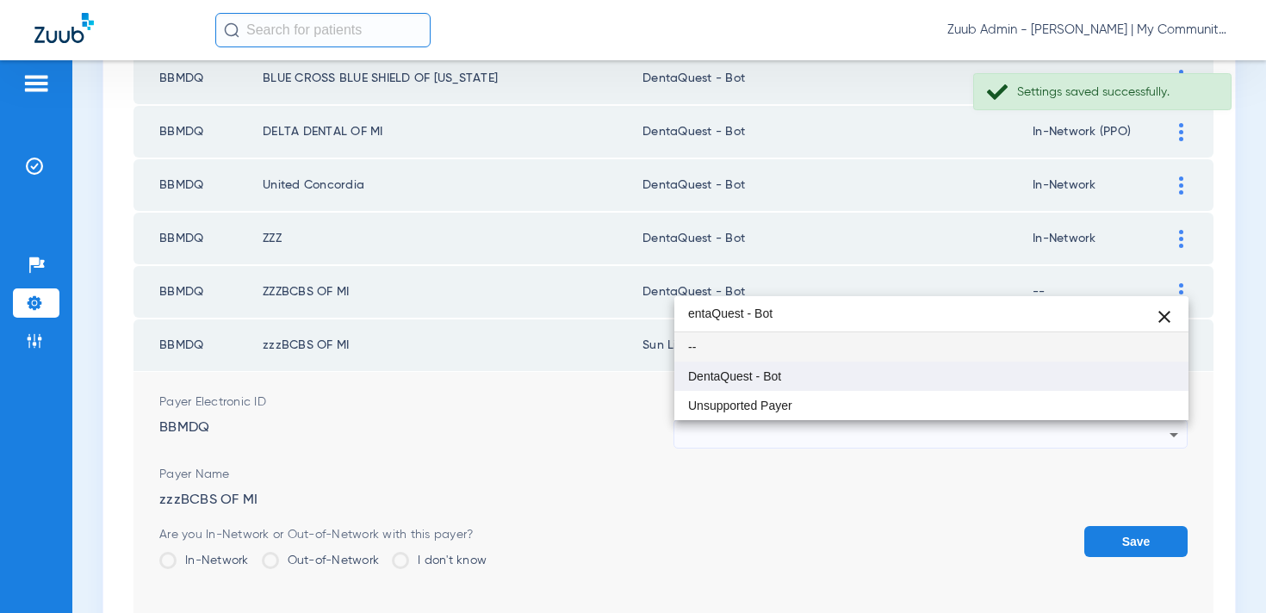
type input "entaQuest - Bot"
click at [775, 374] on span "DentaQuest - Bot" at bounding box center [734, 376] width 93 height 12
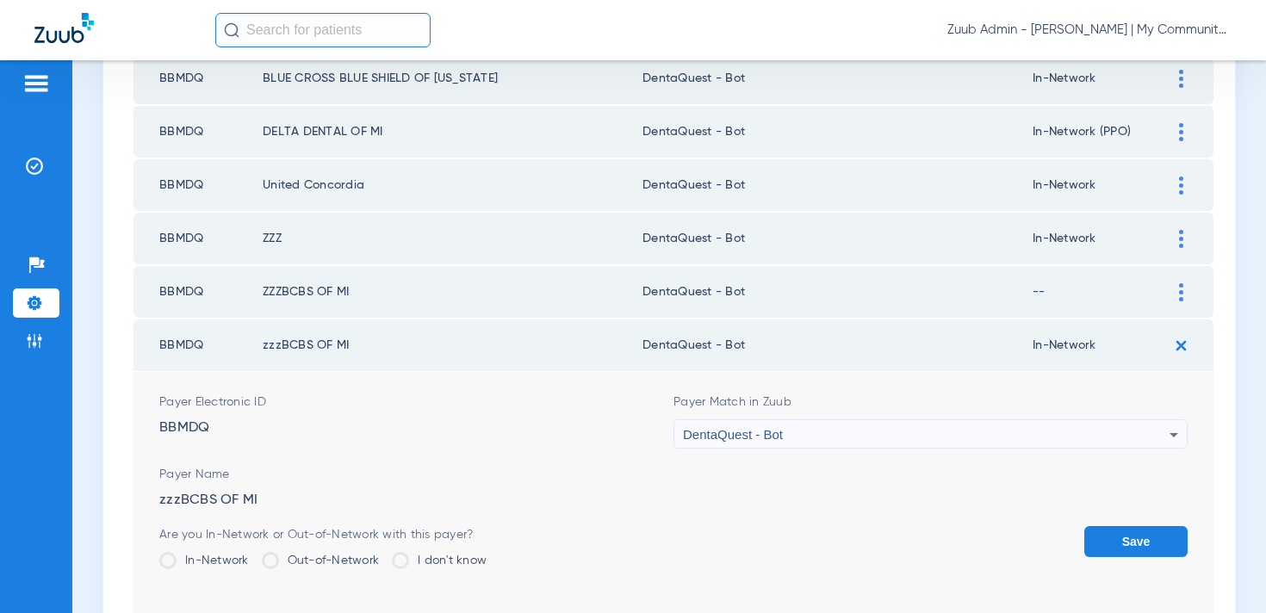
click at [1125, 547] on button "Save" at bounding box center [1135, 541] width 103 height 31
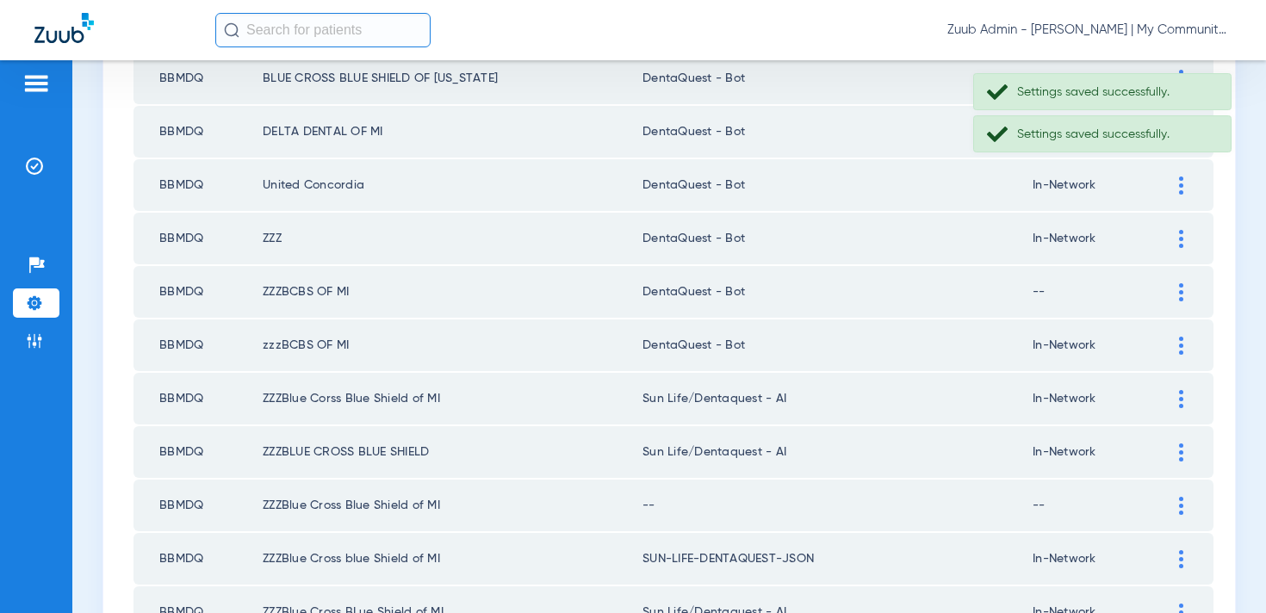
click at [1179, 398] on img at bounding box center [1181, 399] width 4 height 18
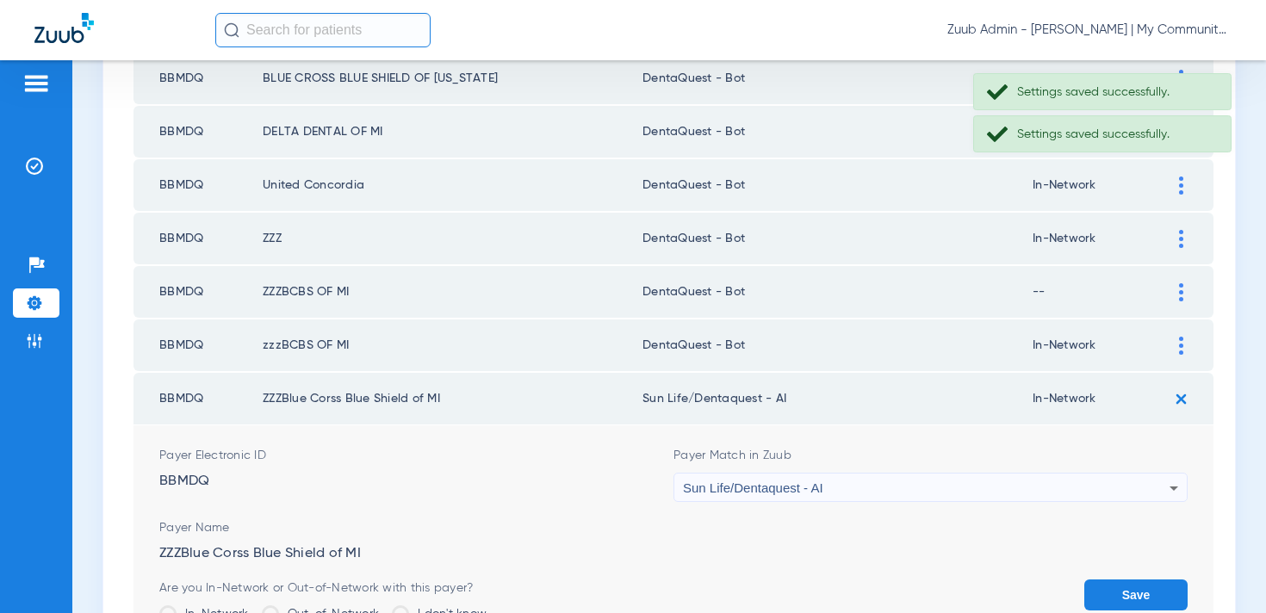
click at [817, 500] on div "Sun Life/Dentaquest - AI" at bounding box center [926, 488] width 487 height 29
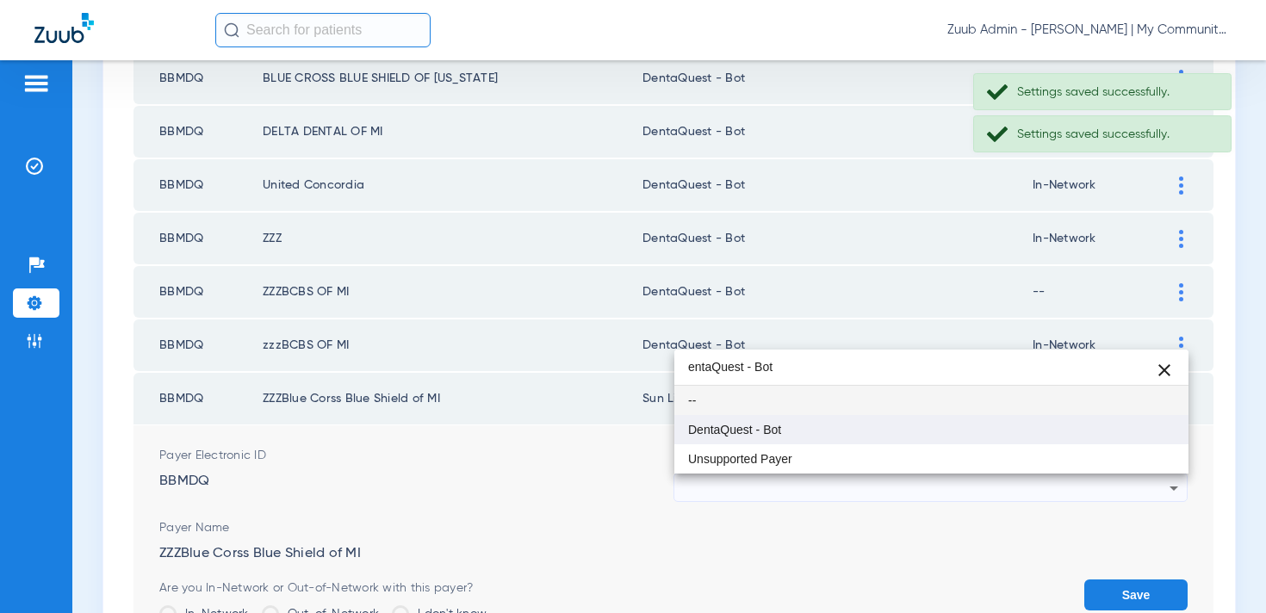
type input "entaQuest - Bot"
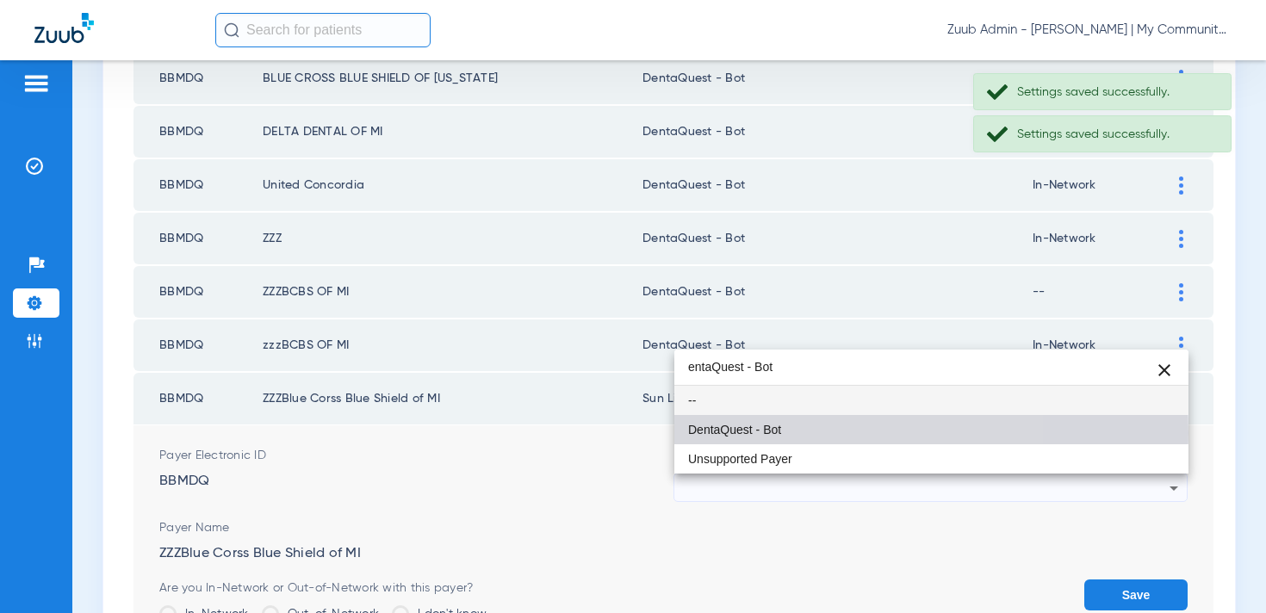
click at [787, 433] on mat-option "DentaQuest - Bot" at bounding box center [931, 429] width 514 height 29
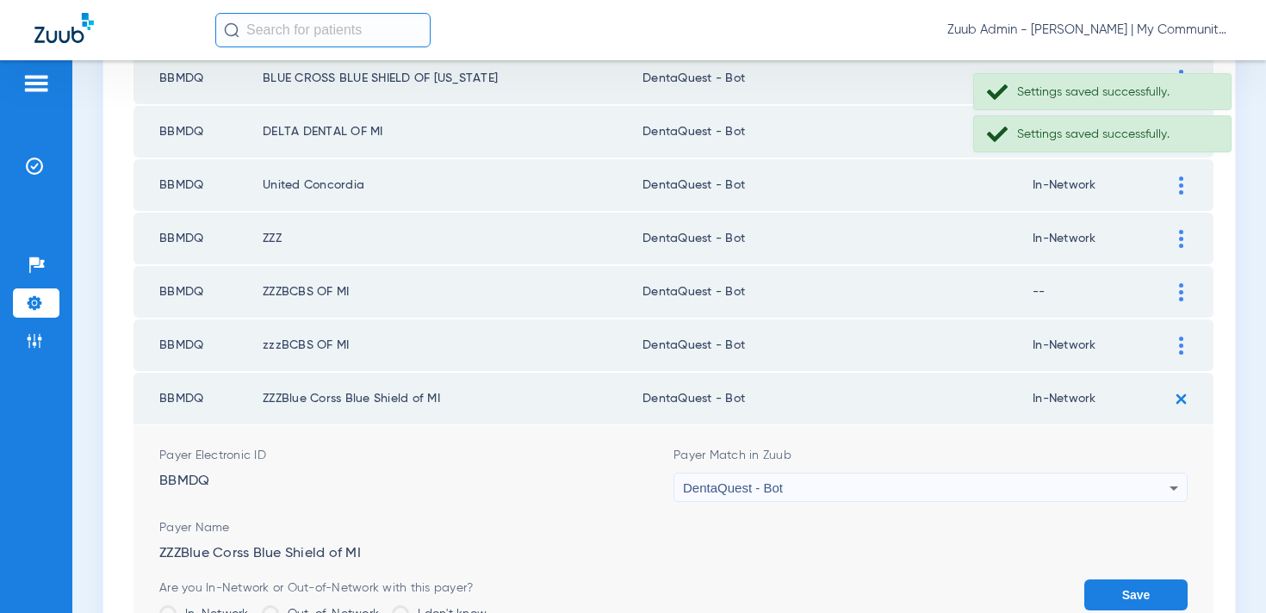
click at [1108, 590] on button "Save" at bounding box center [1135, 595] width 103 height 31
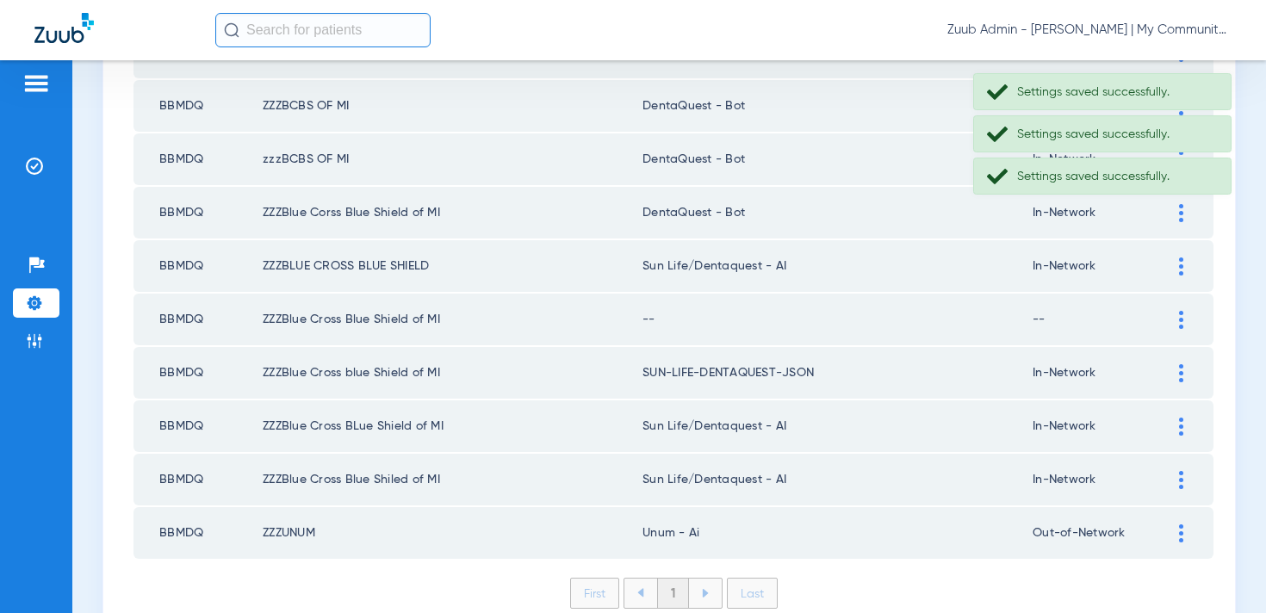
scroll to position [803, 0]
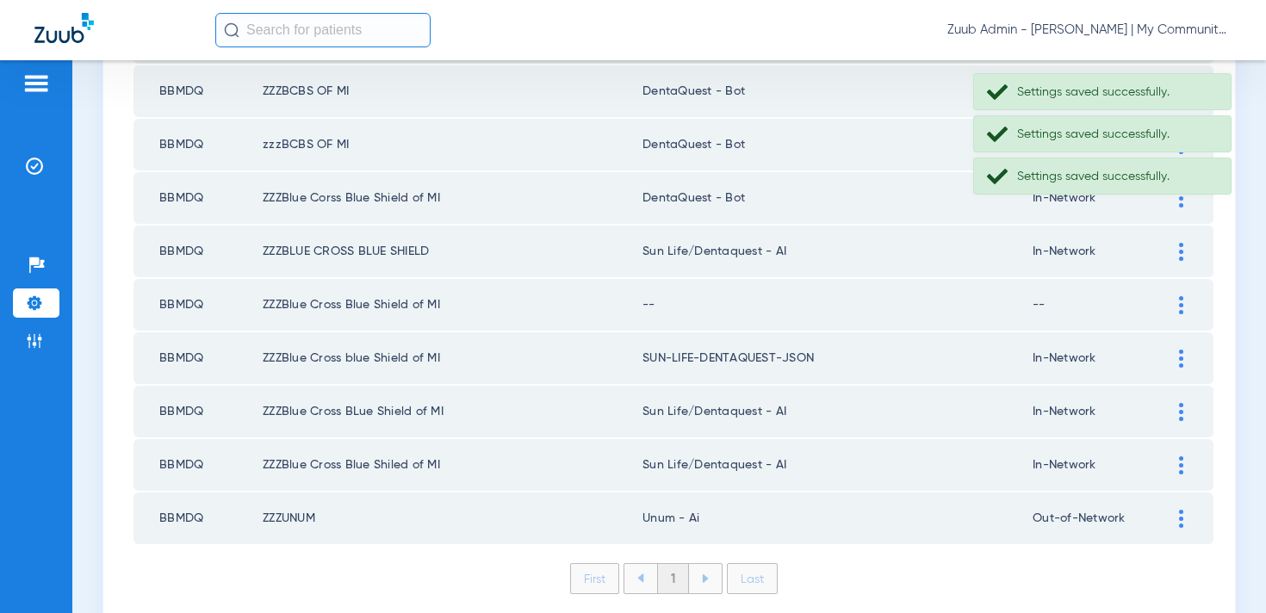
click at [1185, 242] on td at bounding box center [1189, 252] width 47 height 52
click at [1184, 247] on div at bounding box center [1181, 252] width 30 height 18
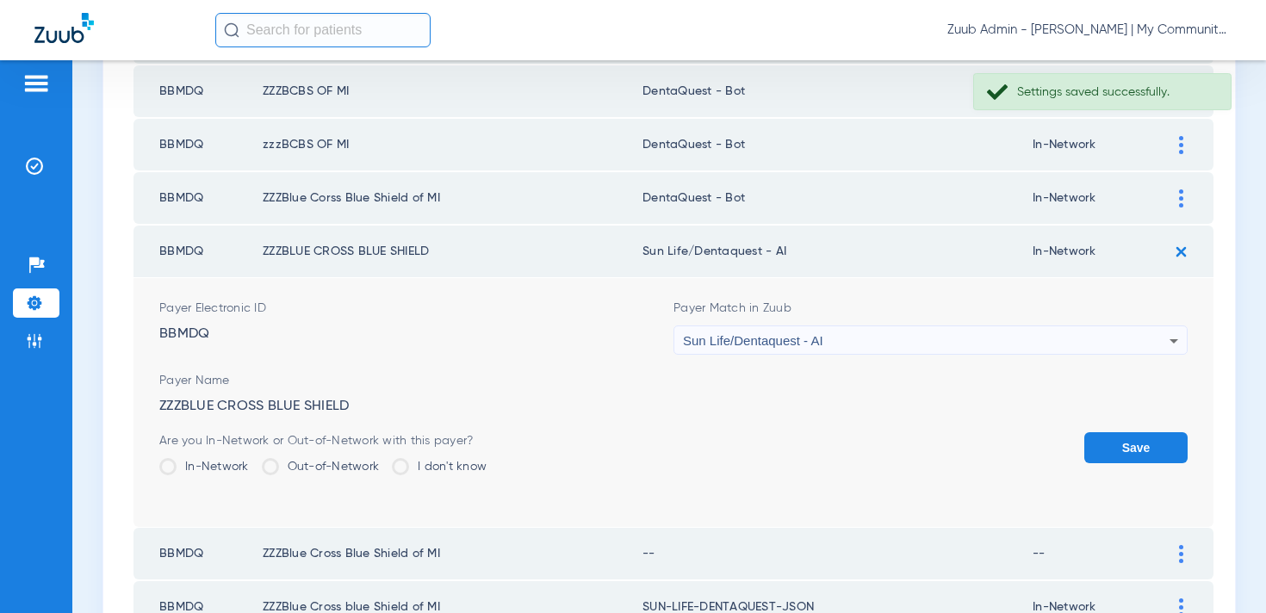
click at [858, 337] on div "Sun Life/Dentaquest - AI" at bounding box center [926, 340] width 487 height 29
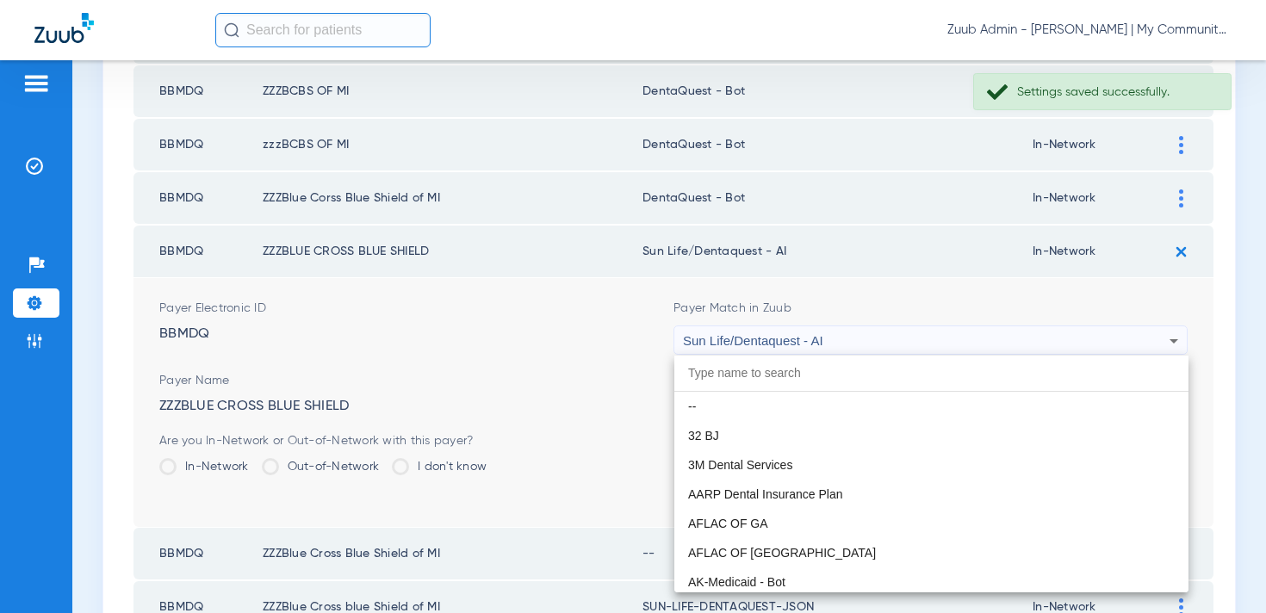
scroll to position [0, 0]
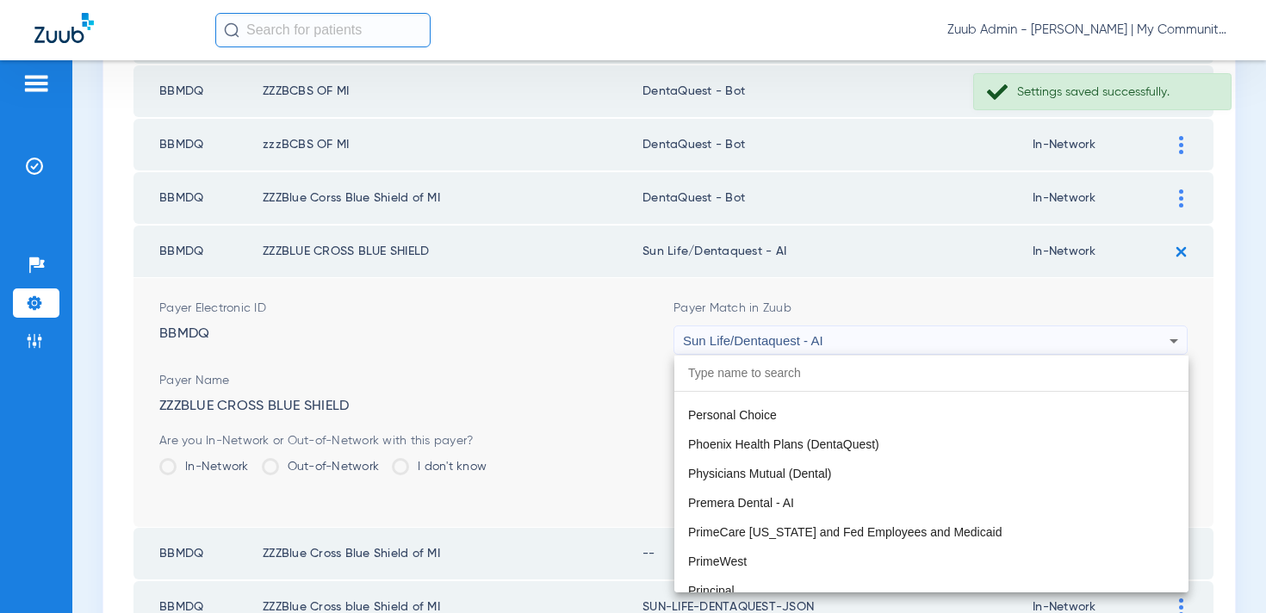
paste input "entaQuest - Bot"
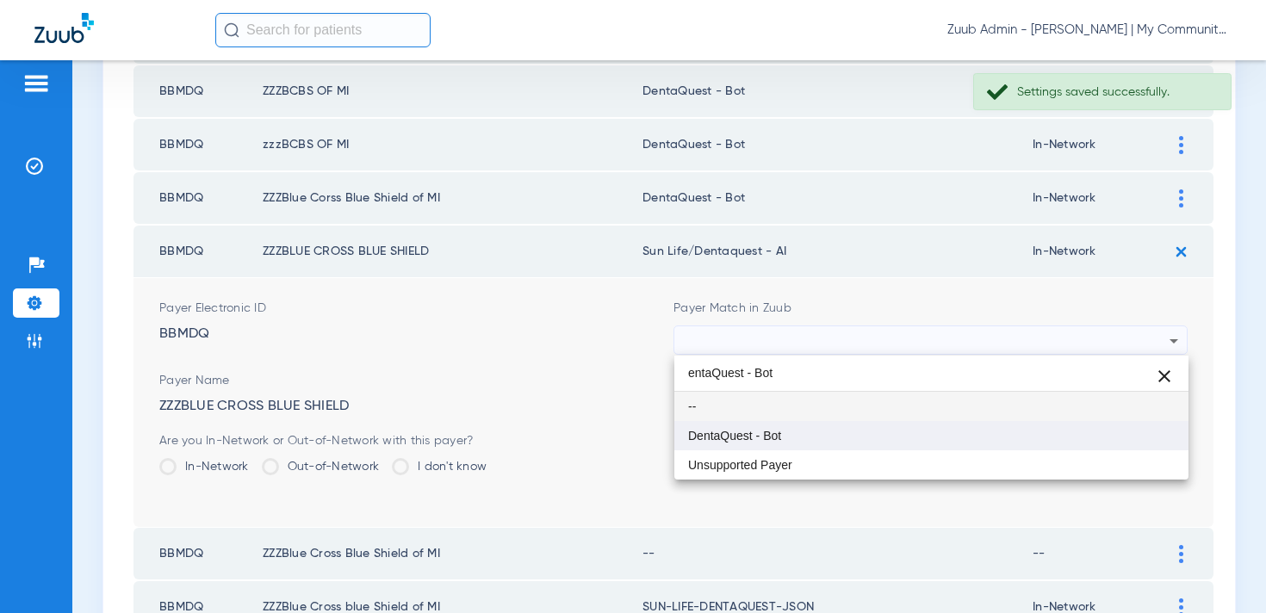
type input "entaQuest - Bot"
click at [778, 432] on span "DentaQuest - Bot" at bounding box center [734, 436] width 93 height 12
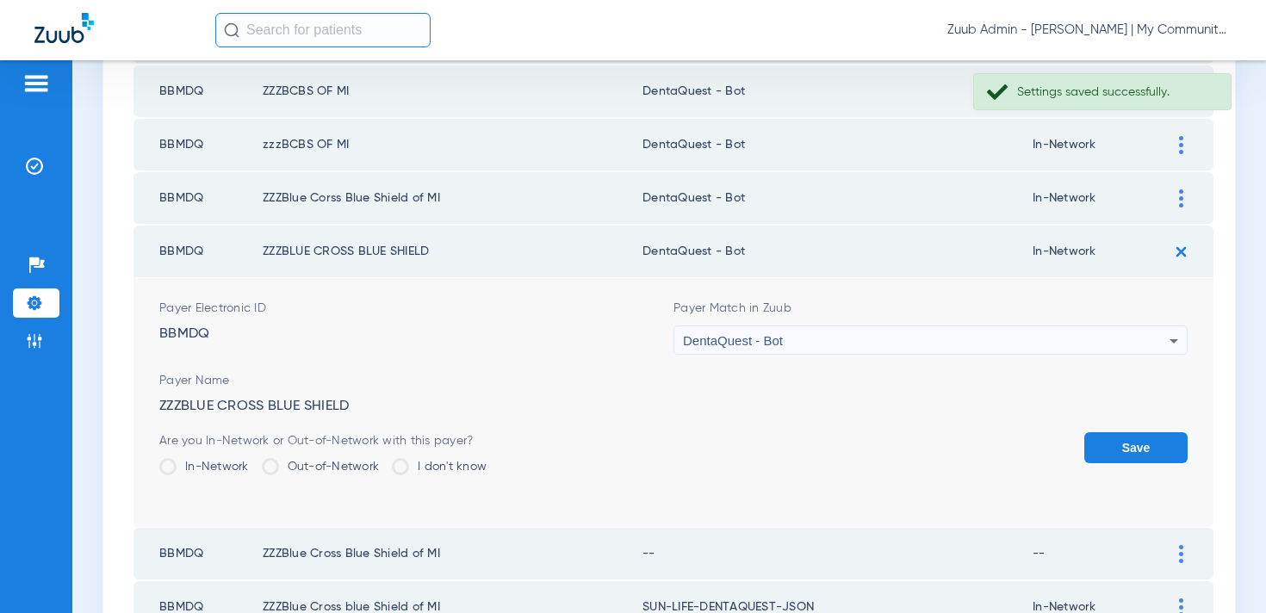
click at [1106, 448] on button "Save" at bounding box center [1135, 447] width 103 height 31
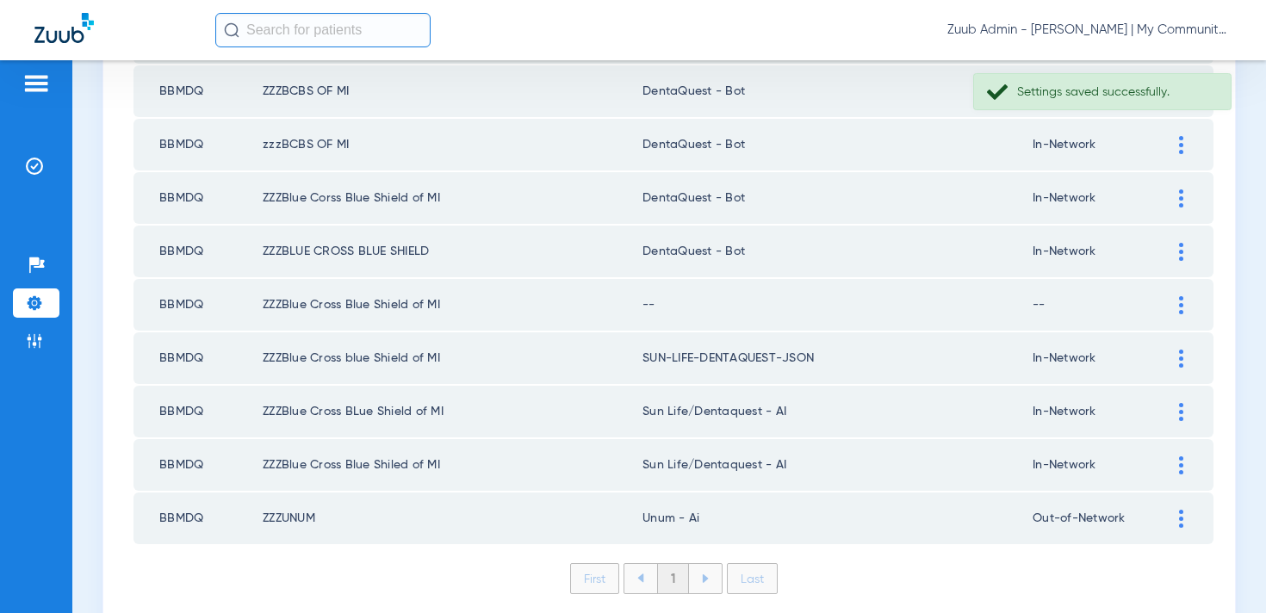
click at [1179, 311] on img at bounding box center [1181, 305] width 4 height 18
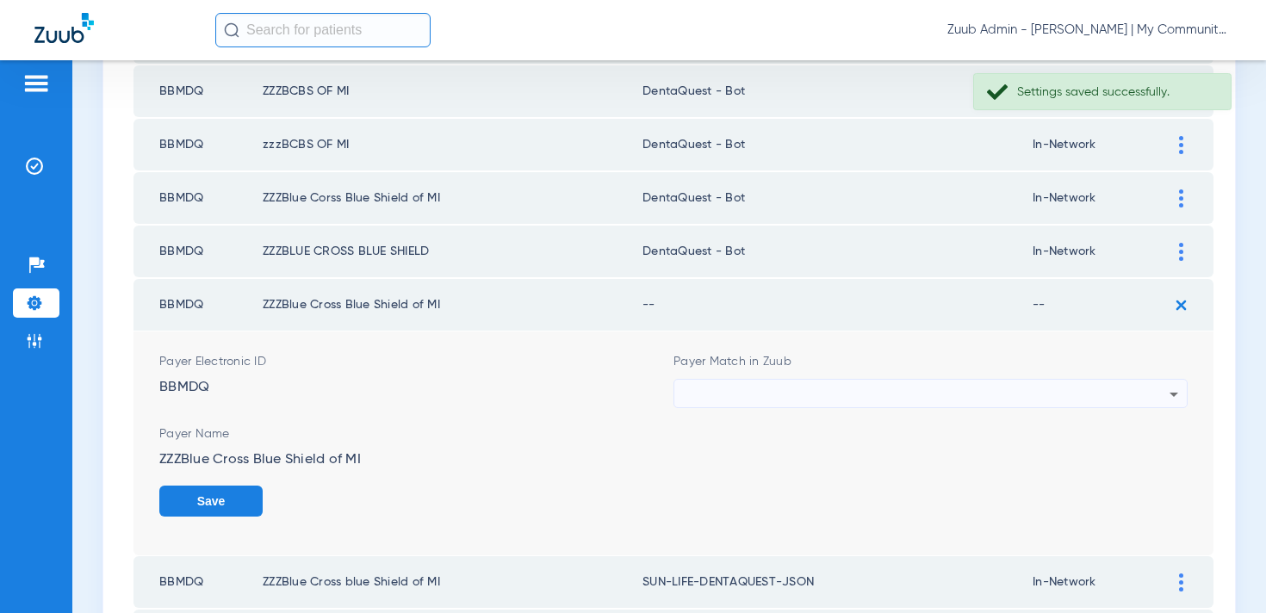
click at [893, 397] on div at bounding box center [926, 394] width 487 height 29
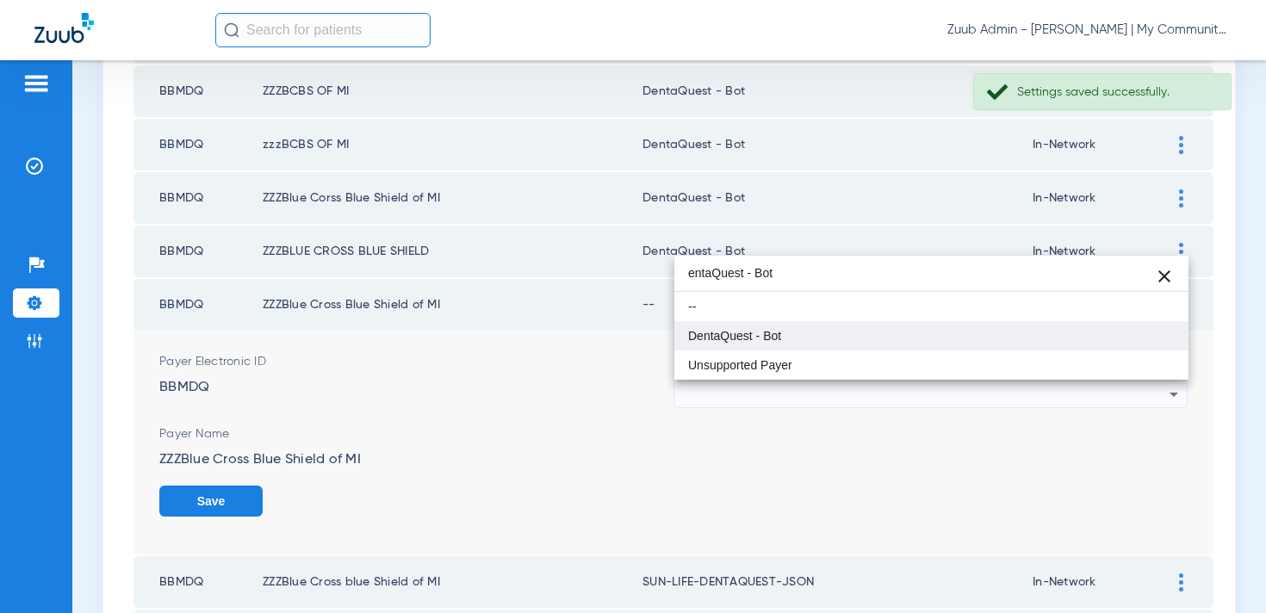
type input "entaQuest - Bot"
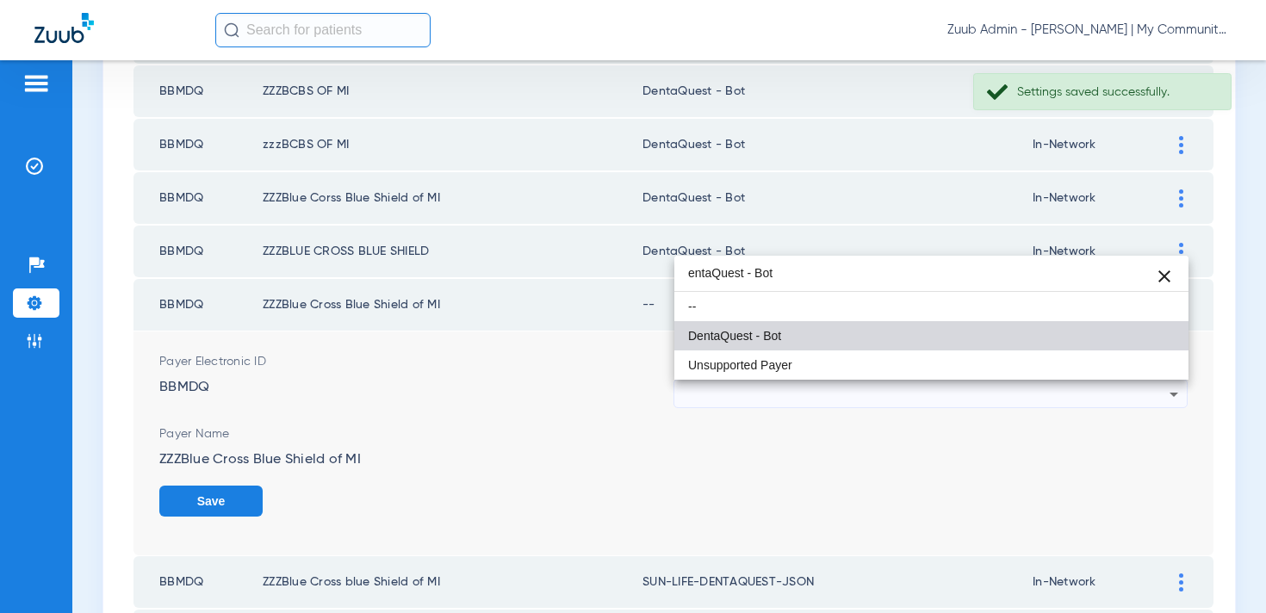
click at [811, 345] on mat-option "DentaQuest - Bot" at bounding box center [931, 335] width 514 height 29
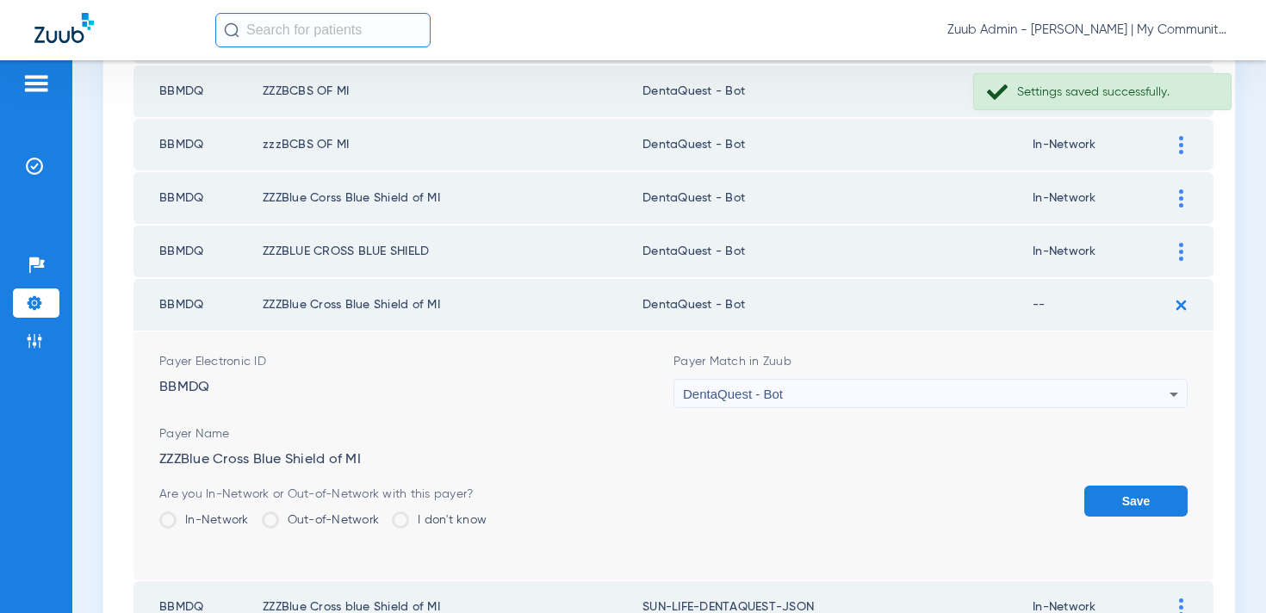
click at [1141, 499] on button "Save" at bounding box center [1135, 501] width 103 height 31
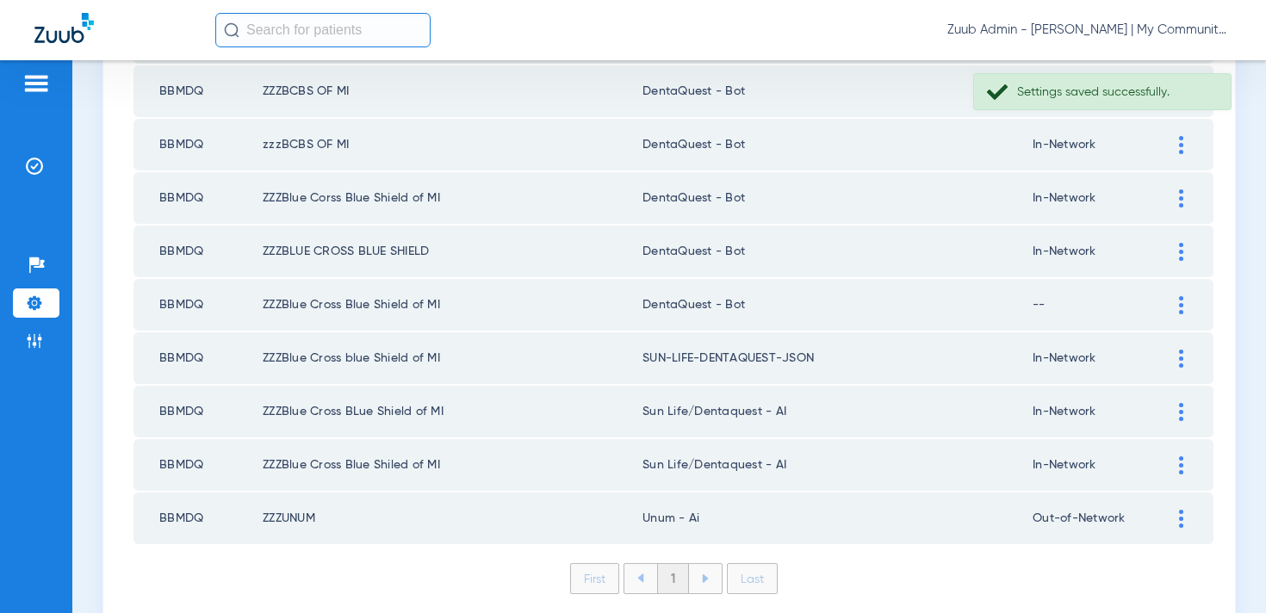
click at [1185, 410] on div at bounding box center [1181, 412] width 30 height 18
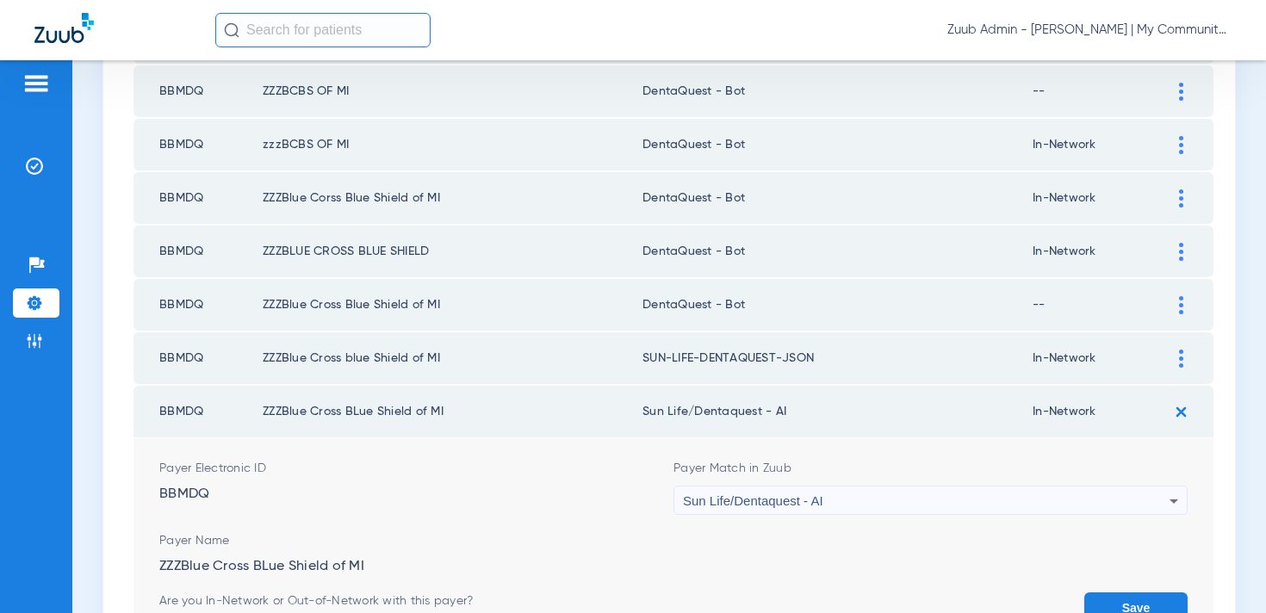
click at [767, 495] on span "Sun Life/Dentaquest - AI" at bounding box center [753, 501] width 140 height 15
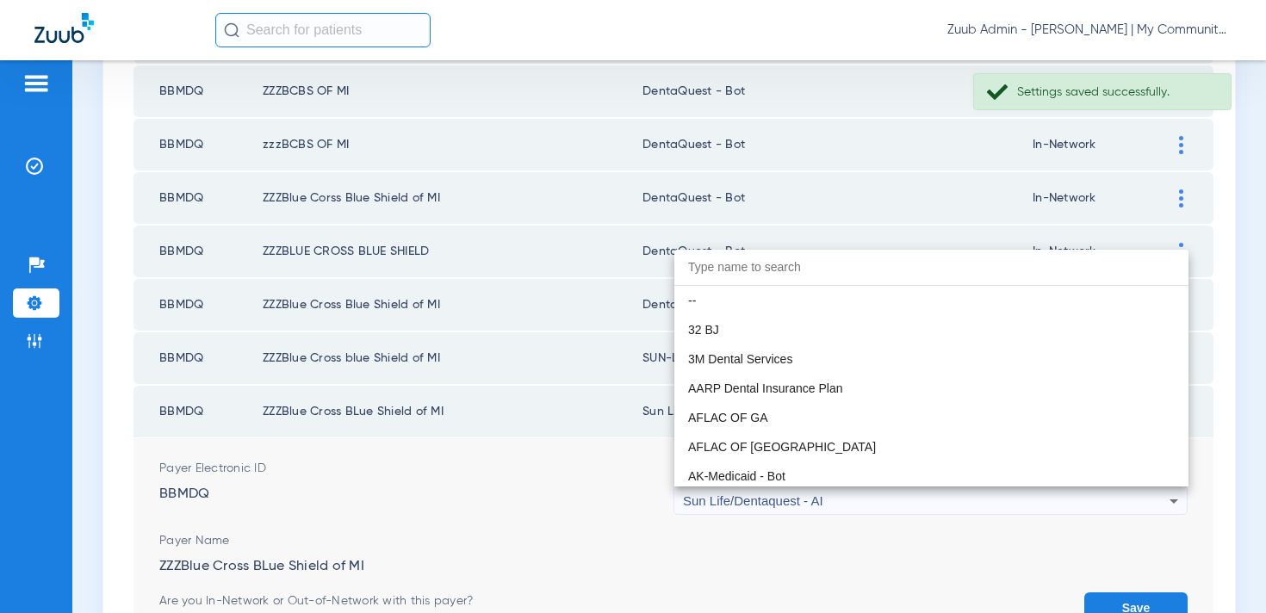
scroll to position [10167, 0]
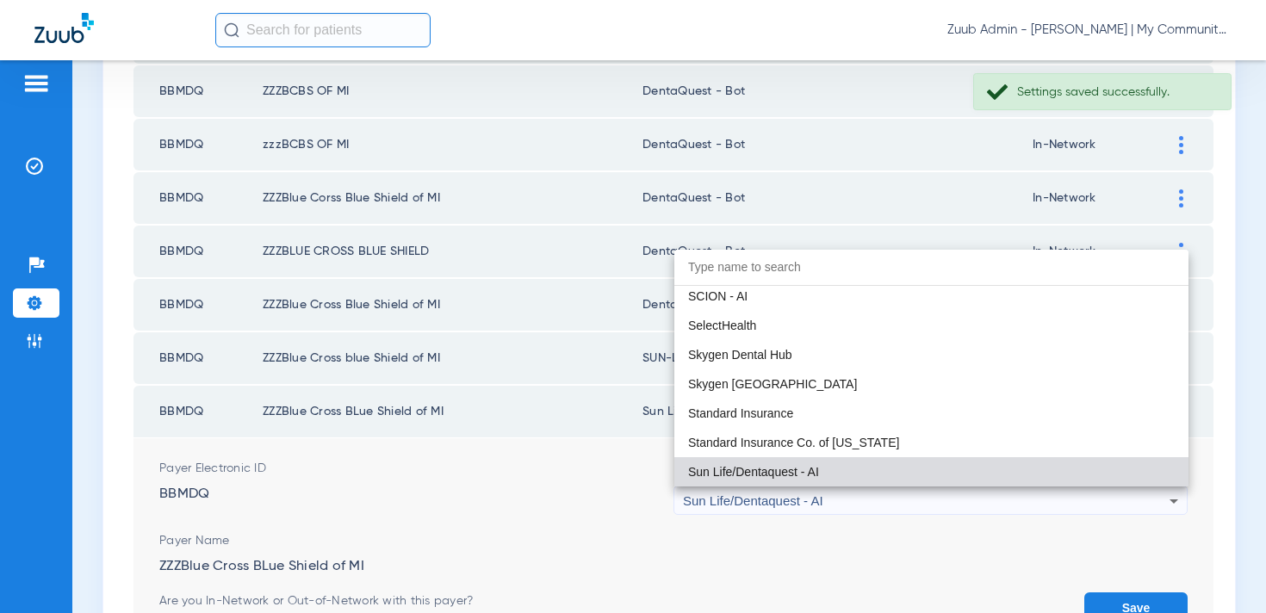
paste input "entaQuest - Bot"
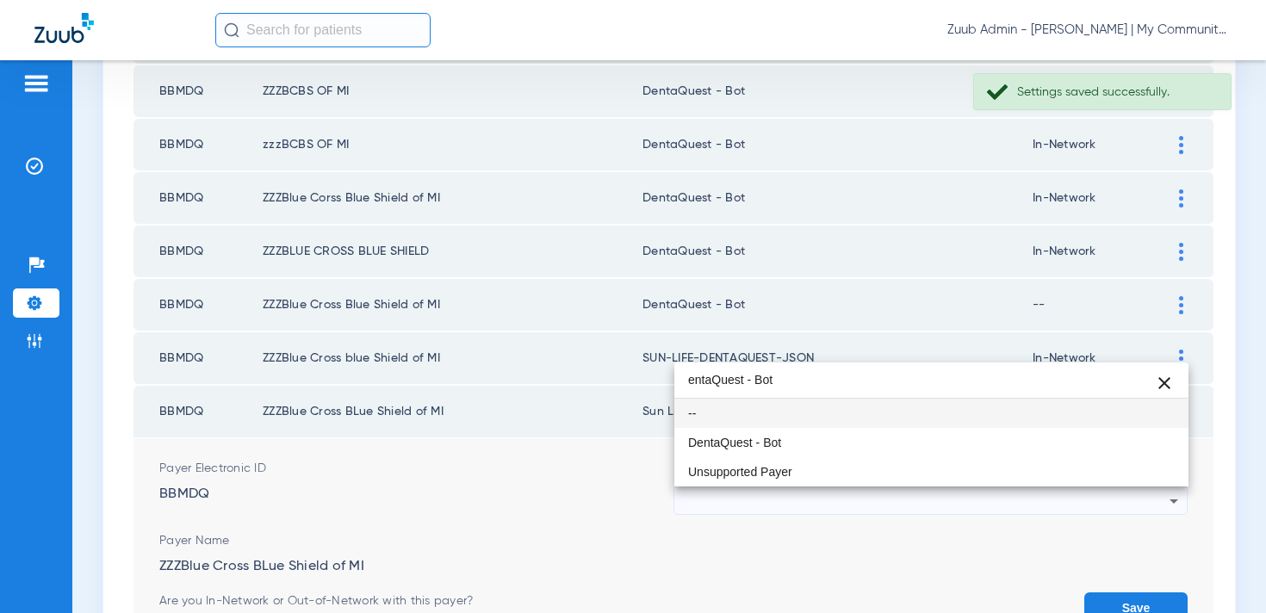
scroll to position [0, 0]
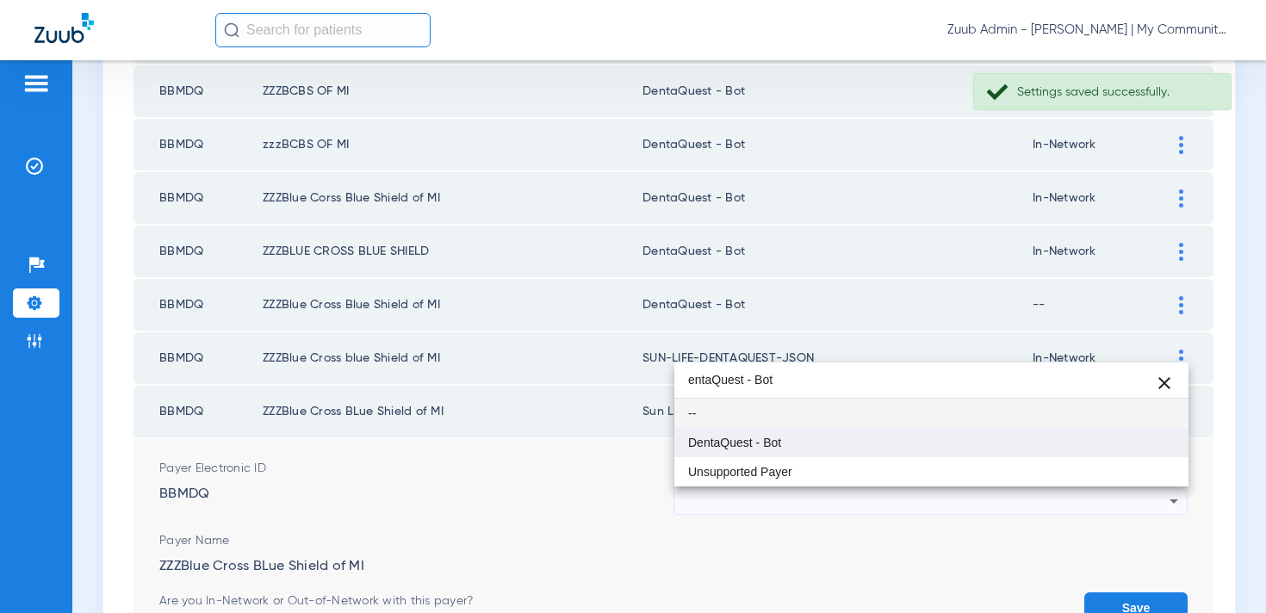
type input "entaQuest - Bot"
click at [764, 431] on mat-option "DentaQuest - Bot" at bounding box center [931, 442] width 514 height 29
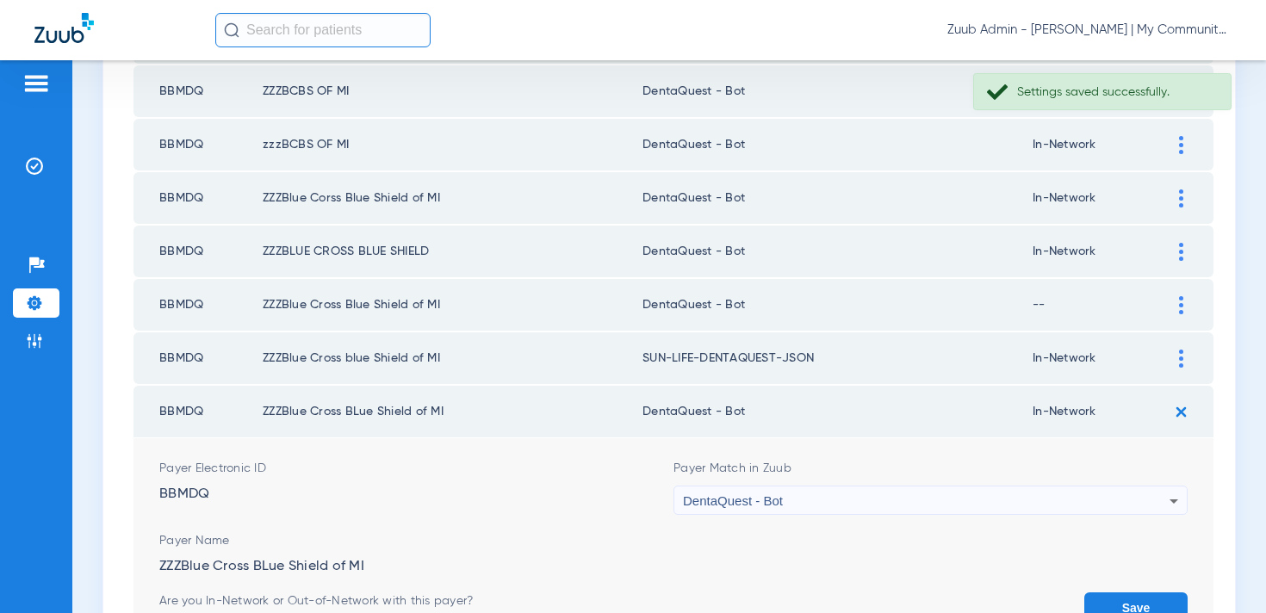
click at [1141, 604] on button "Save" at bounding box center [1135, 608] width 103 height 31
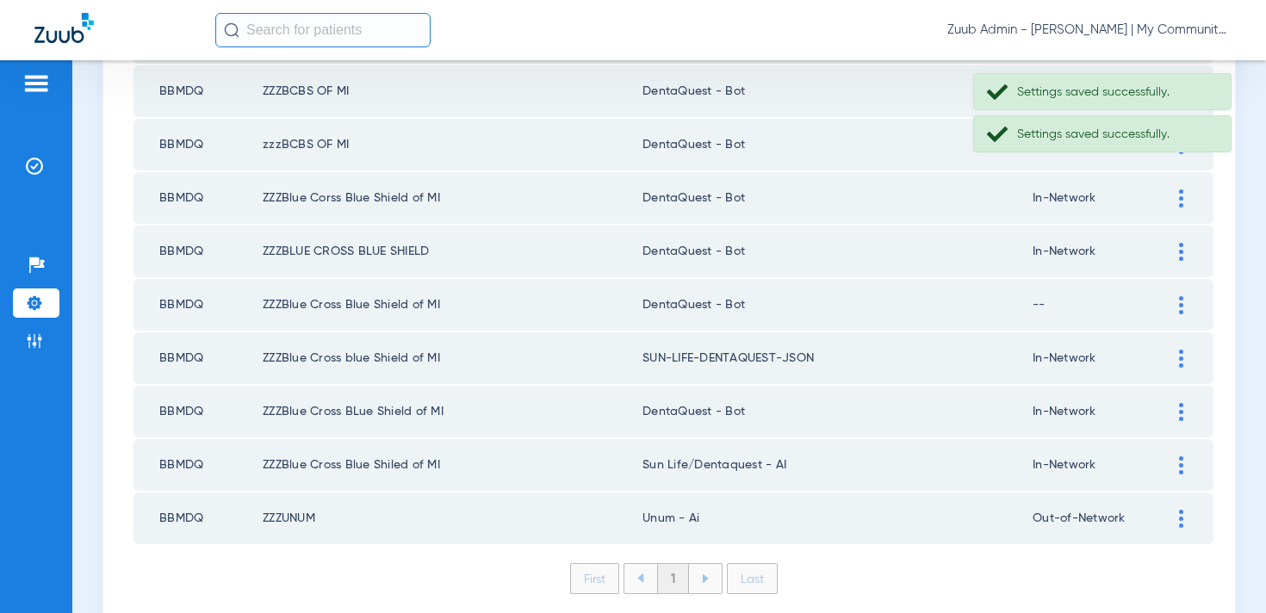
click at [1180, 350] on img at bounding box center [1181, 359] width 4 height 18
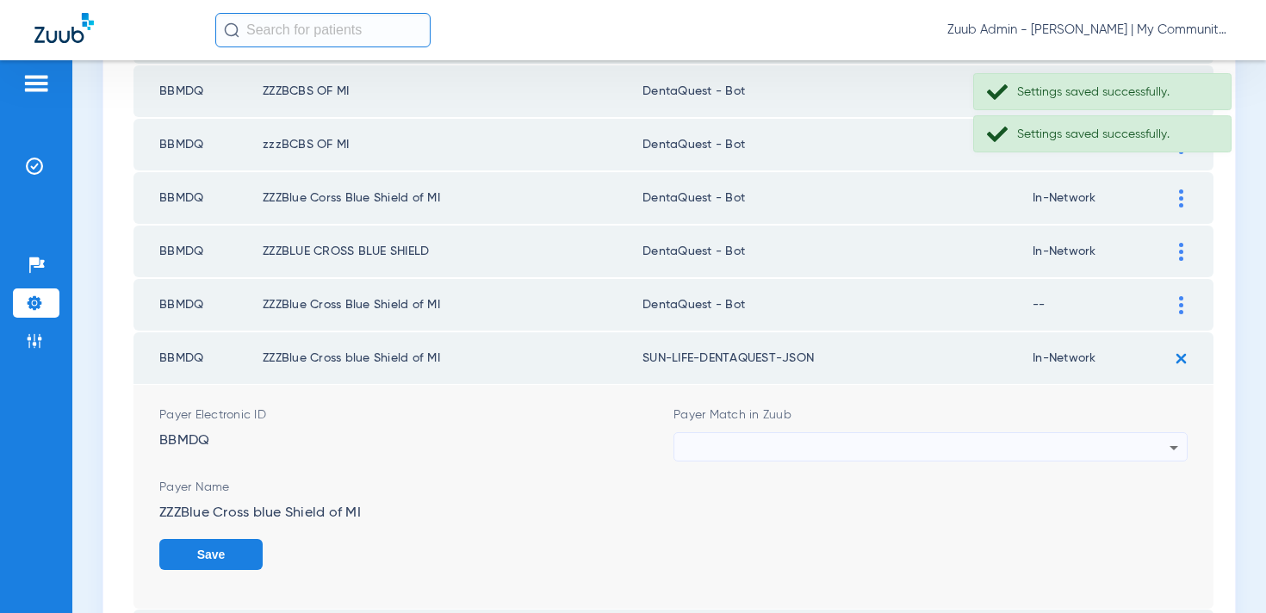
click at [762, 445] on div at bounding box center [926, 447] width 487 height 29
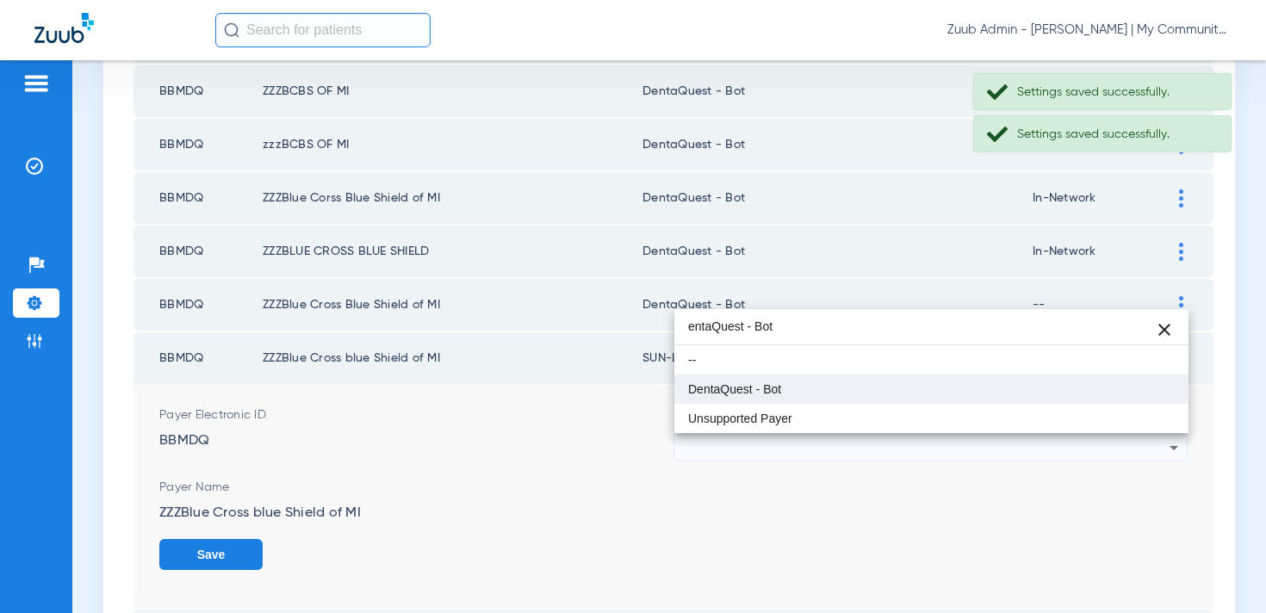
type input "entaQuest - Bot"
click at [761, 388] on span "DentaQuest - Bot" at bounding box center [734, 389] width 93 height 12
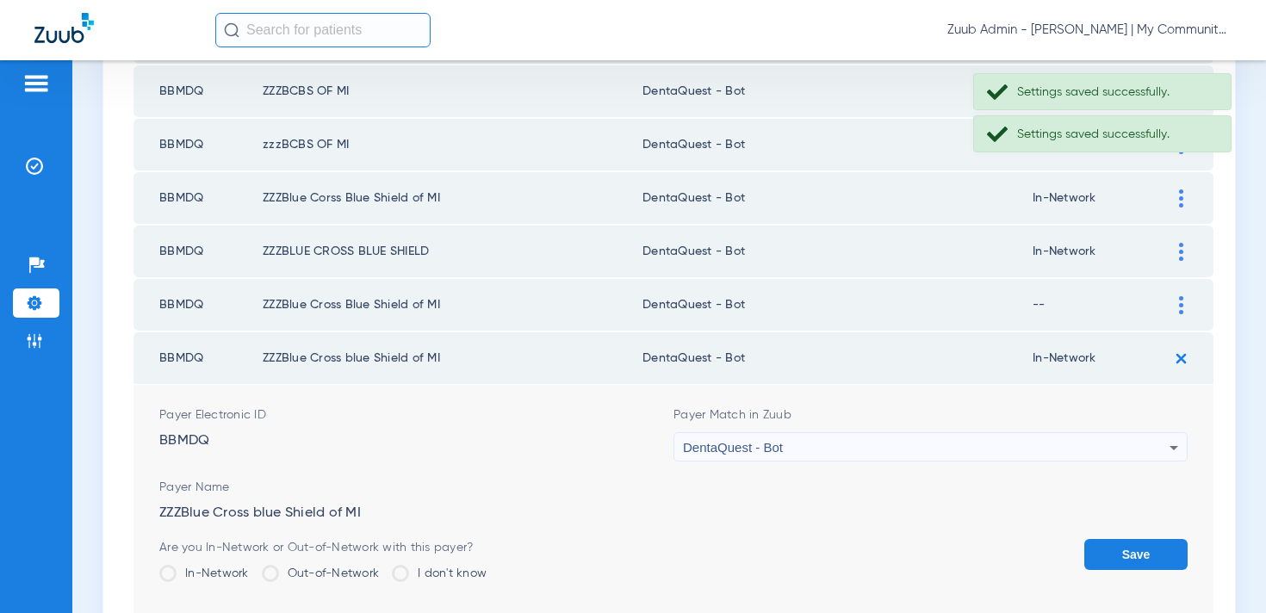
click at [1109, 549] on button "Save" at bounding box center [1135, 554] width 103 height 31
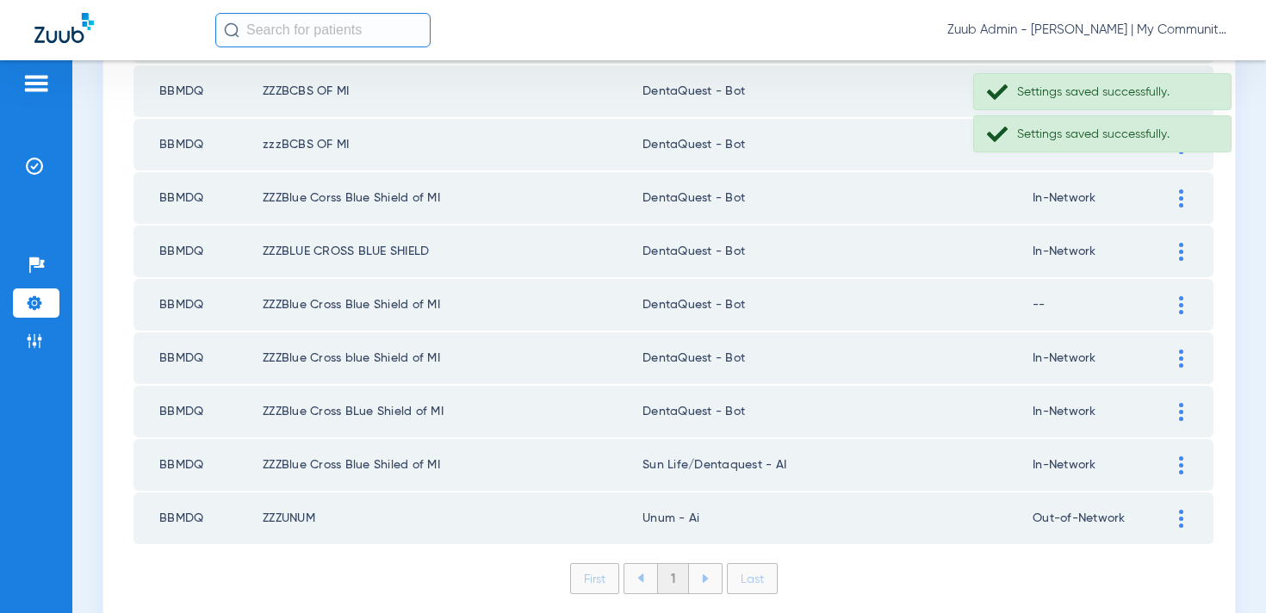
scroll to position [862, 0]
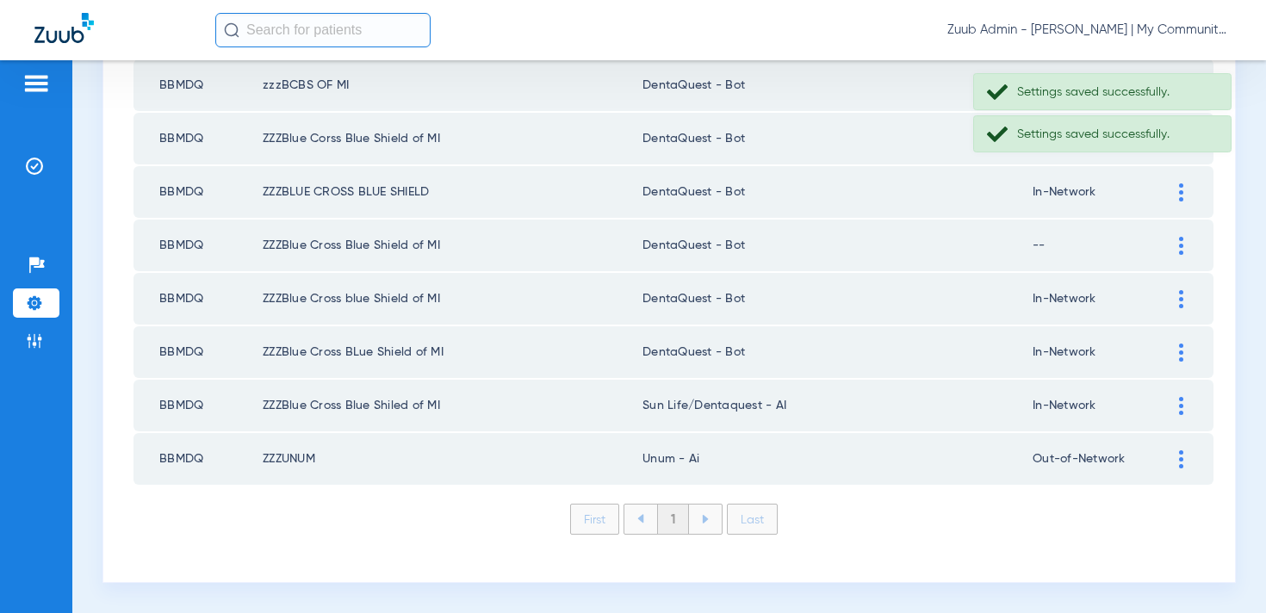
click at [1186, 409] on div at bounding box center [1181, 406] width 30 height 18
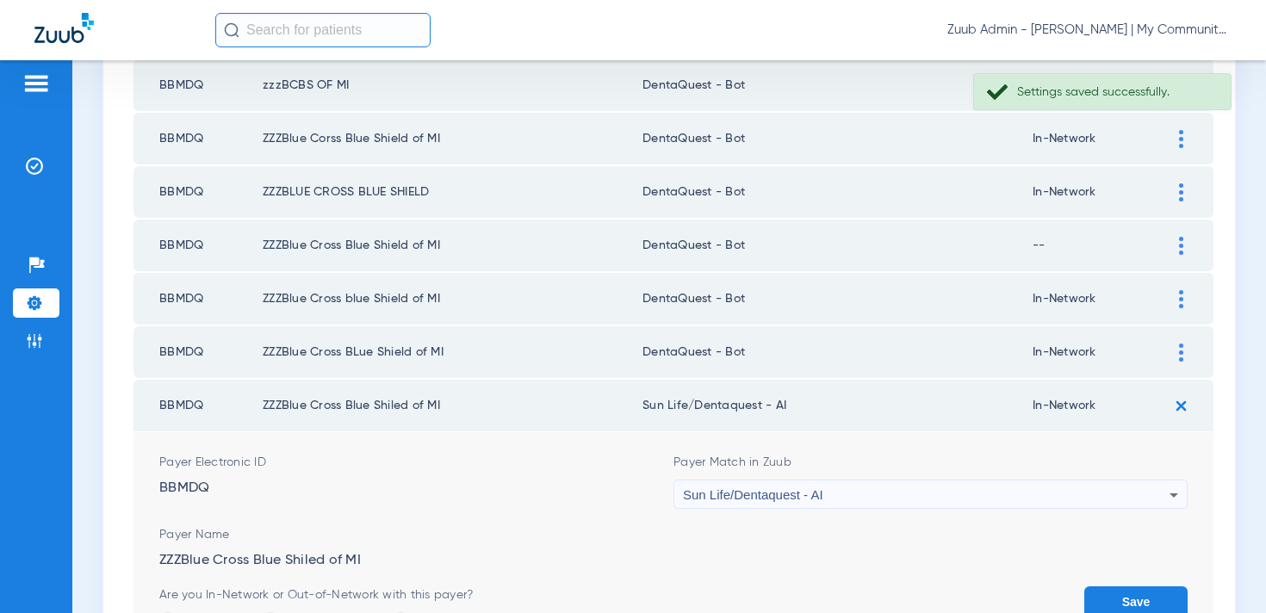
click at [836, 486] on div "Sun Life/Dentaquest - AI" at bounding box center [926, 495] width 487 height 29
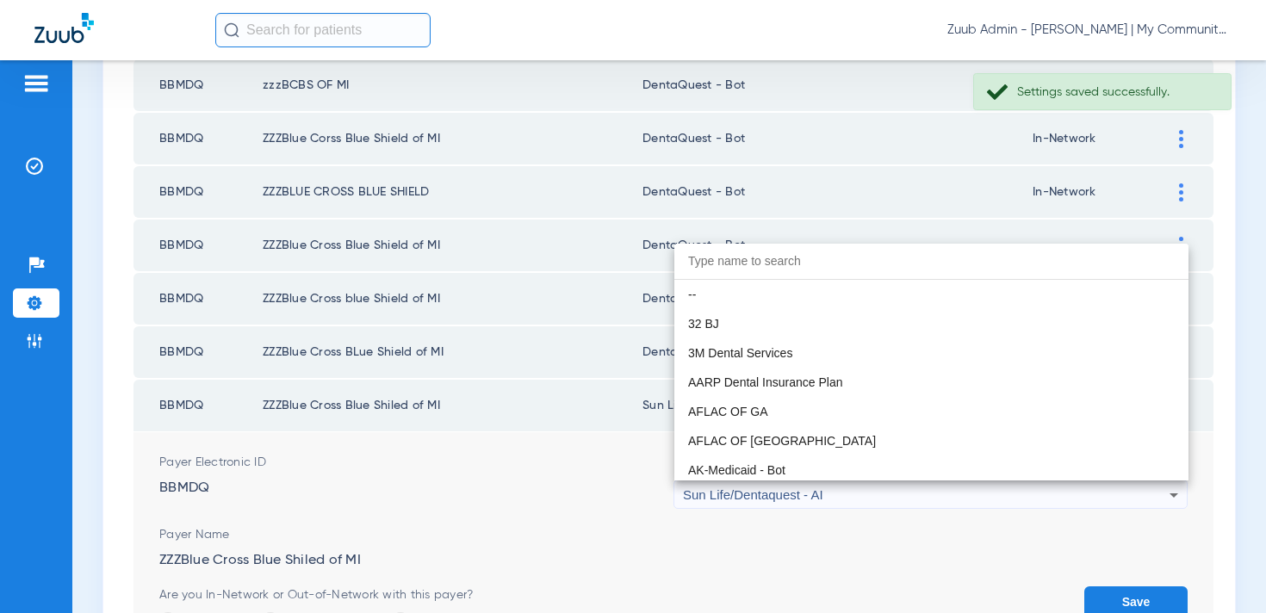
scroll to position [10167, 0]
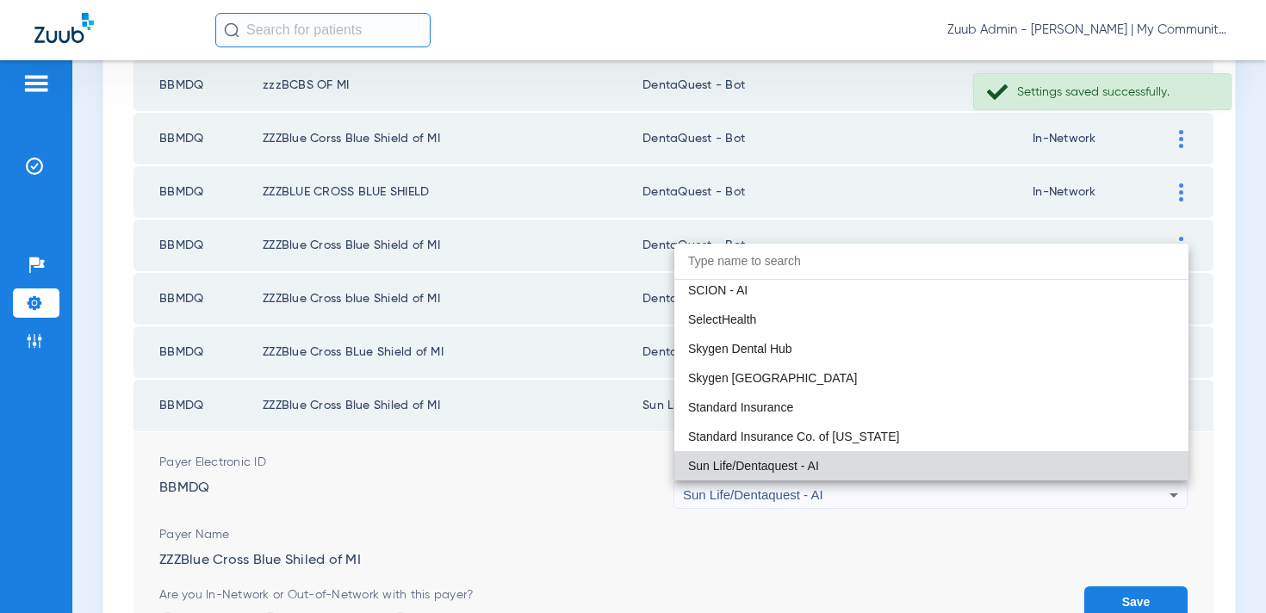
paste input "entaQuest - Bot"
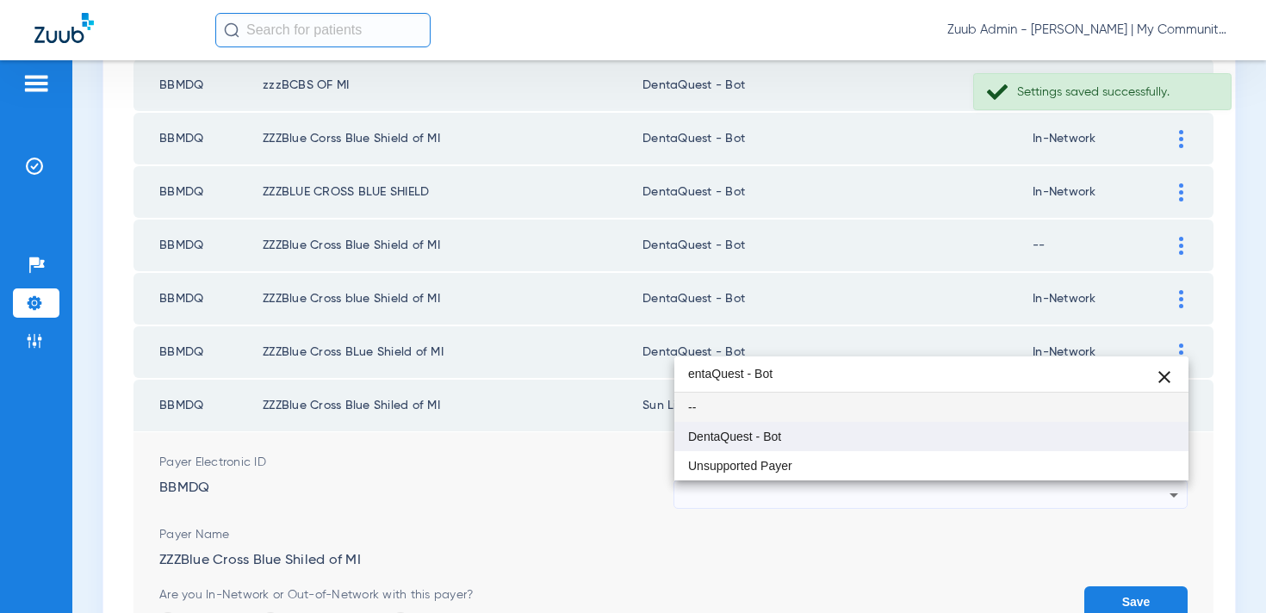
type input "entaQuest - Bot"
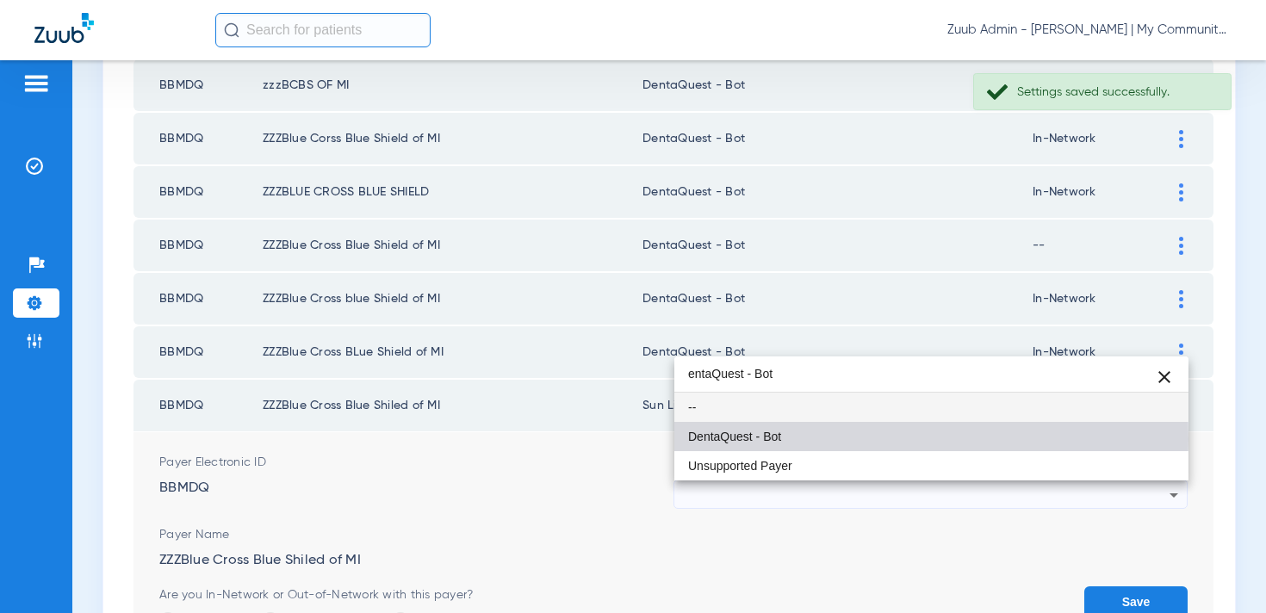
click at [796, 439] on mat-option "DentaQuest - Bot" at bounding box center [931, 436] width 514 height 29
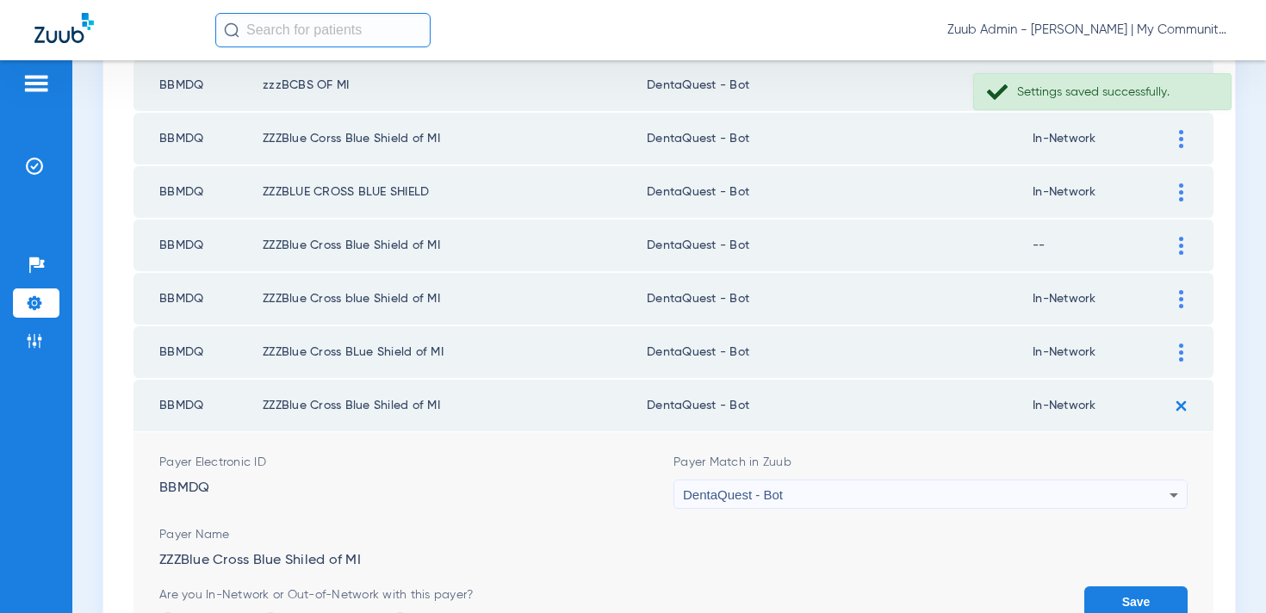
click at [1098, 593] on button "Save" at bounding box center [1135, 602] width 103 height 31
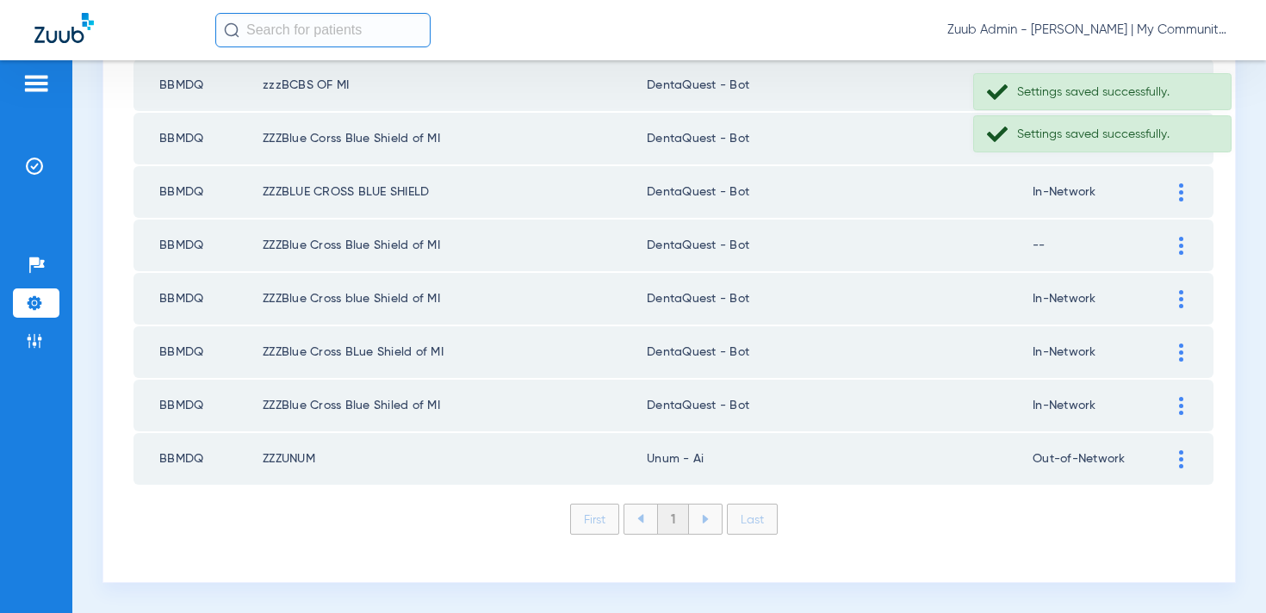
click at [1182, 459] on img at bounding box center [1181, 459] width 4 height 18
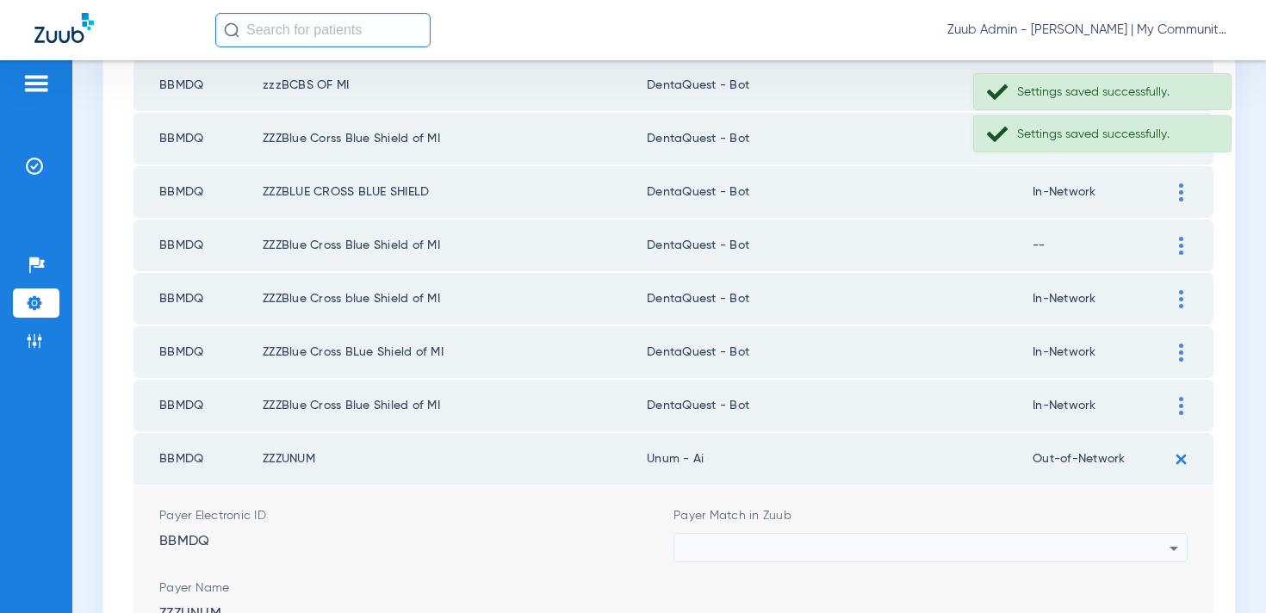
click at [811, 551] on div at bounding box center [926, 548] width 487 height 29
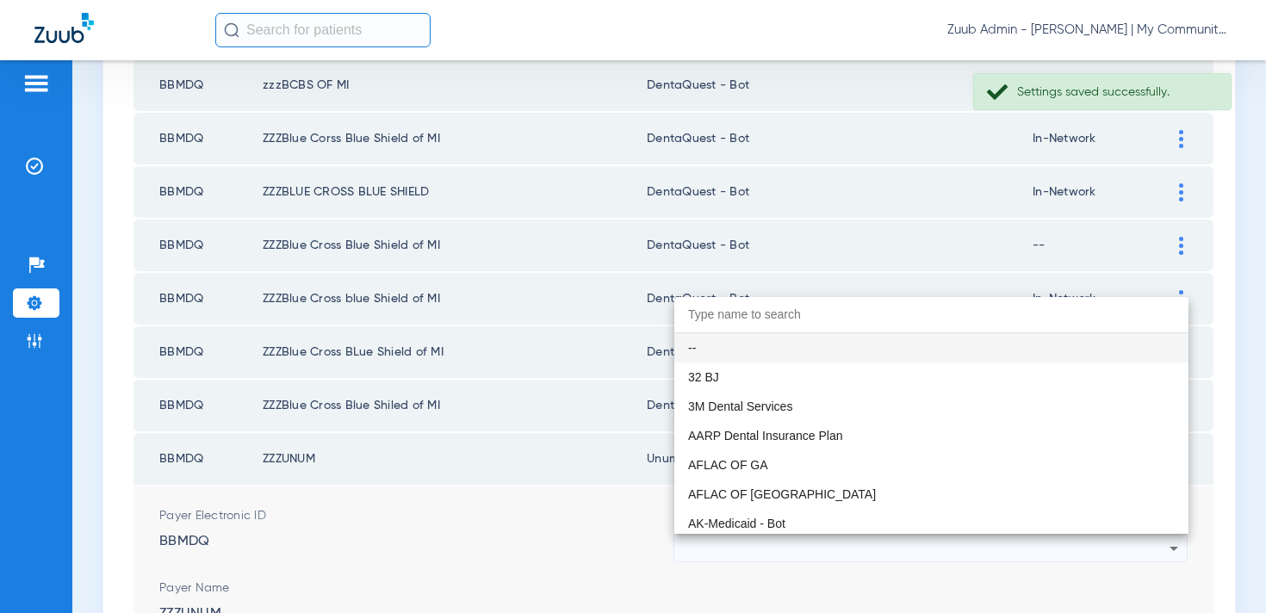
paste input "entaQuest - Bot"
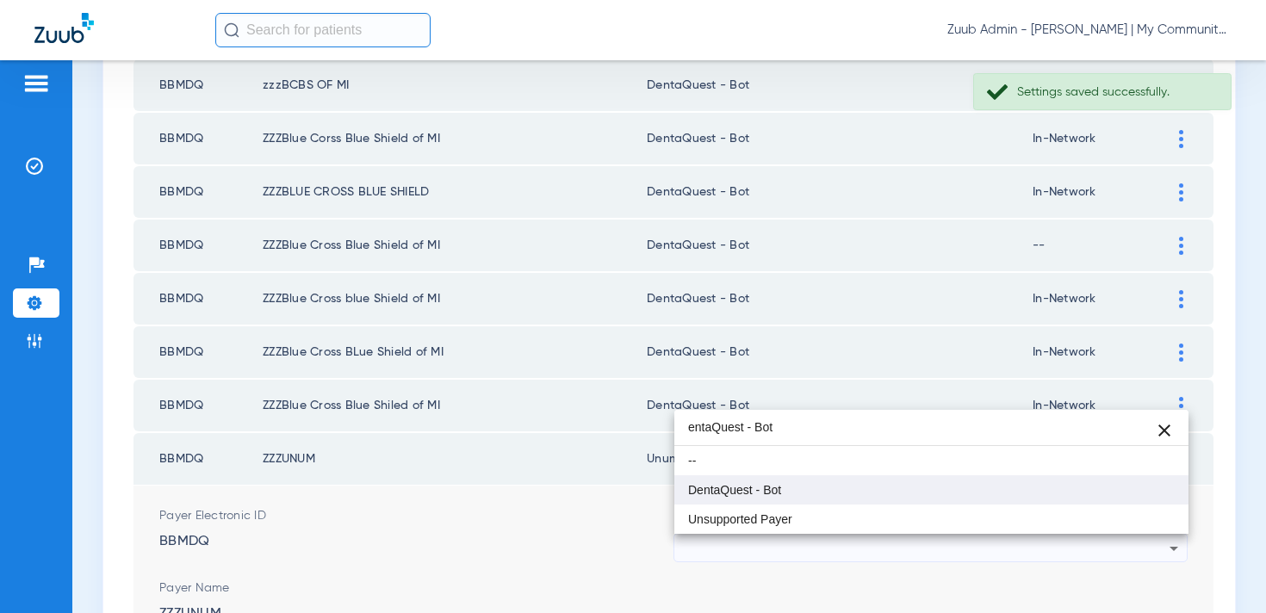
type input "entaQuest - Bot"
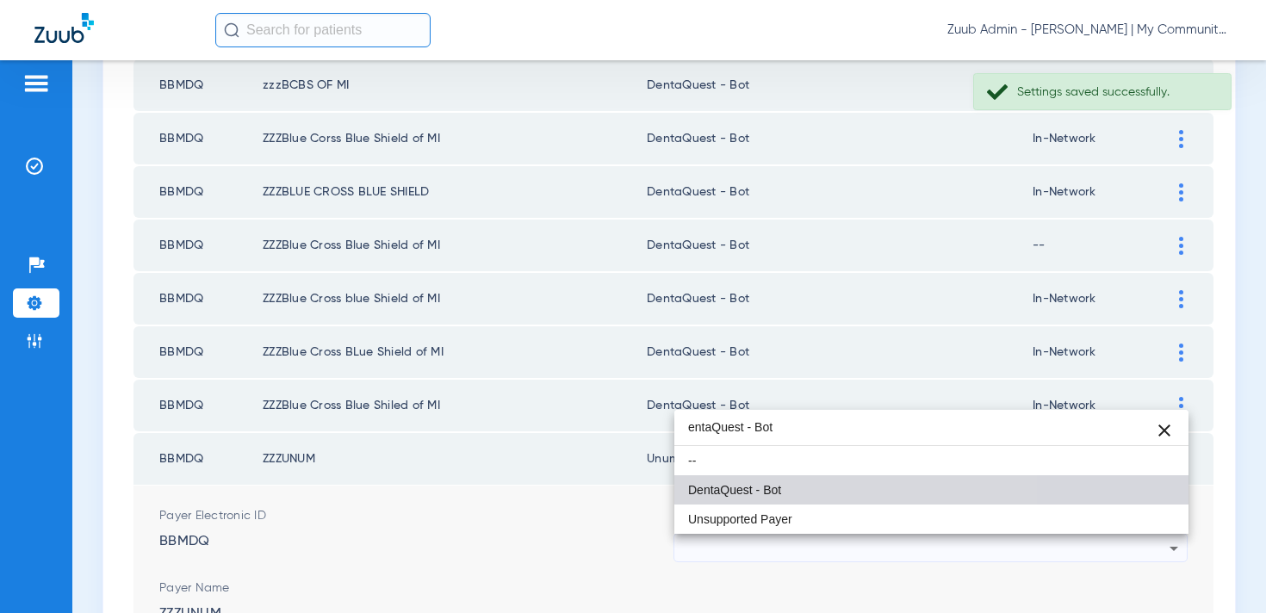
click at [785, 497] on mat-option "DentaQuest - Bot" at bounding box center [931, 489] width 514 height 29
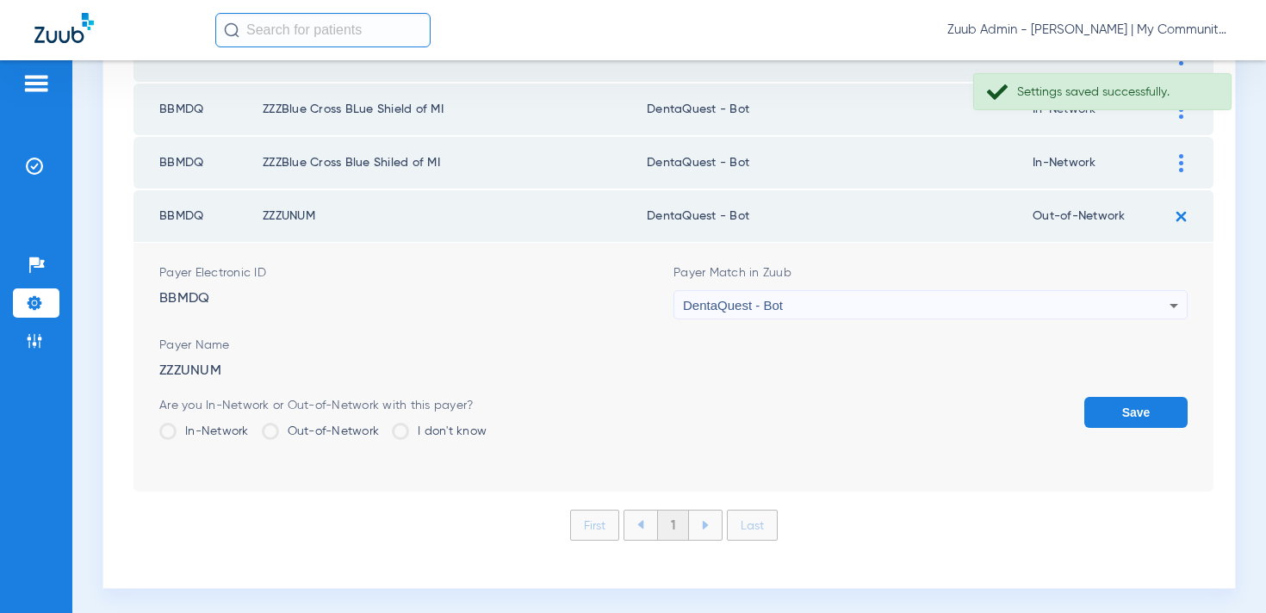
click at [1151, 397] on button "Save" at bounding box center [1135, 412] width 103 height 31
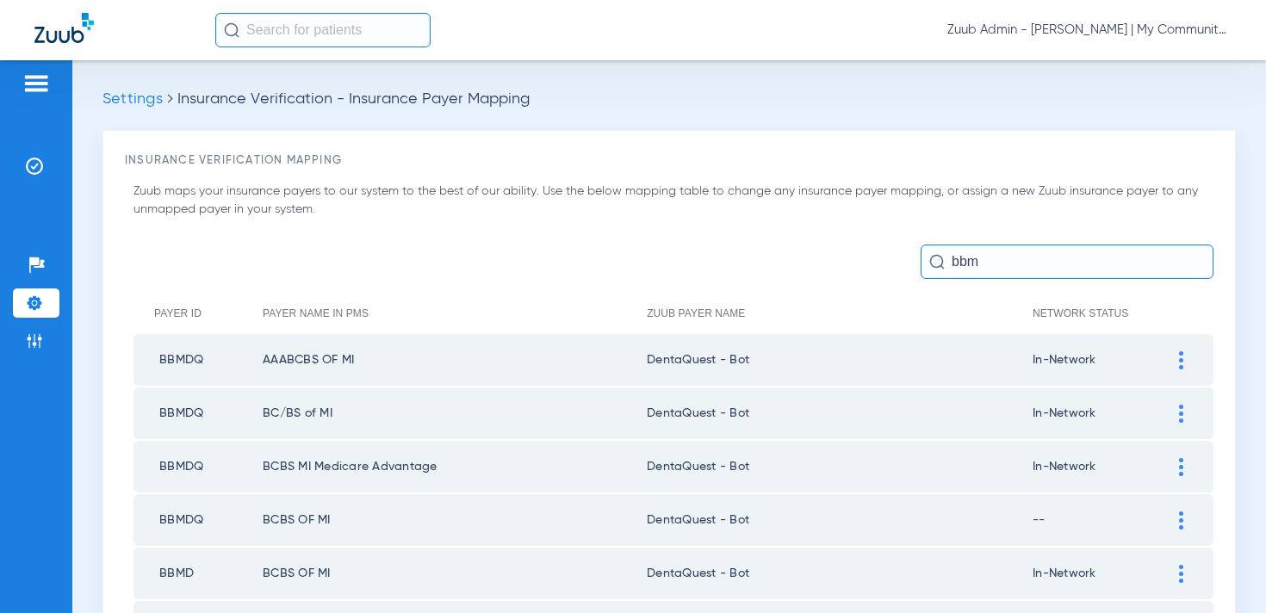
drag, startPoint x: 990, startPoint y: 264, endPoint x: 943, endPoint y: 263, distance: 46.5
click at [943, 263] on div "bbm" at bounding box center [1067, 262] width 293 height 34
type input "b"
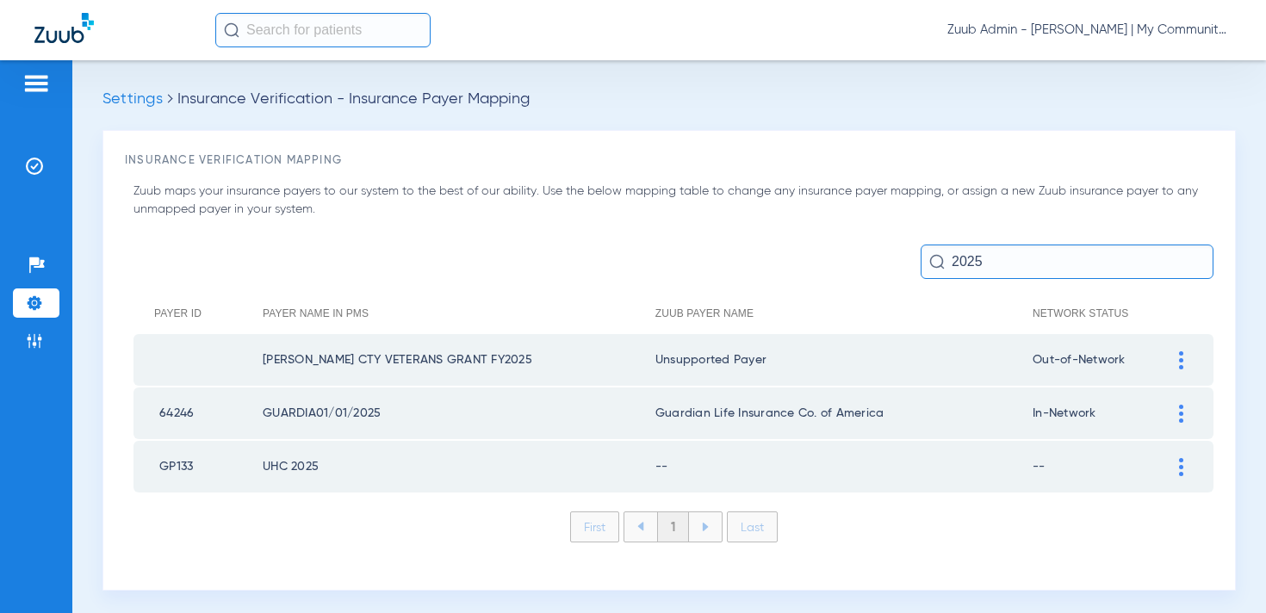
type input "2025"
click at [1185, 462] on div at bounding box center [1181, 467] width 30 height 18
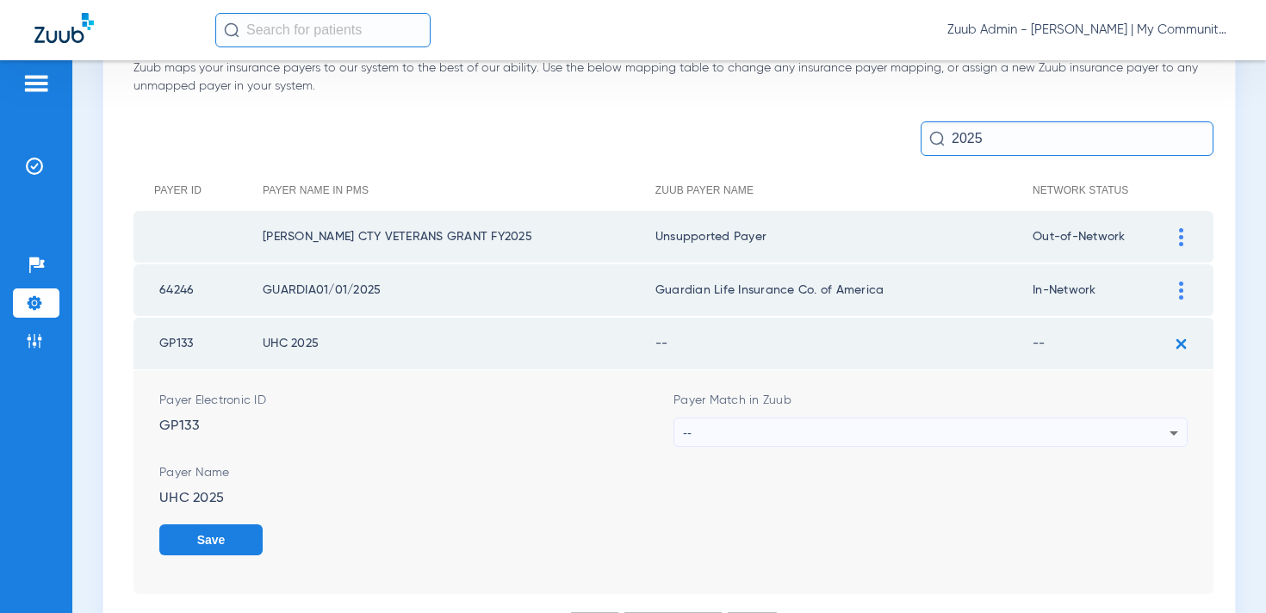
scroll to position [143, 0]
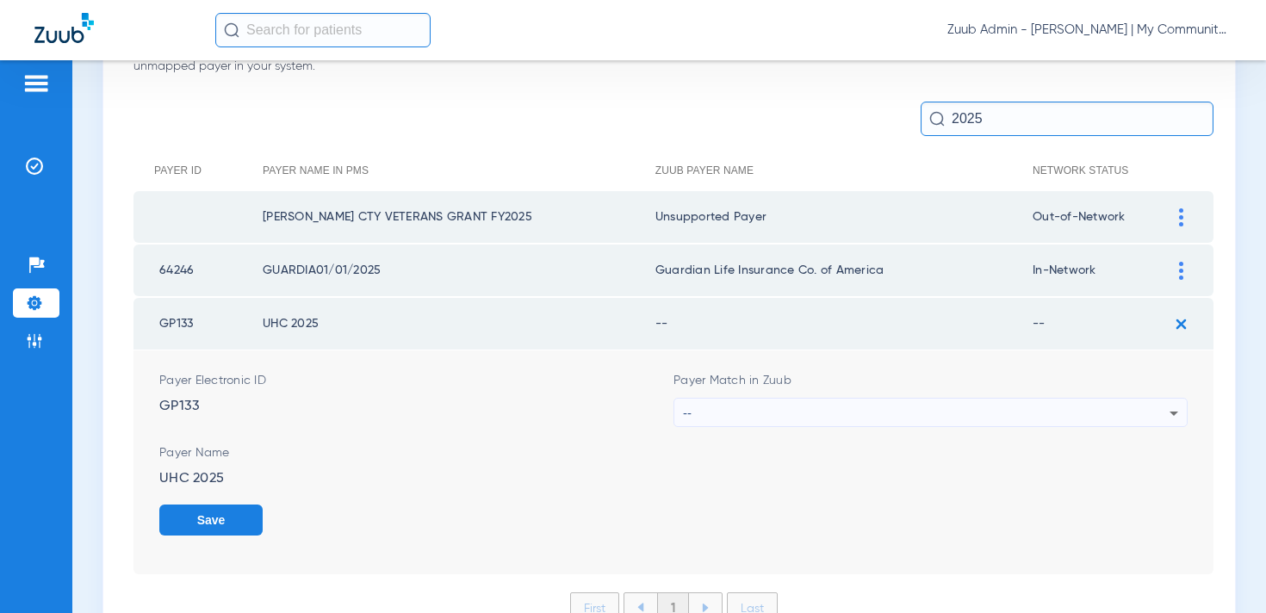
click at [758, 414] on div "--" at bounding box center [926, 413] width 487 height 29
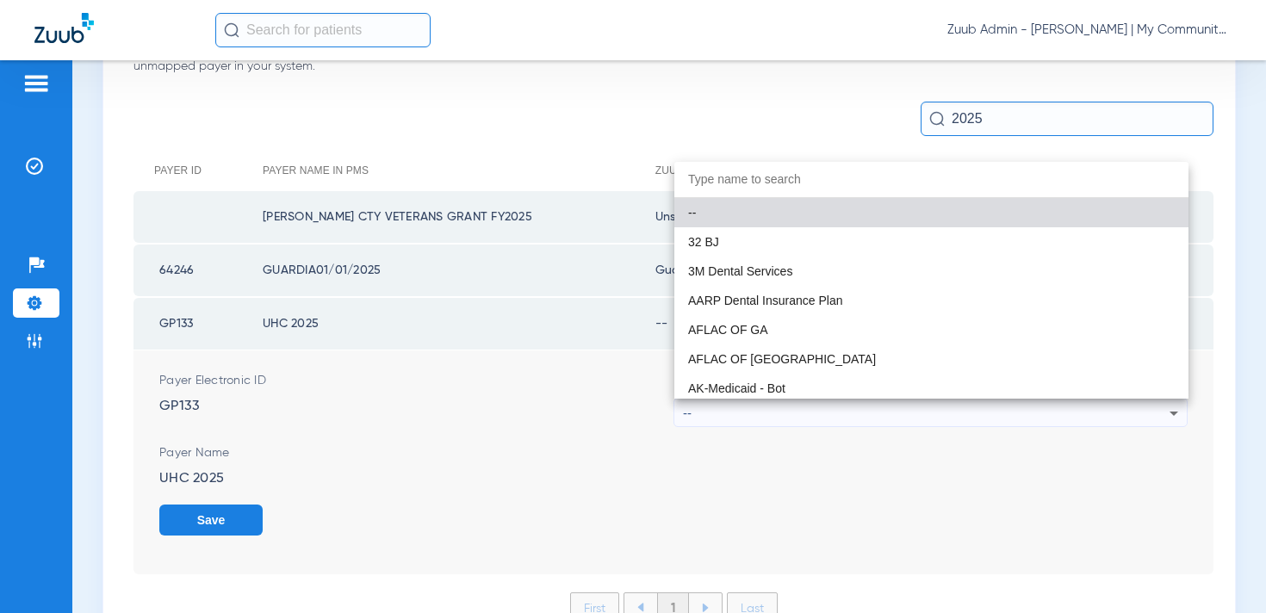
click at [467, 325] on div at bounding box center [633, 306] width 1266 height 613
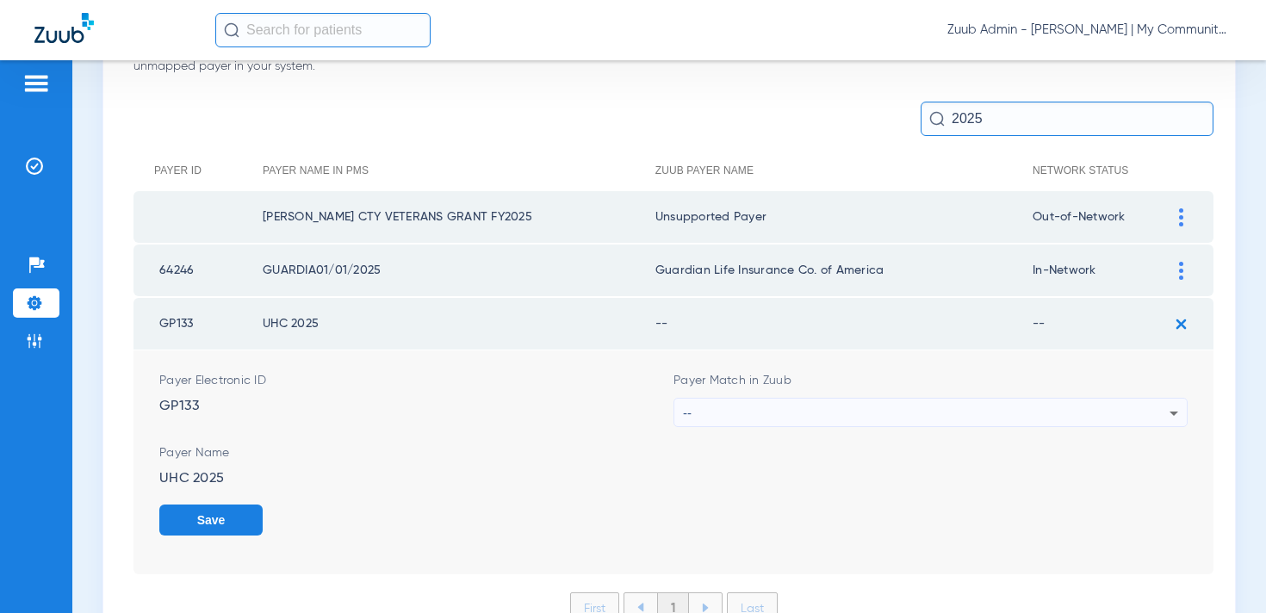
click at [768, 405] on div "--" at bounding box center [926, 413] width 487 height 29
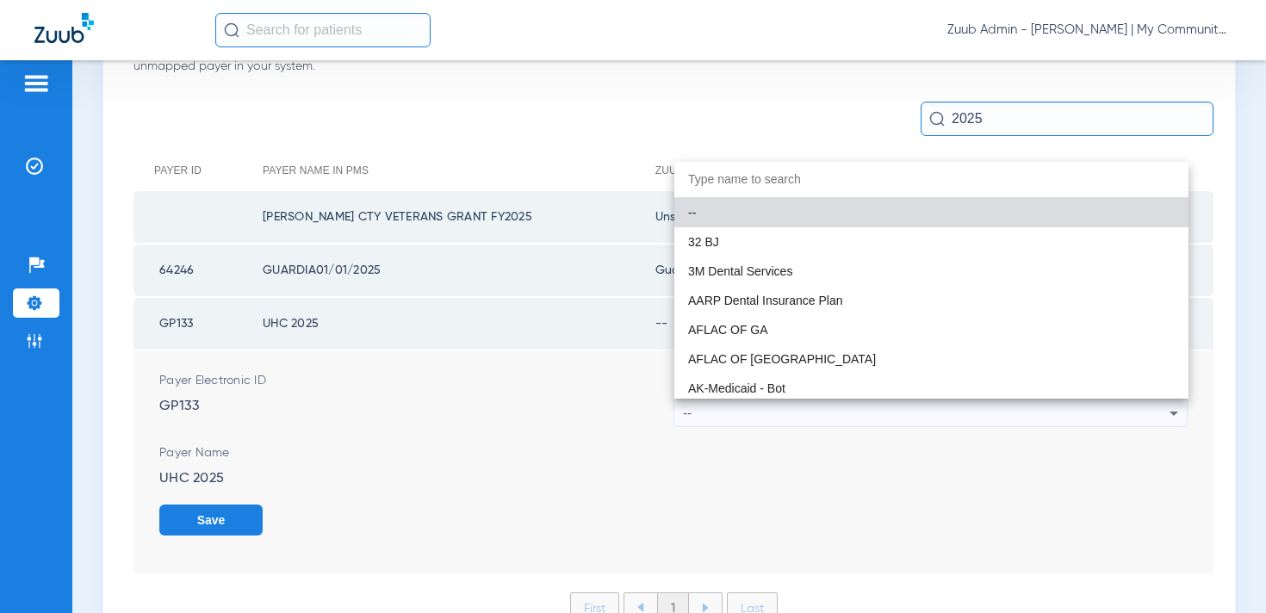
type input "m"
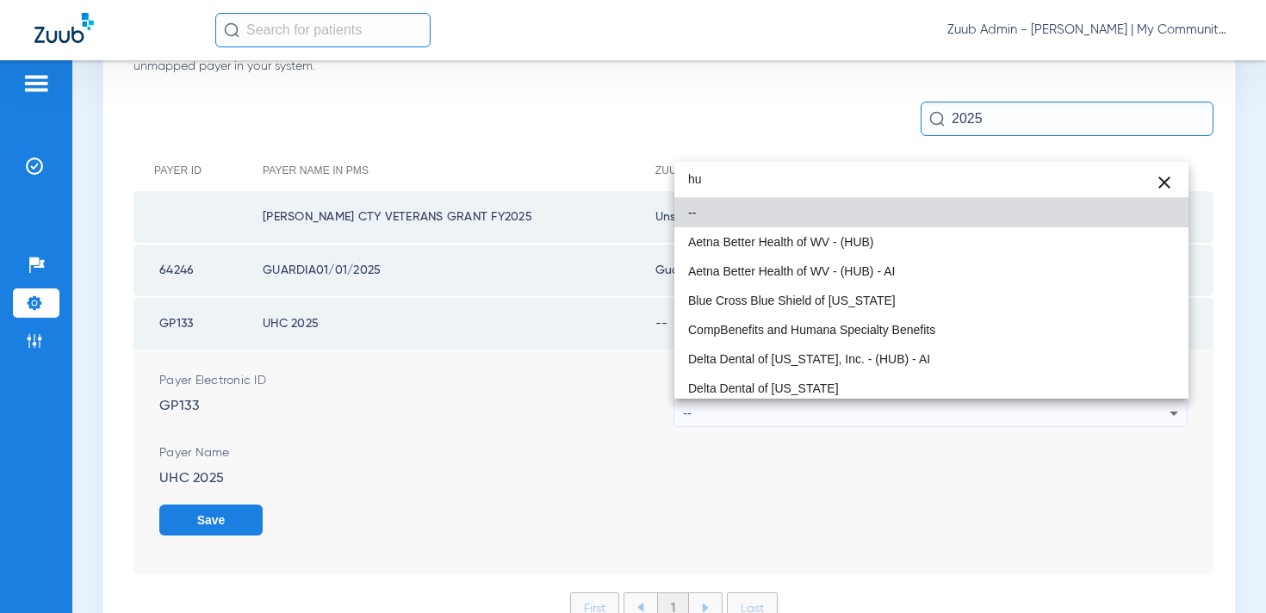
type input "h"
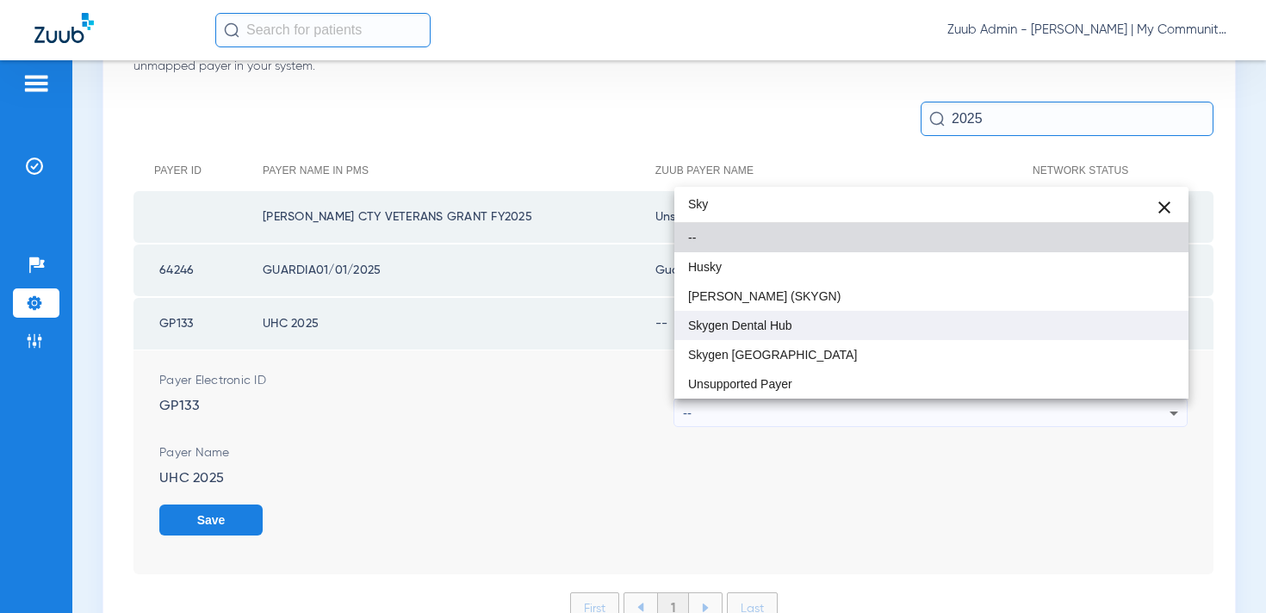
type input "Sky"
click at [798, 339] on mat-option "Skygen Dental Hub" at bounding box center [931, 325] width 514 height 29
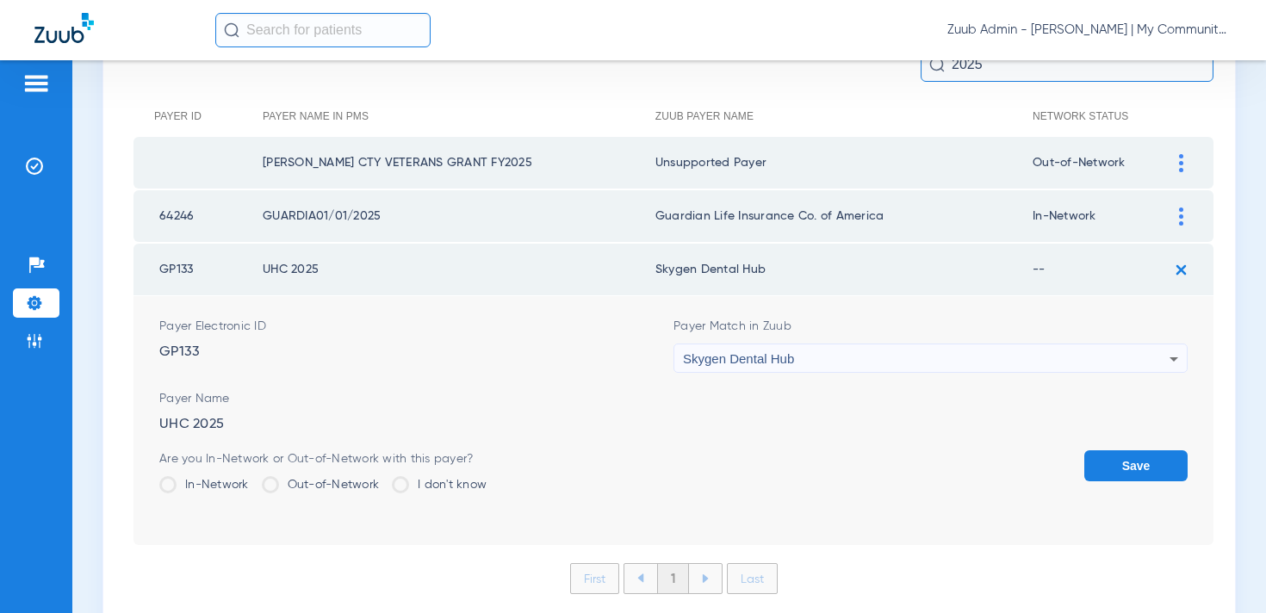
scroll to position [257, 0]
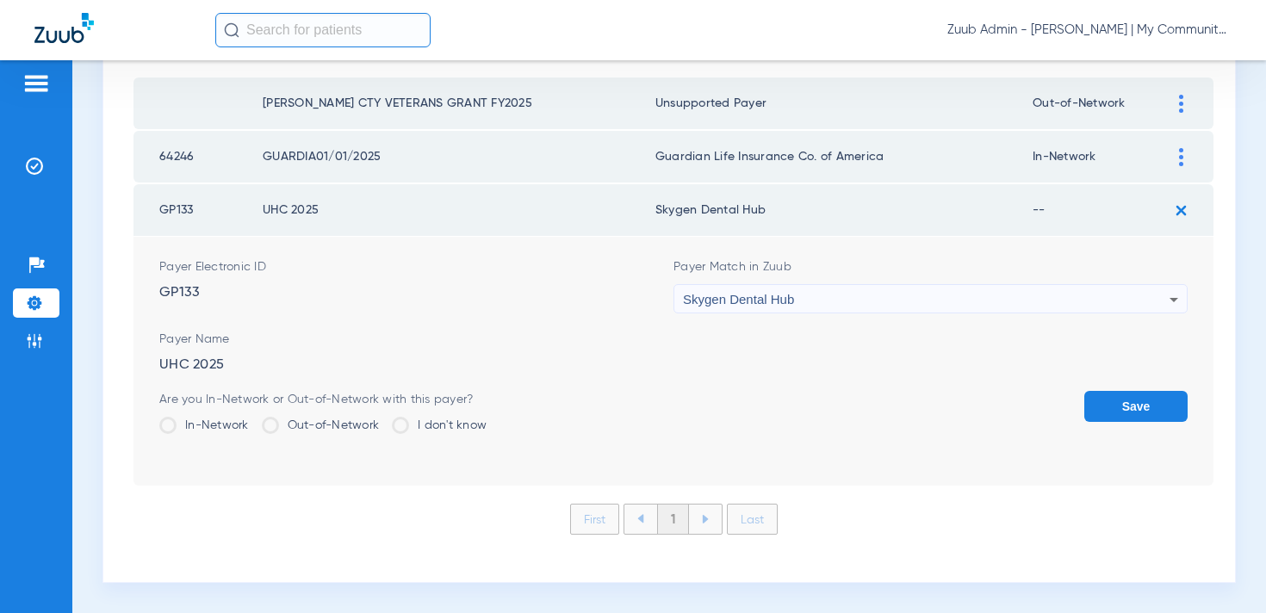
click at [1107, 406] on button "Save" at bounding box center [1135, 406] width 103 height 31
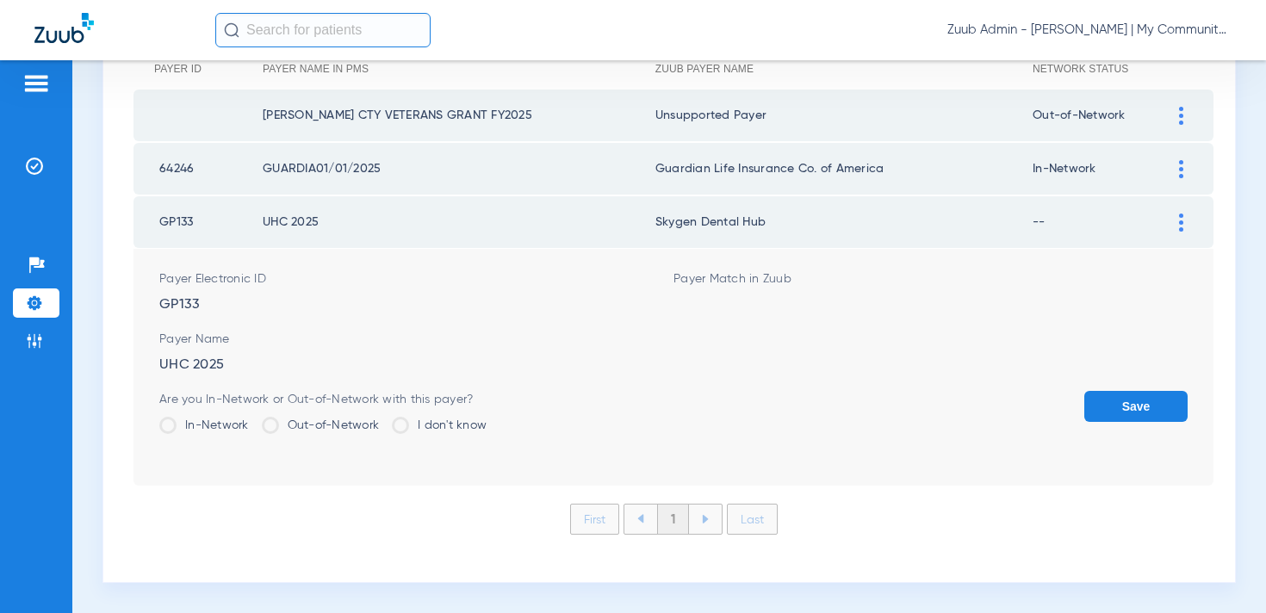
scroll to position [8, 0]
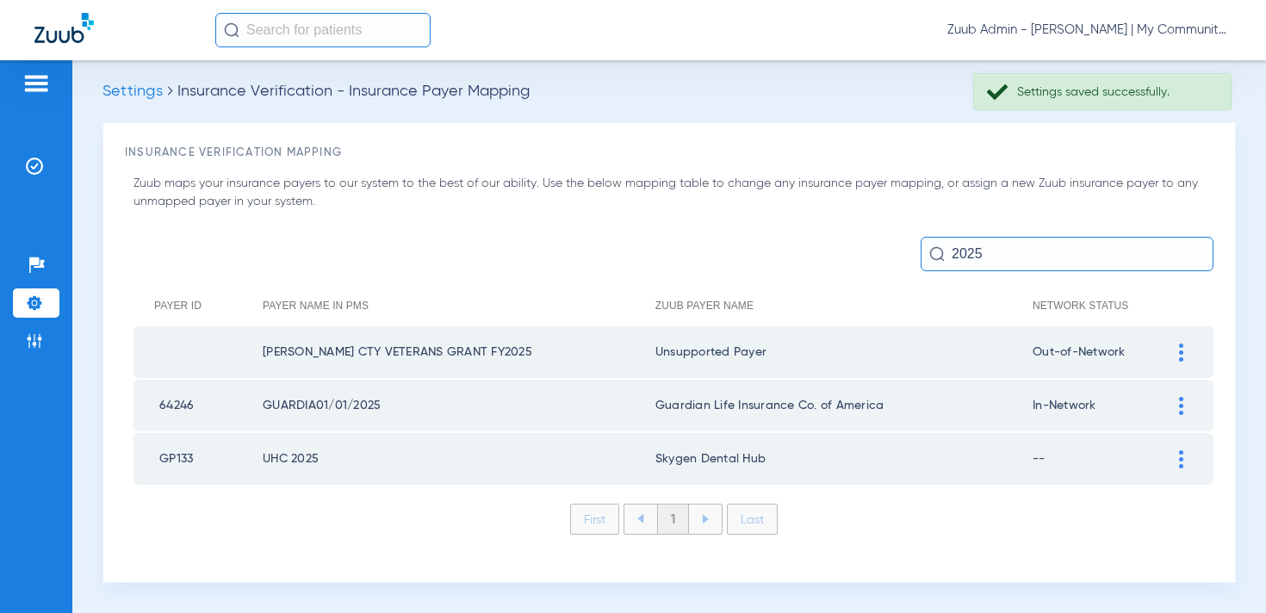
click at [1182, 453] on img at bounding box center [1181, 459] width 4 height 18
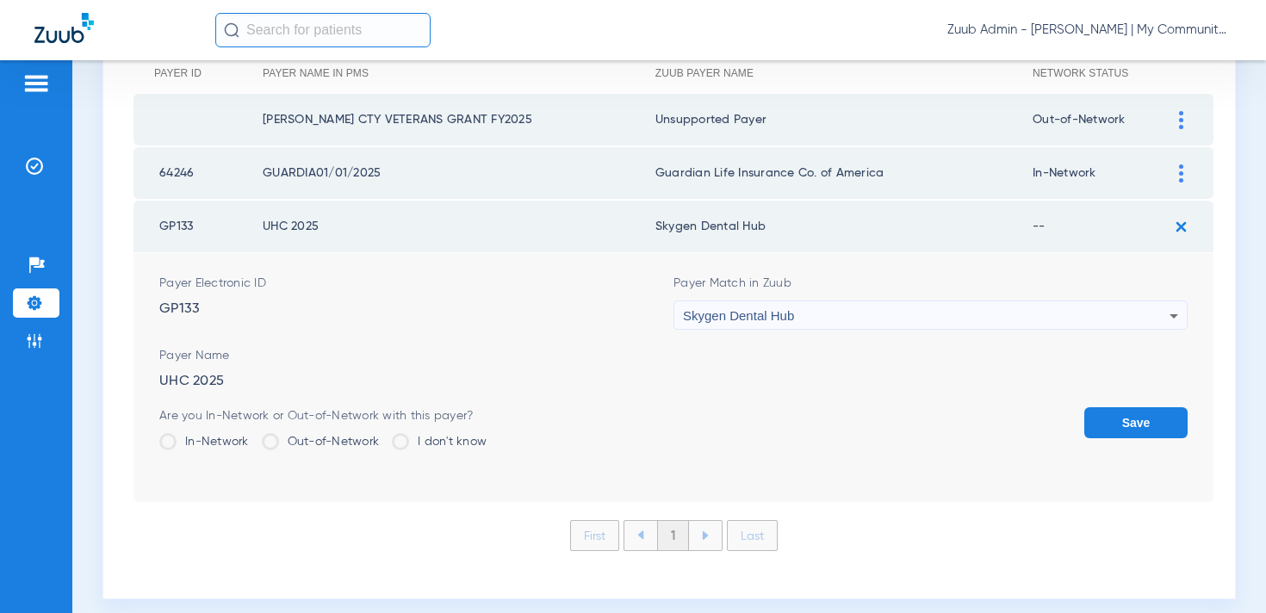
scroll to position [257, 0]
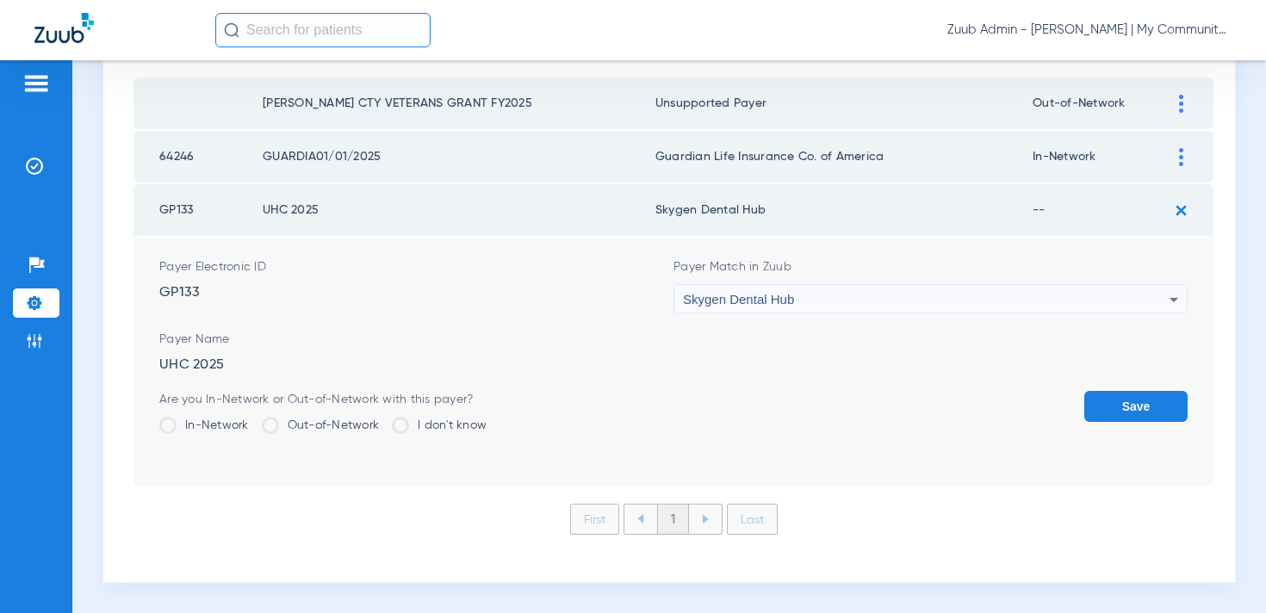
click at [196, 421] on label "In-Network" at bounding box center [204, 425] width 90 height 17
click at [253, 419] on input "In-Network" at bounding box center [253, 419] width 0 height 0
click at [1115, 412] on button "Save" at bounding box center [1135, 406] width 103 height 31
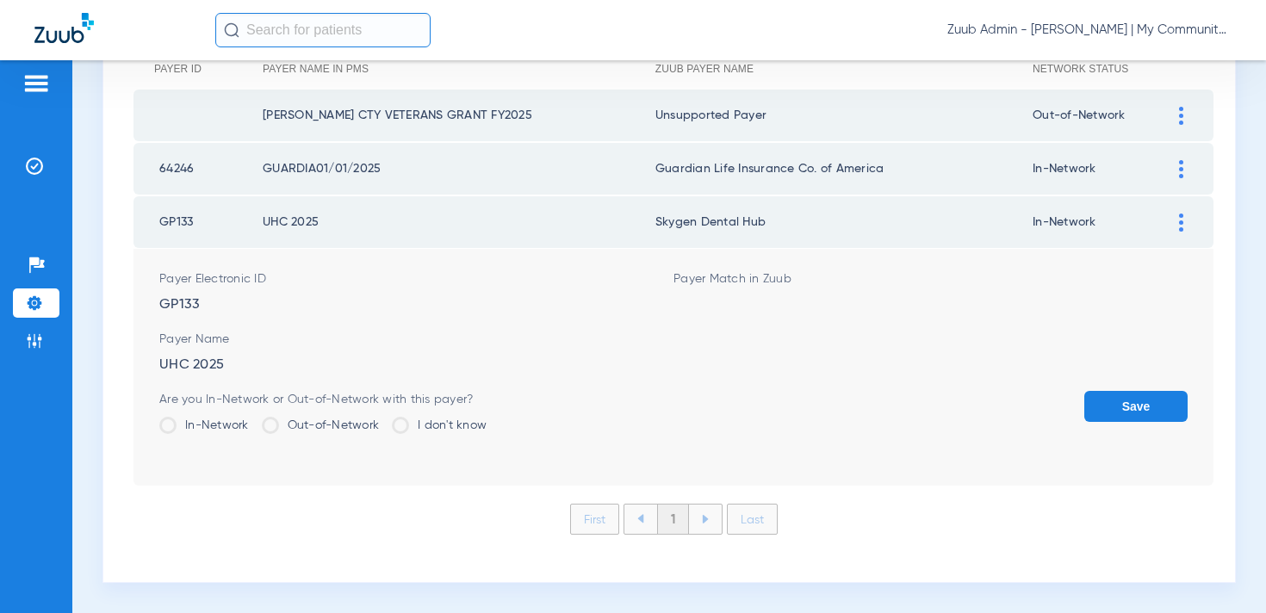
scroll to position [8, 0]
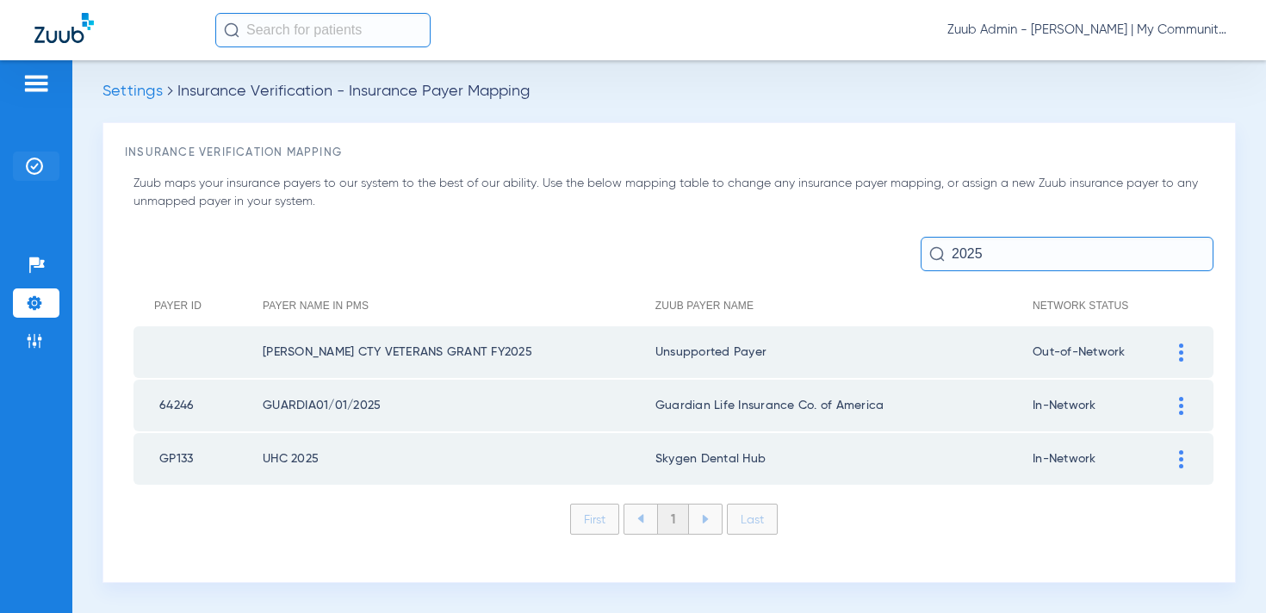
click at [34, 167] on img at bounding box center [34, 166] width 17 height 17
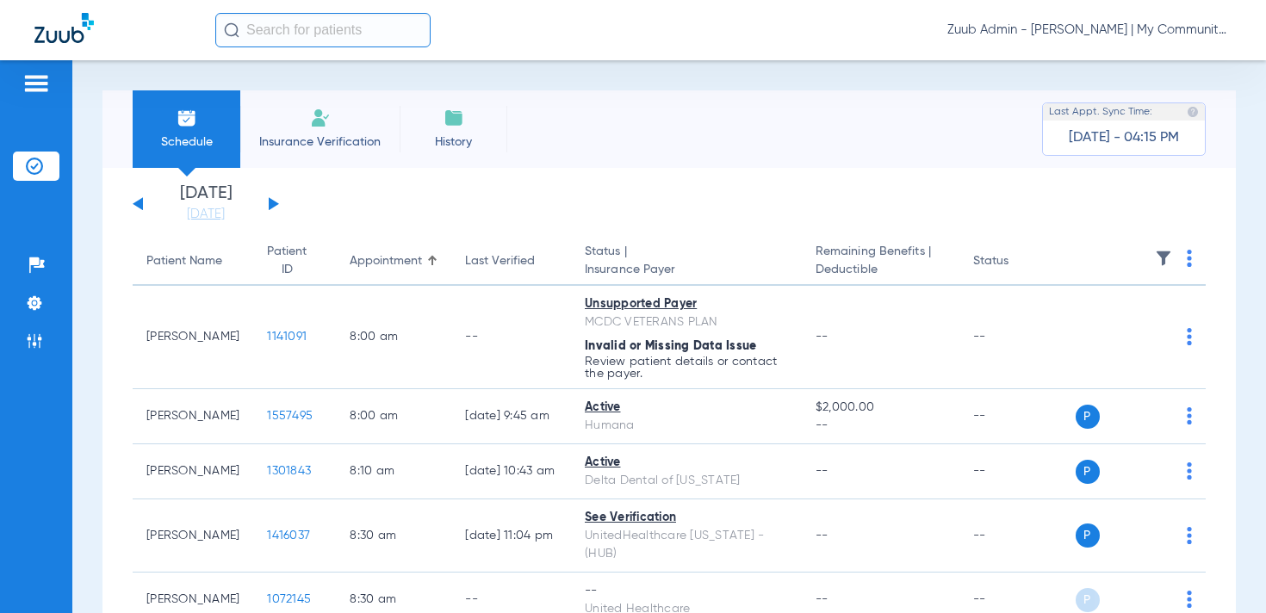
click at [1166, 261] on img at bounding box center [1163, 258] width 17 height 17
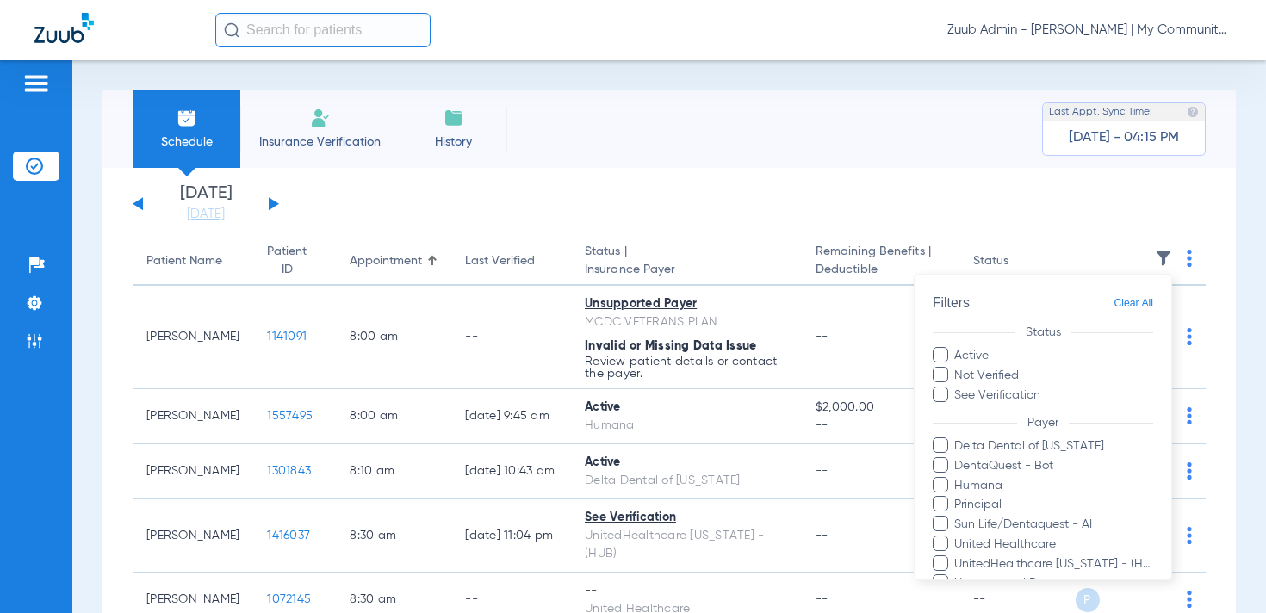
click at [830, 137] on div at bounding box center [633, 306] width 1266 height 613
